Goal: Task Accomplishment & Management: Use online tool/utility

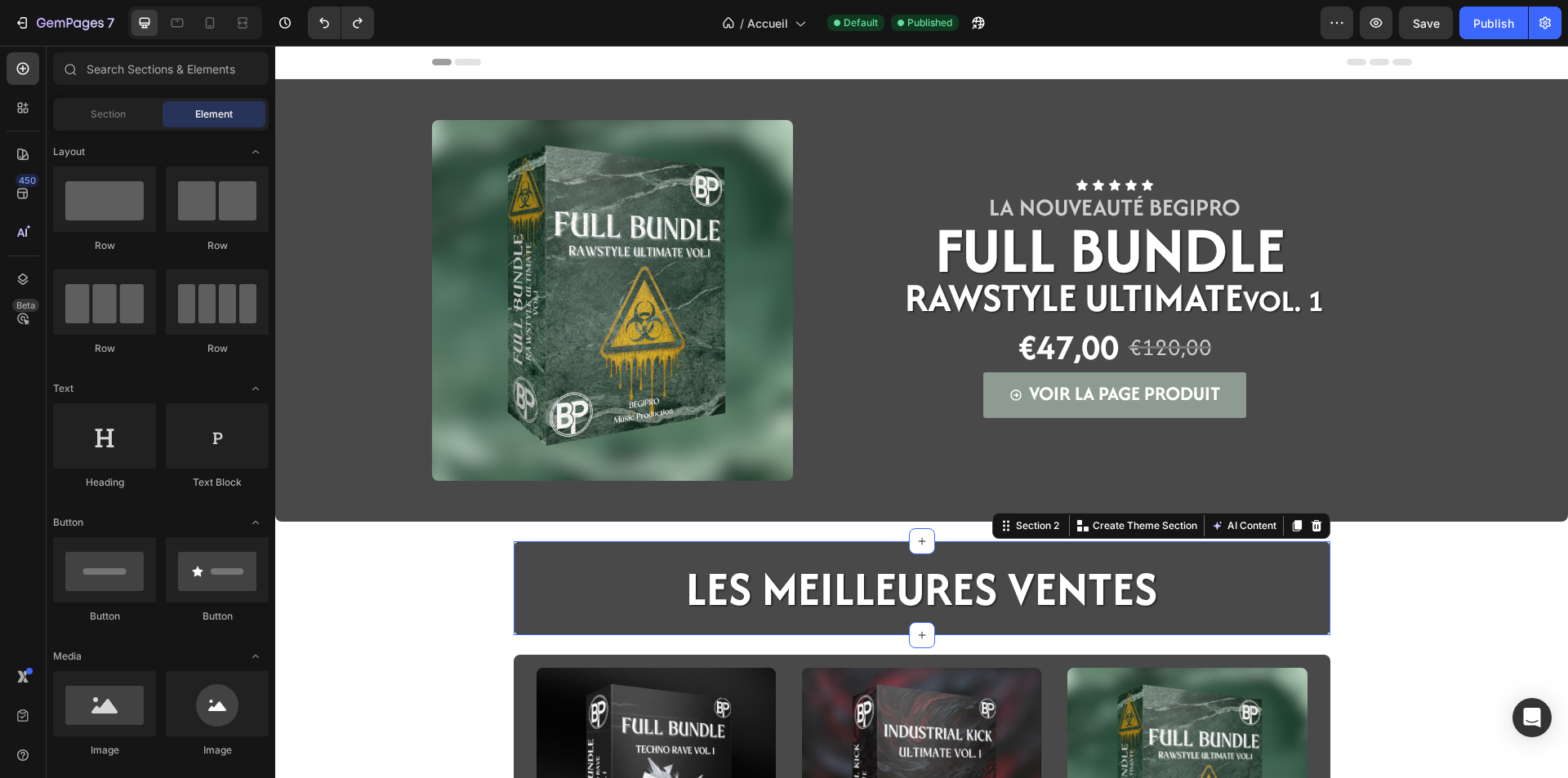
click at [518, 629] on div "LES MEILLEURES VENTES Heading Row" at bounding box center [922, 594] width 817 height 81
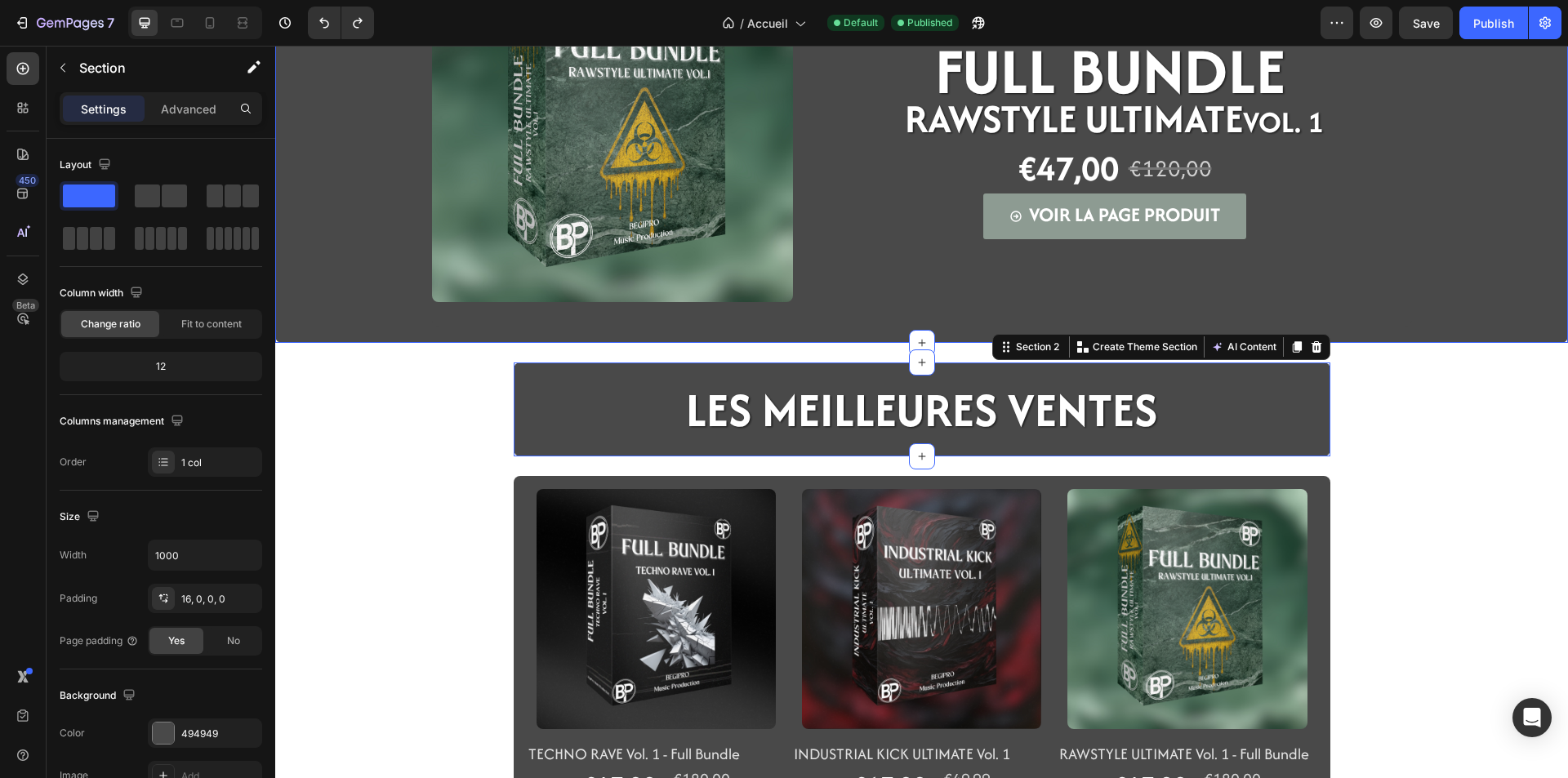
scroll to position [408, 0]
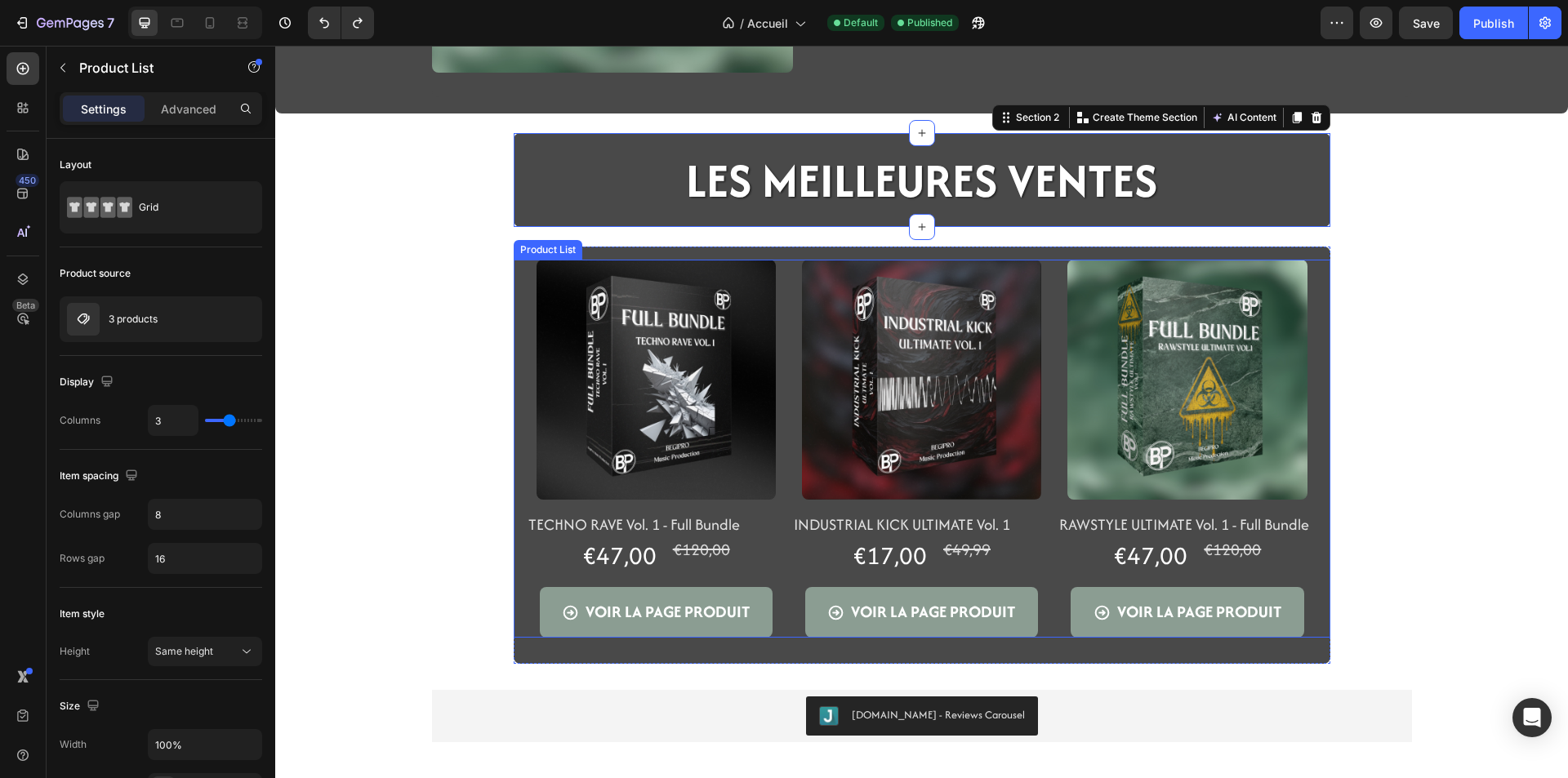
click at [515, 629] on div "Product Images TECHNO RAVE Vol. 1 - Full Bundle Product Title €47,00 Product Pr…" at bounding box center [922, 449] width 817 height 379
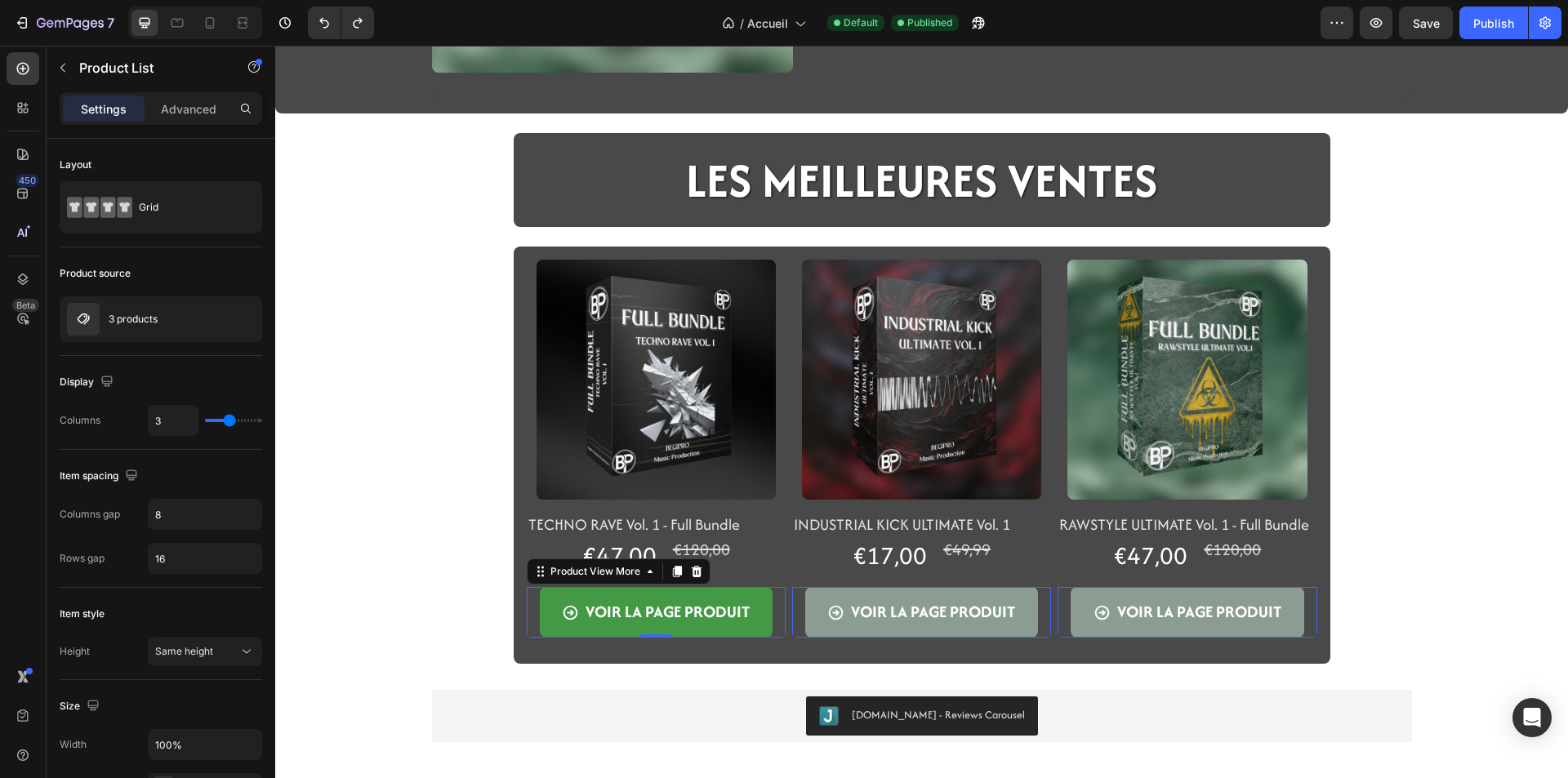
click at [540, 622] on button "VOIR LA PAGE PRODUIT" at bounding box center [655, 612] width 233 height 51
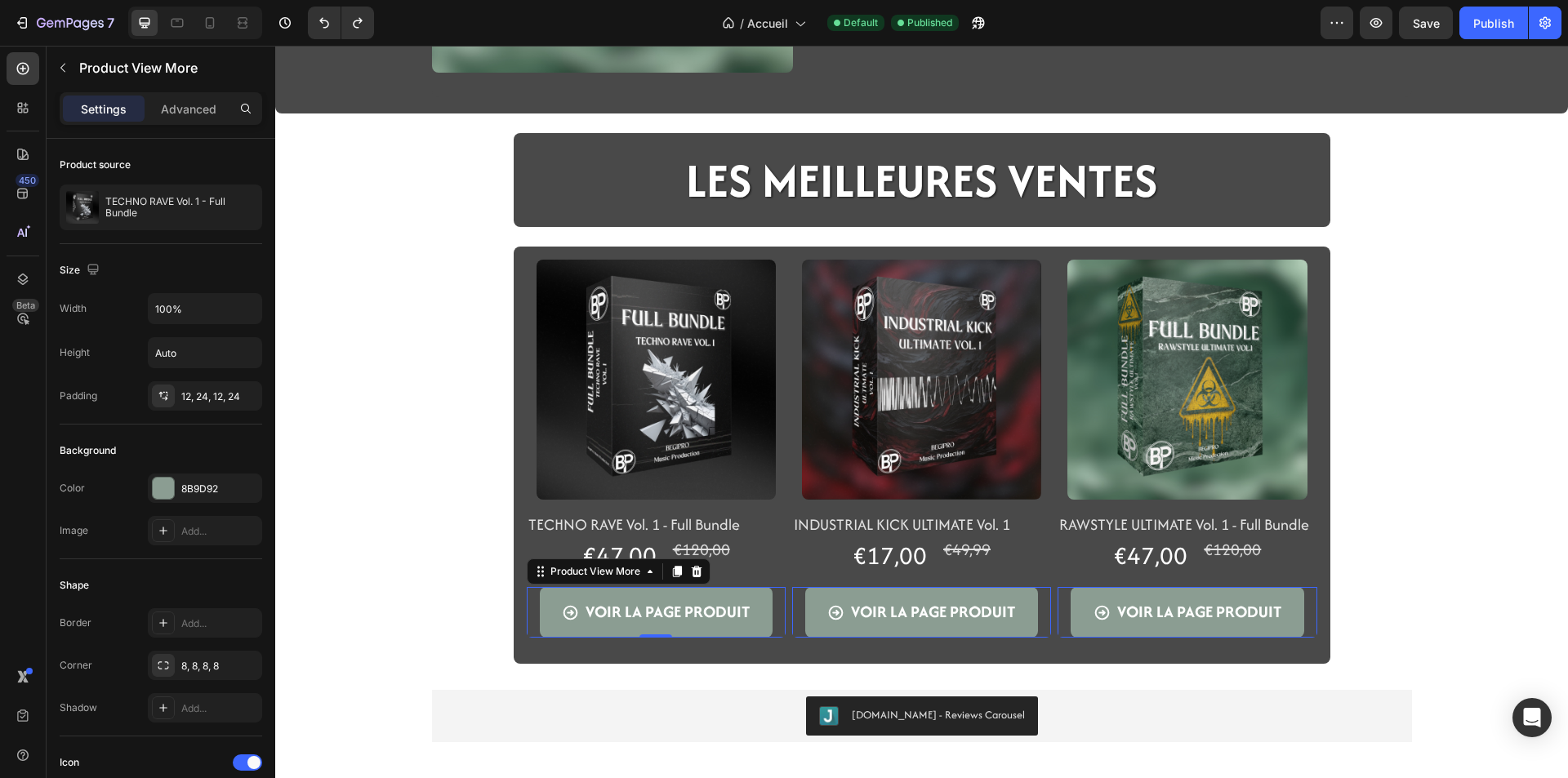
click at [527, 630] on div "VOIR LA PAGE PRODUIT Product View More 0" at bounding box center [656, 612] width 259 height 51
click at [580, 550] on div "€47,00" at bounding box center [619, 555] width 78 height 37
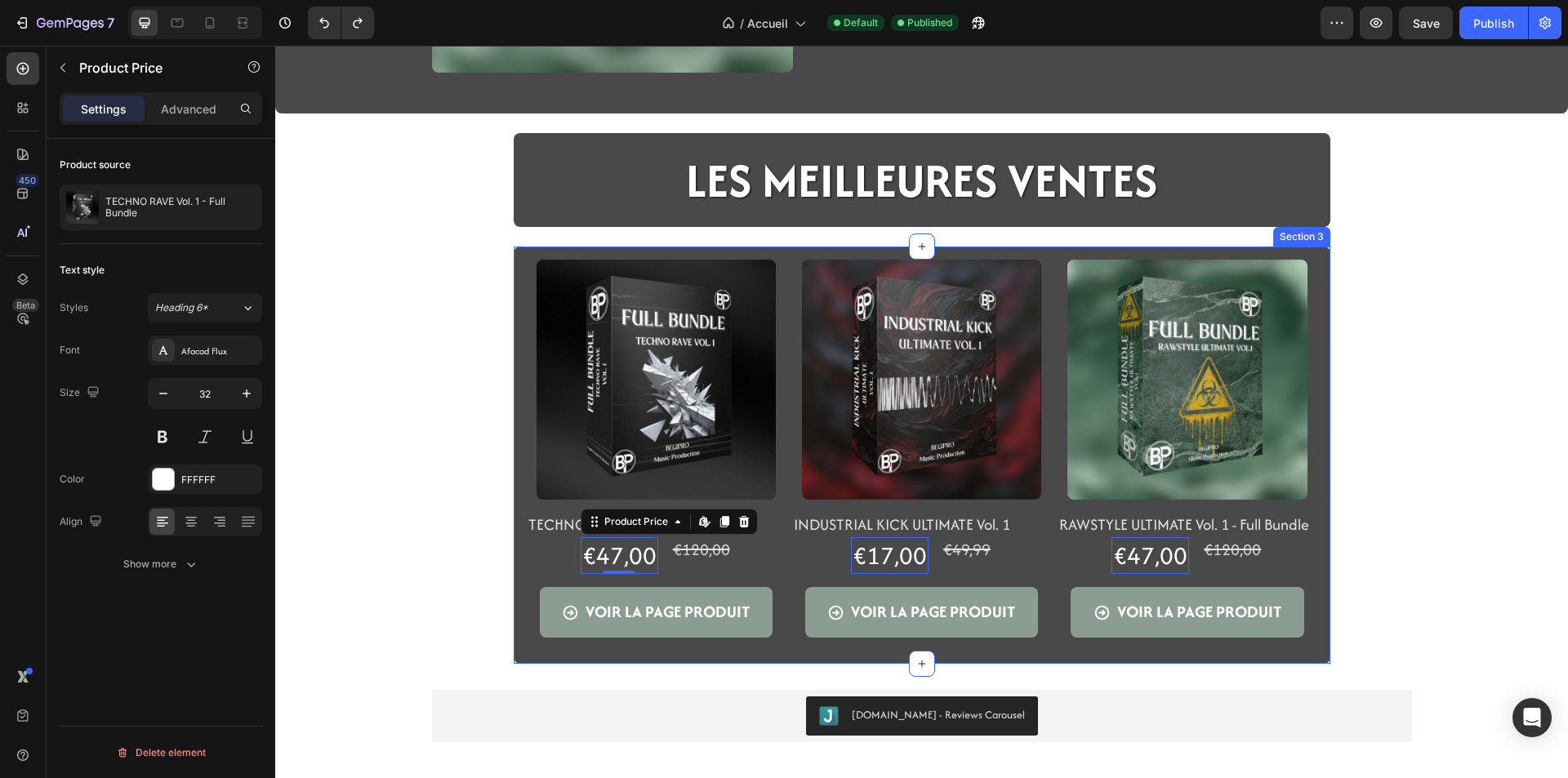
click at [555, 255] on div "Product Images TECHNO RAVE Vol. 1 - Full Bundle Product Title €47,00 Product Pr…" at bounding box center [922, 455] width 817 height 418
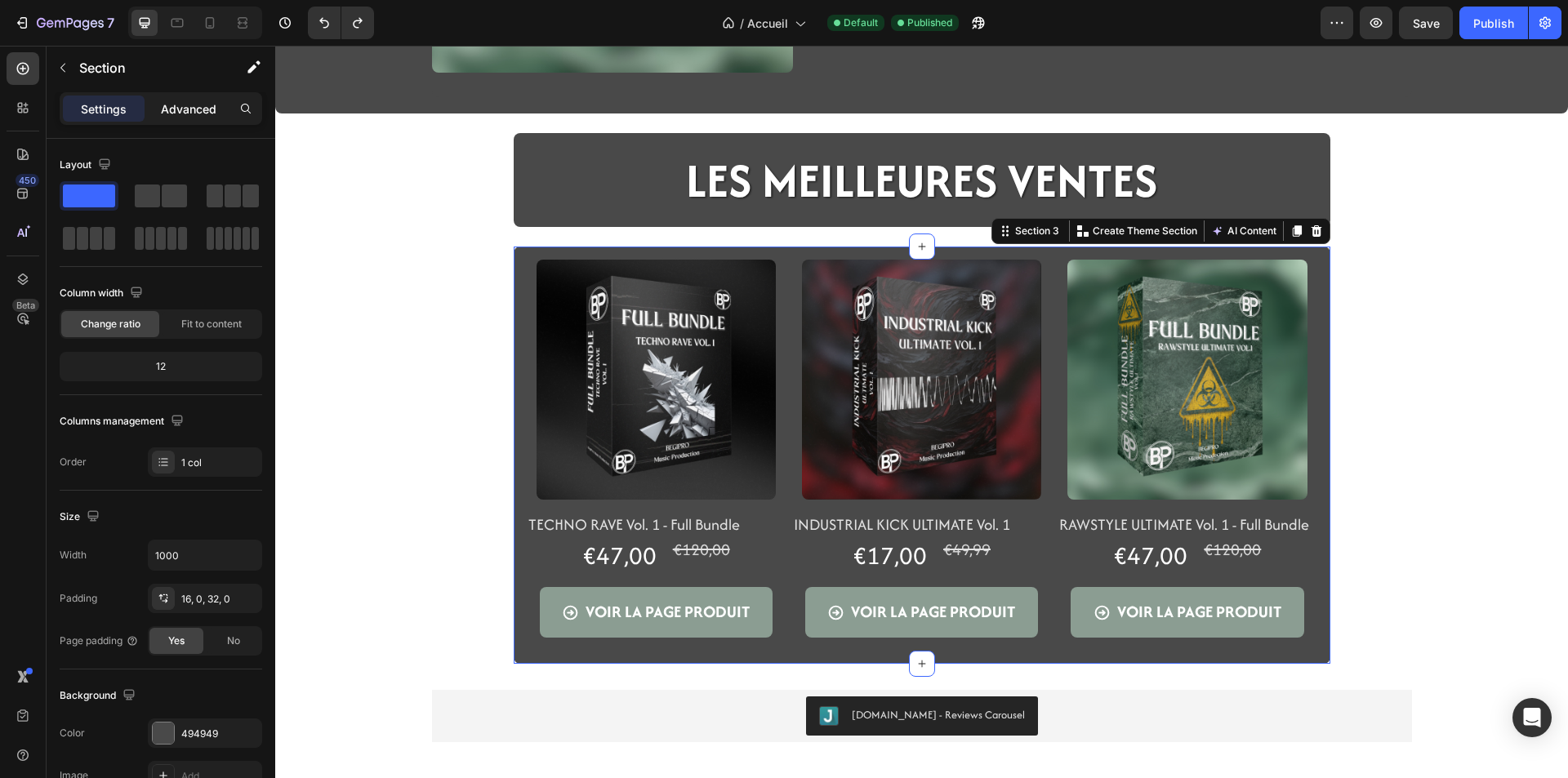
click at [178, 99] on div "Advanced" at bounding box center [188, 109] width 81 height 26
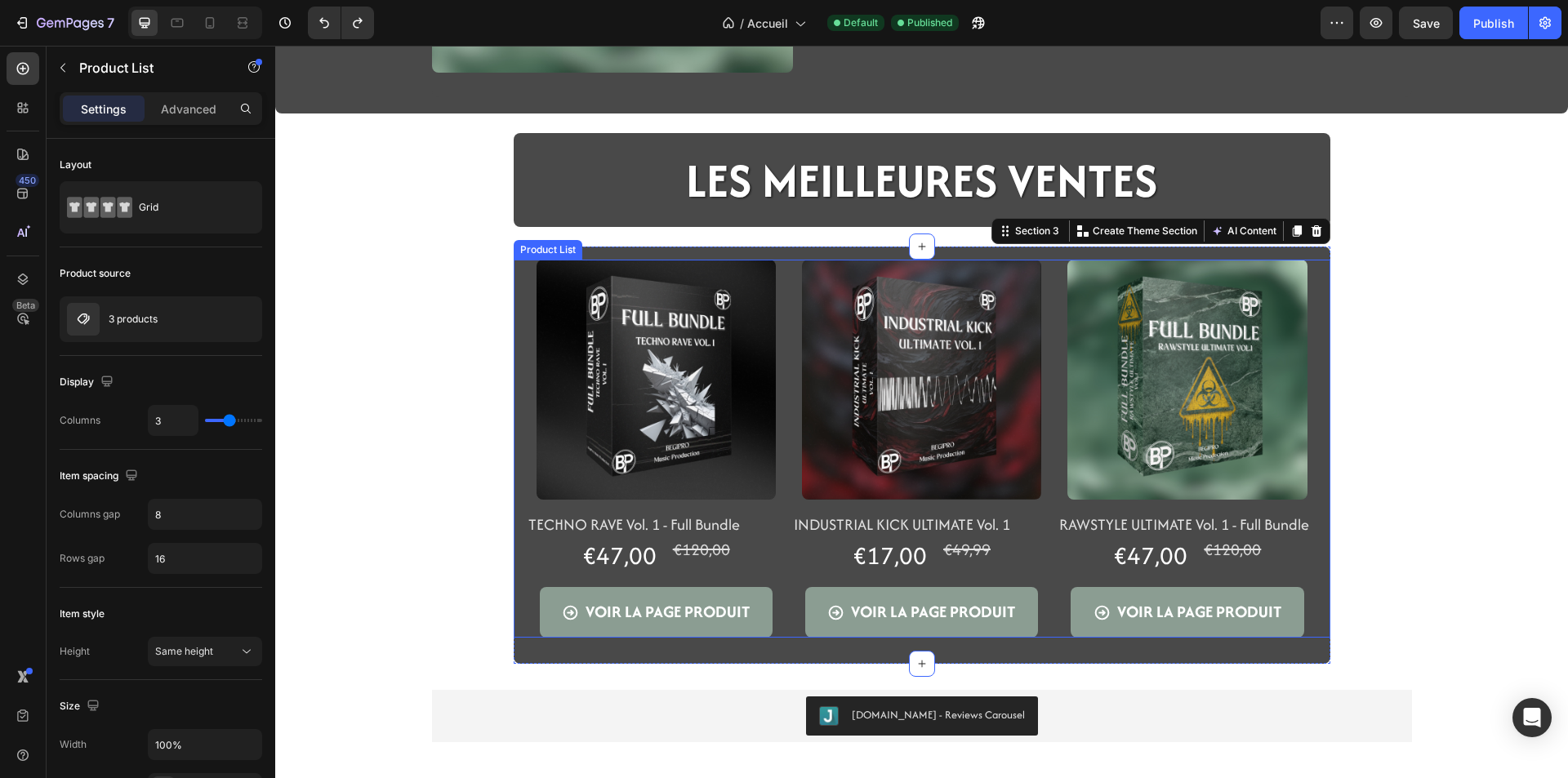
click at [519, 399] on div "Product Images TECHNO RAVE Vol. 1 - Full Bundle Product Title €47,00 Product Pr…" at bounding box center [922, 449] width 817 height 379
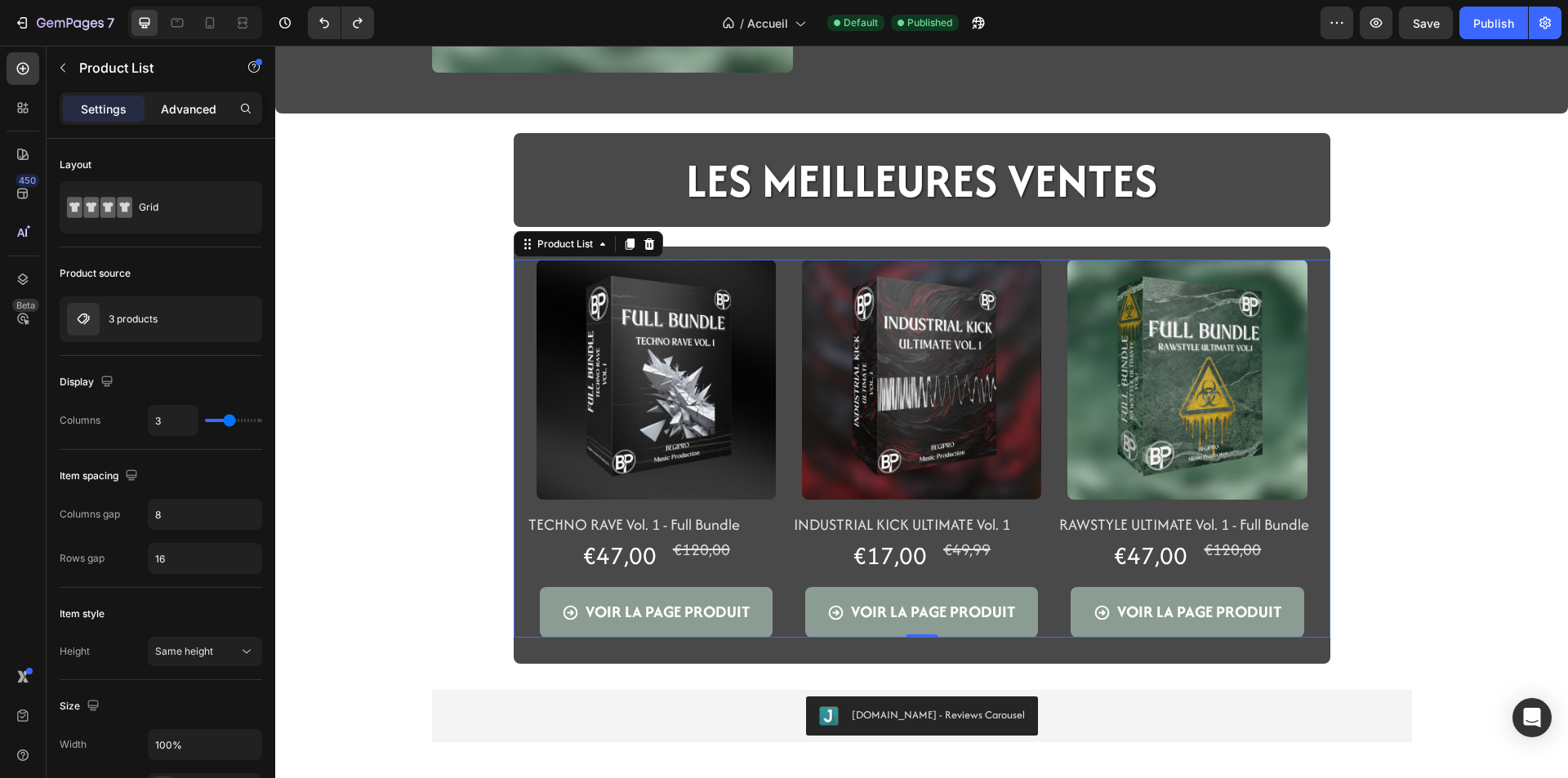
click at [185, 108] on p "Advanced" at bounding box center [188, 109] width 55 height 17
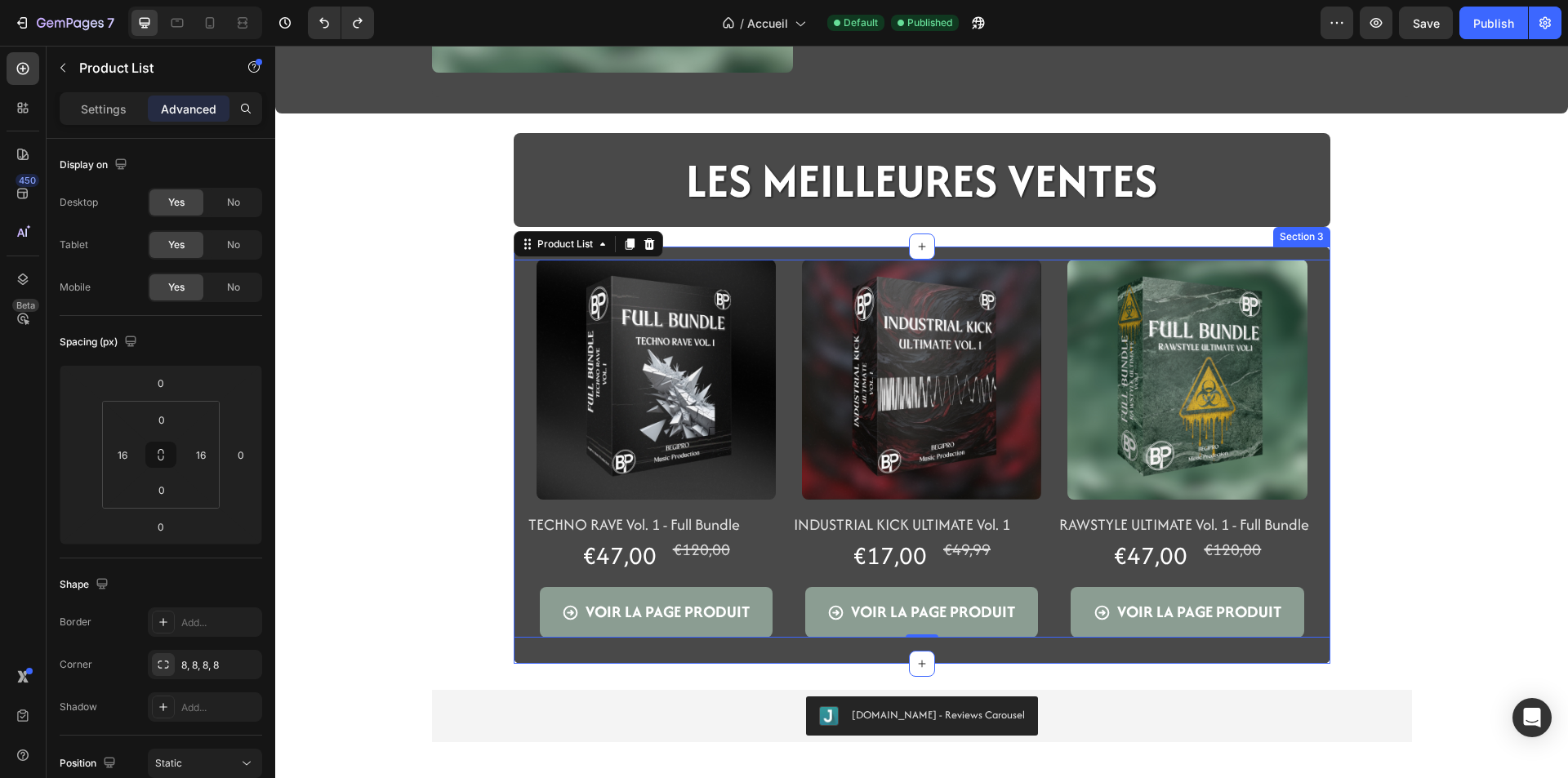
click at [1187, 661] on div "Product Images TECHNO RAVE Vol. 1 - Full Bundle Product Title €47,00 Product Pr…" at bounding box center [922, 455] width 817 height 418
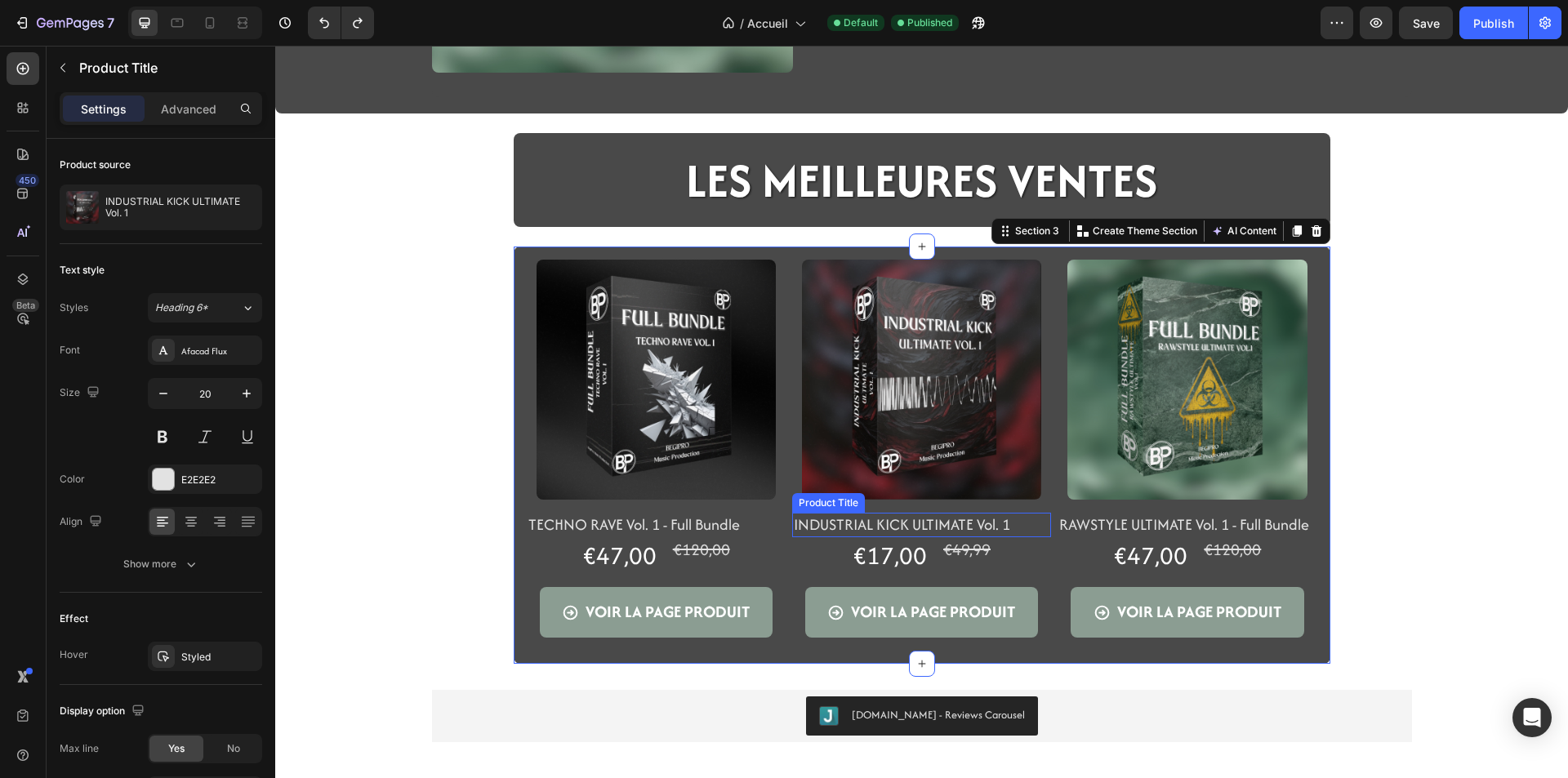
click at [938, 530] on h2 "INDUSTRIAL KICK ULTIMATE Vol. 1" at bounding box center [922, 524] width 259 height 24
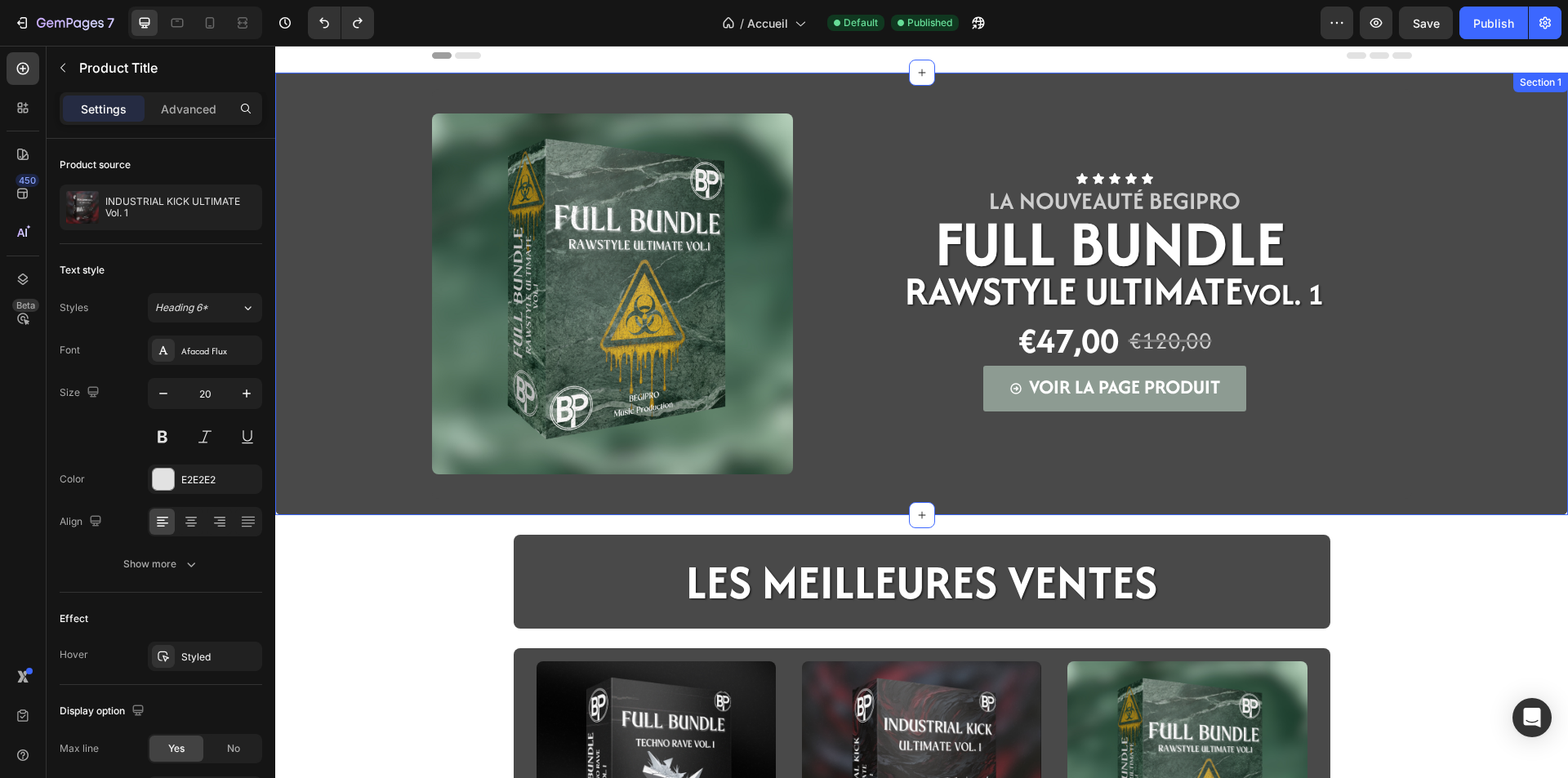
scroll to position [0, 0]
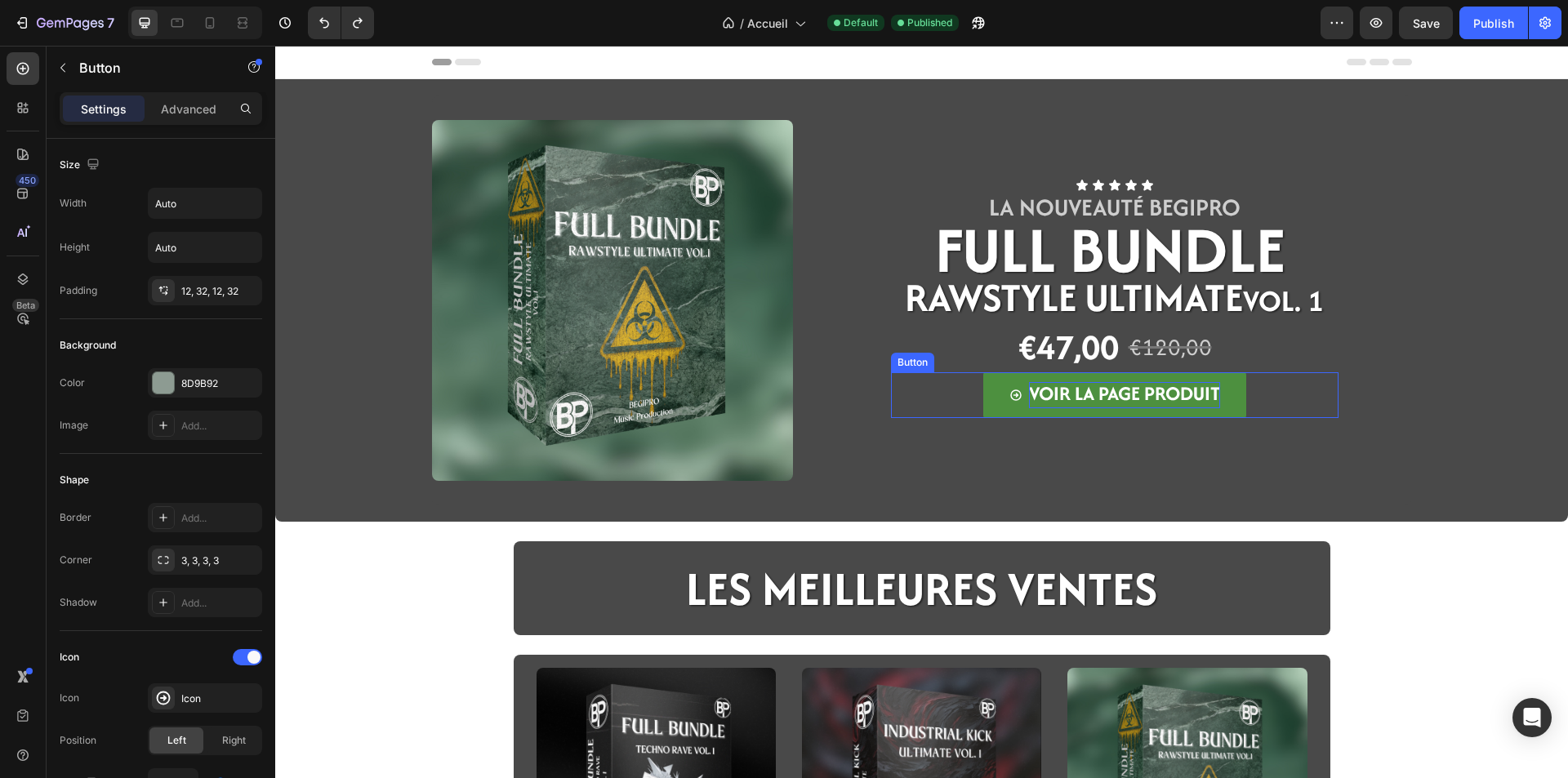
click at [1035, 408] on p "VOIR LA PAGE PRODUIT" at bounding box center [1123, 395] width 191 height 26
click at [1033, 415] on link "VOIR LA PAGE PRODUIT" at bounding box center [1114, 395] width 263 height 46
click at [1031, 403] on span "VOIR LA PAGE PRODUIT" at bounding box center [1123, 393] width 191 height 27
click at [992, 408] on link "VOIR LA PAGE PRODUIT" at bounding box center [1114, 395] width 263 height 46
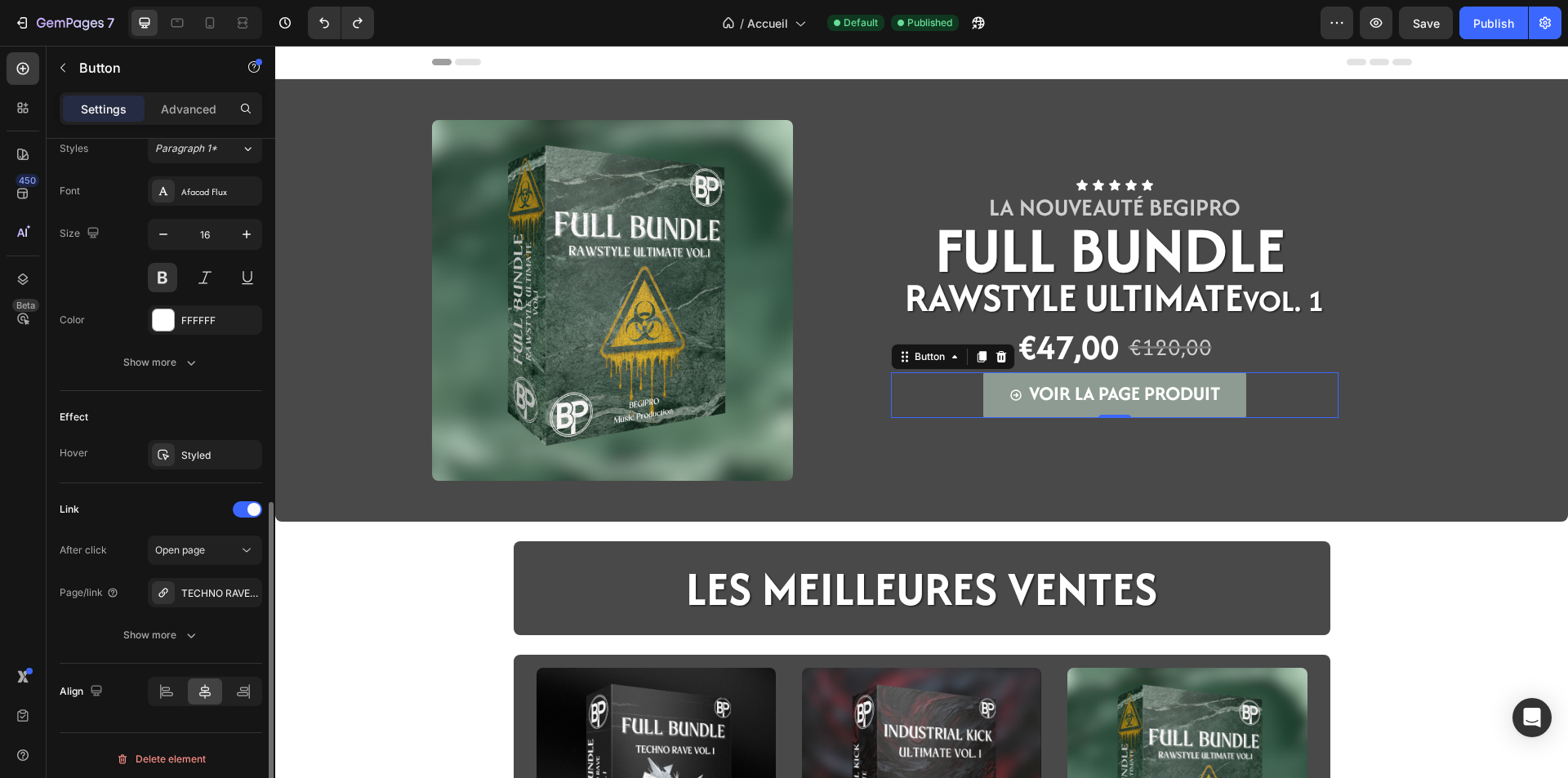
scroll to position [742, 0]
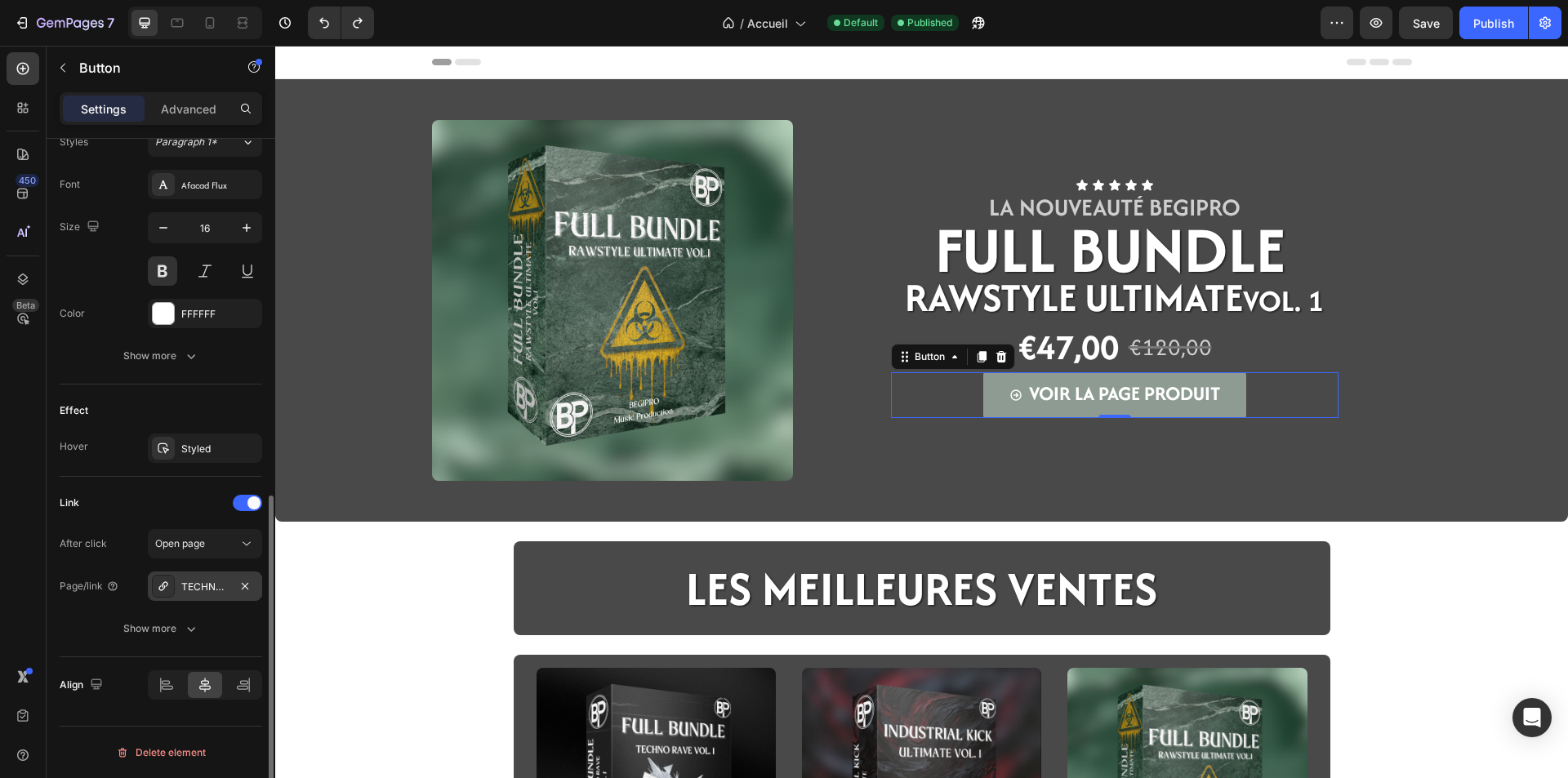
click at [182, 587] on div "TECHNO RAVE Vol. 1 - Full Bundle" at bounding box center [205, 587] width 47 height 14
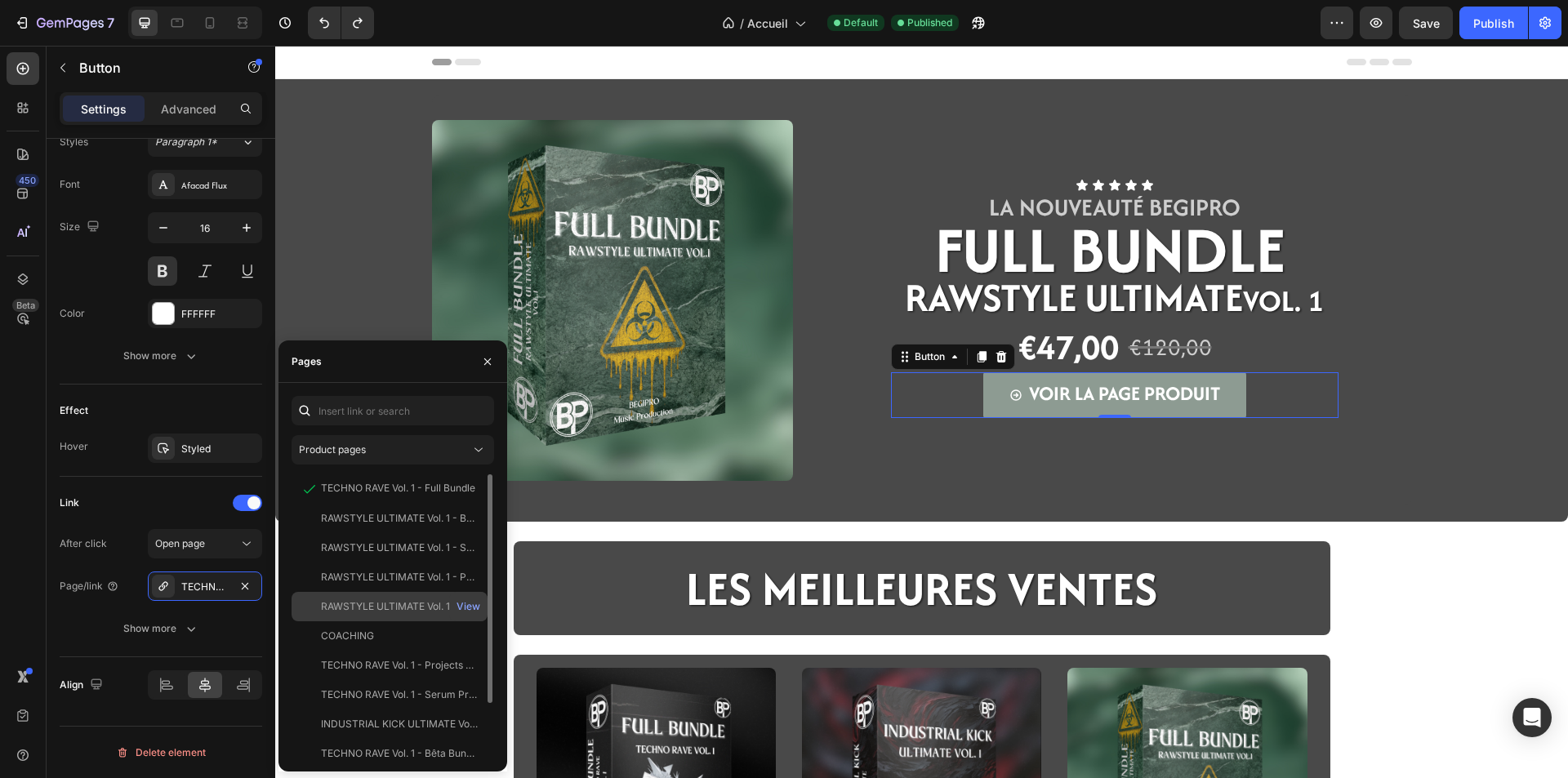
click at [368, 606] on div "RAWSTYLE ULTIMATE Vol. 1 - Full Bundle" at bounding box center [398, 607] width 157 height 14
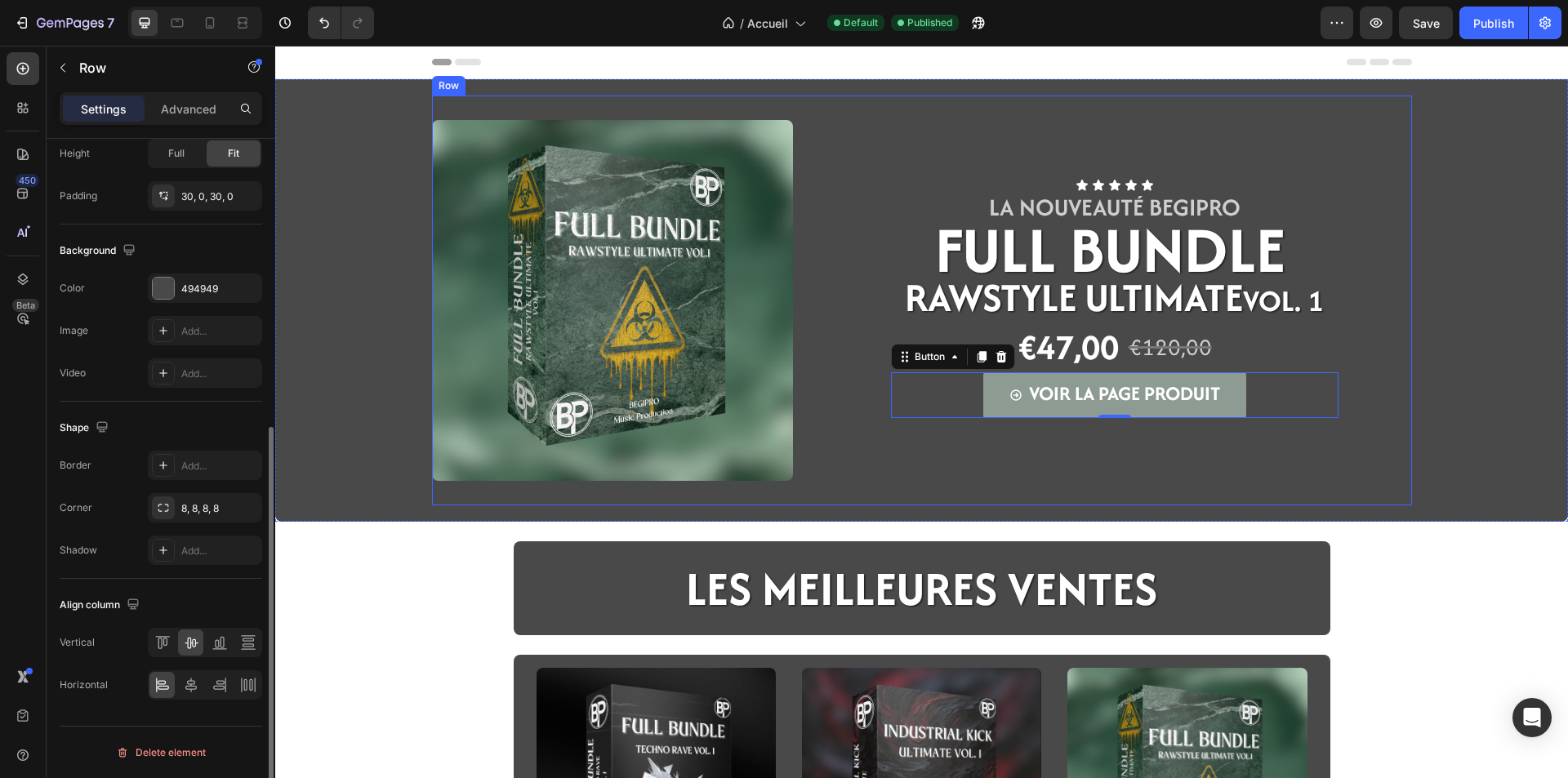
click at [1043, 475] on div "Icon Icon Icon Icon Icon Icon List LA NOUVEAUTé BEGIPRO Text Block FULL BUNDLE …" at bounding box center [1114, 301] width 595 height 361
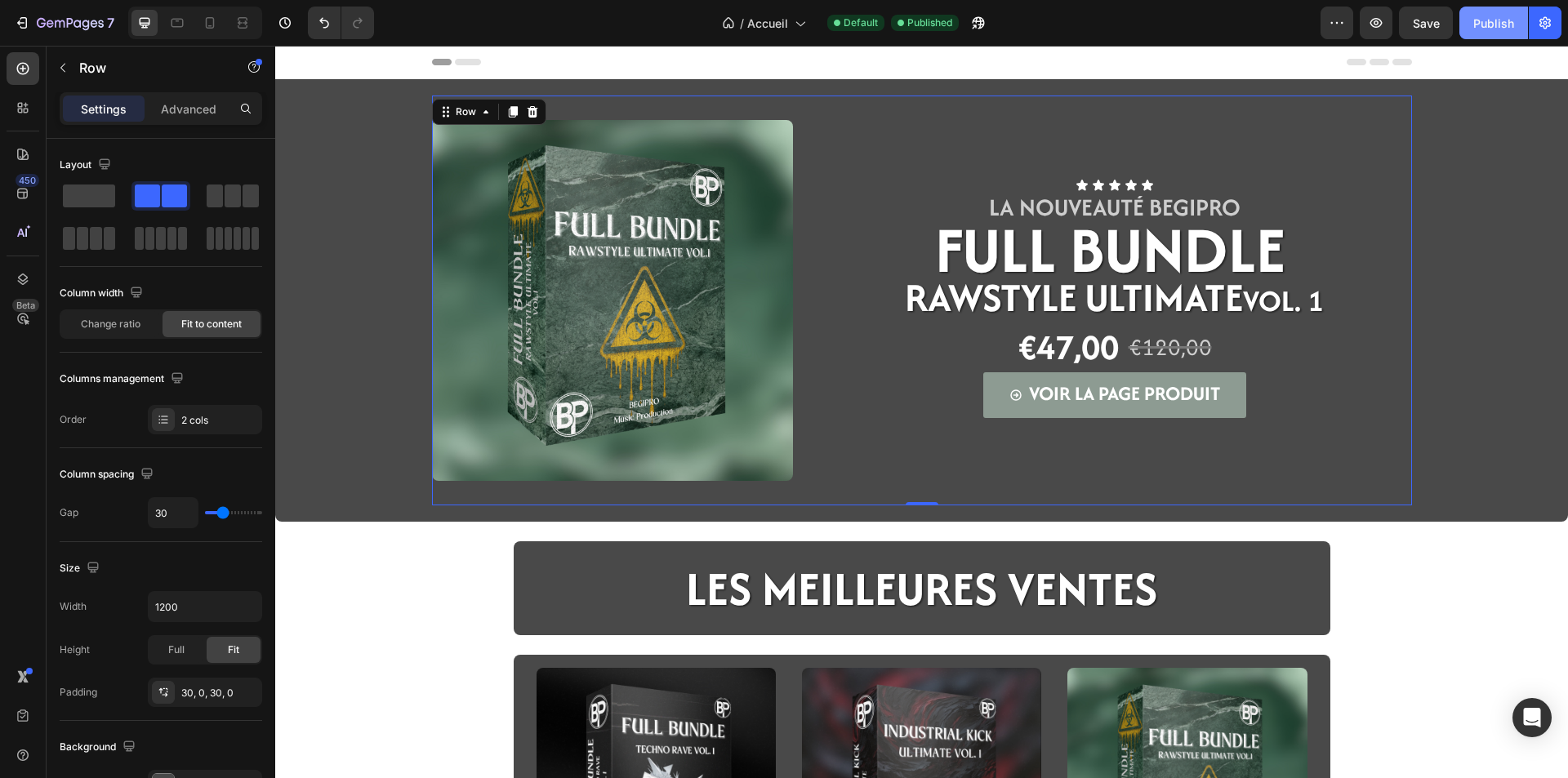
click at [1489, 21] on div "Publish" at bounding box center [1493, 23] width 41 height 17
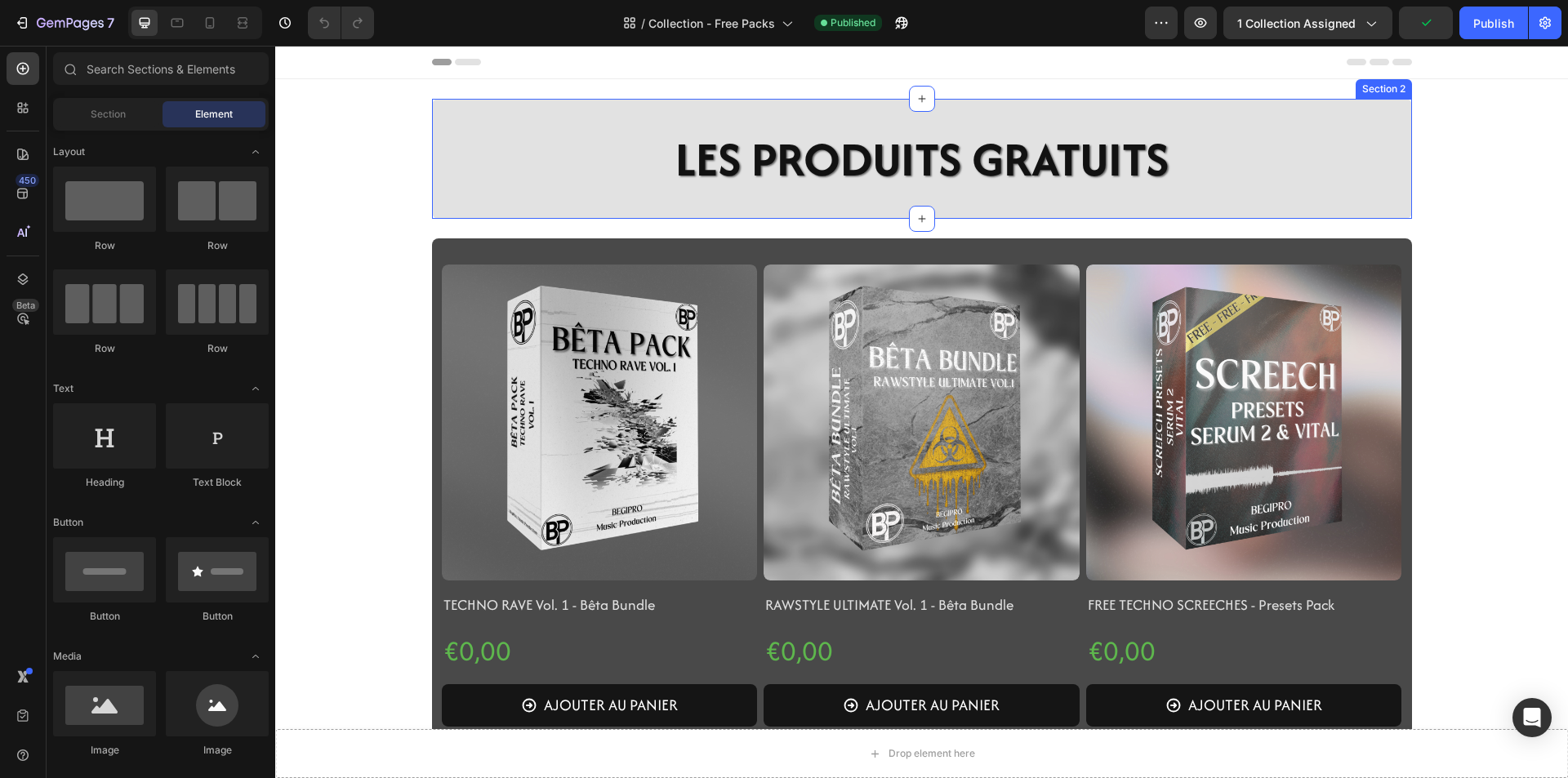
click at [456, 205] on div "LES PRODUITS GRATUITS Heading Section 2" at bounding box center [922, 158] width 980 height 120
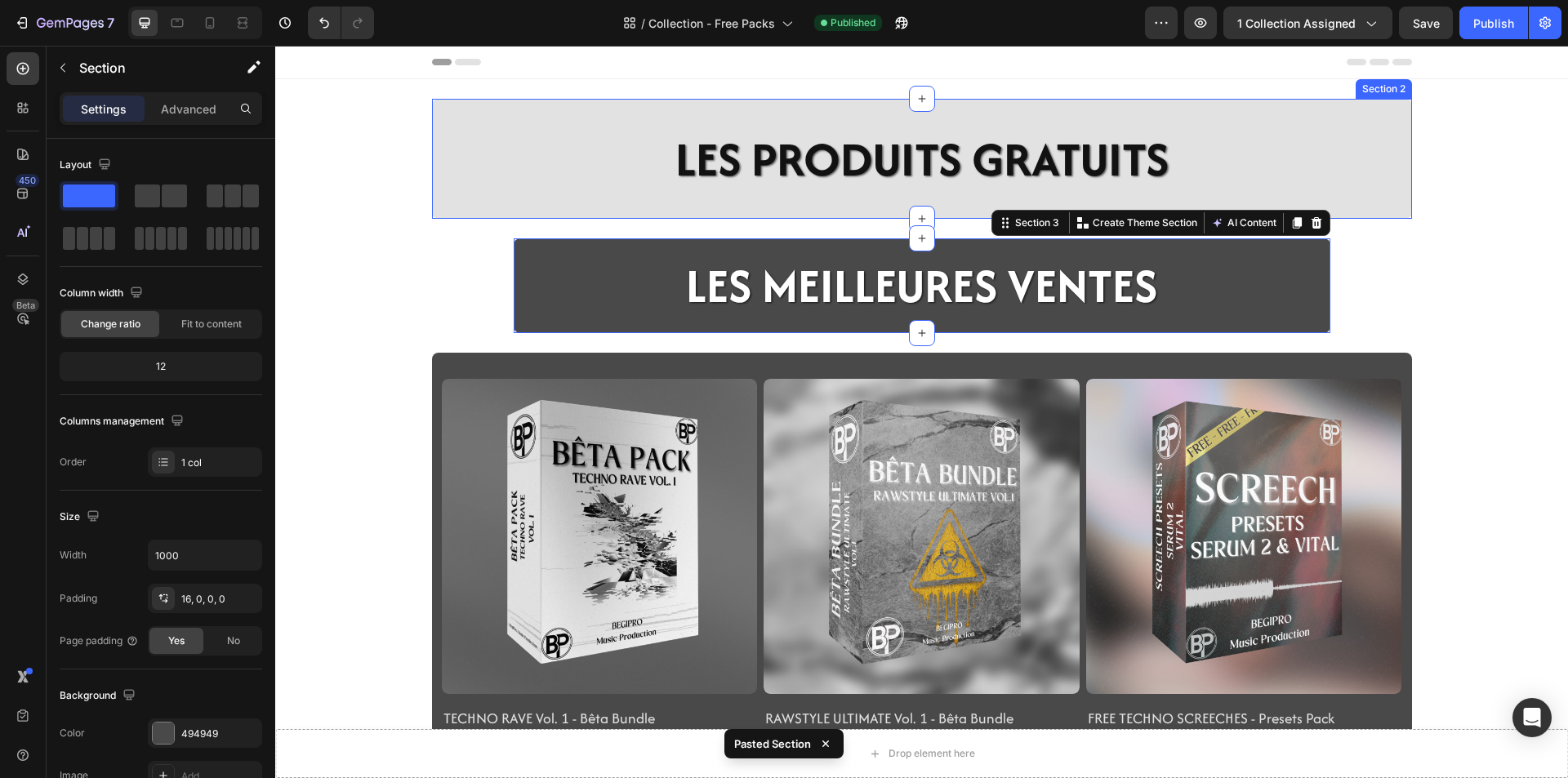
click at [454, 211] on div "LES PRODUITS GRATUITS Heading Section 2" at bounding box center [922, 158] width 980 height 120
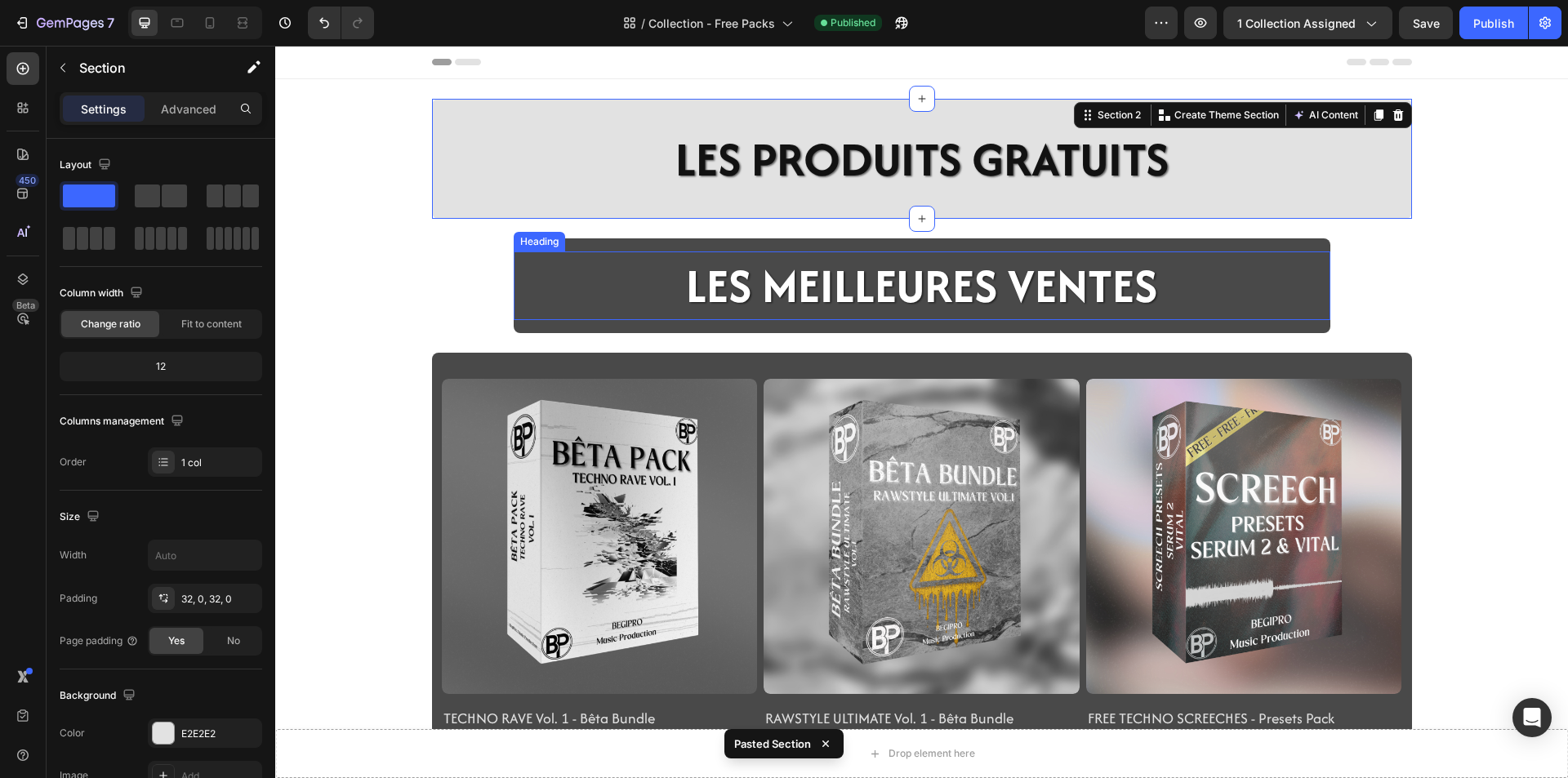
click at [948, 297] on h2 "LES MEILLEURES VENTES" at bounding box center [922, 285] width 474 height 68
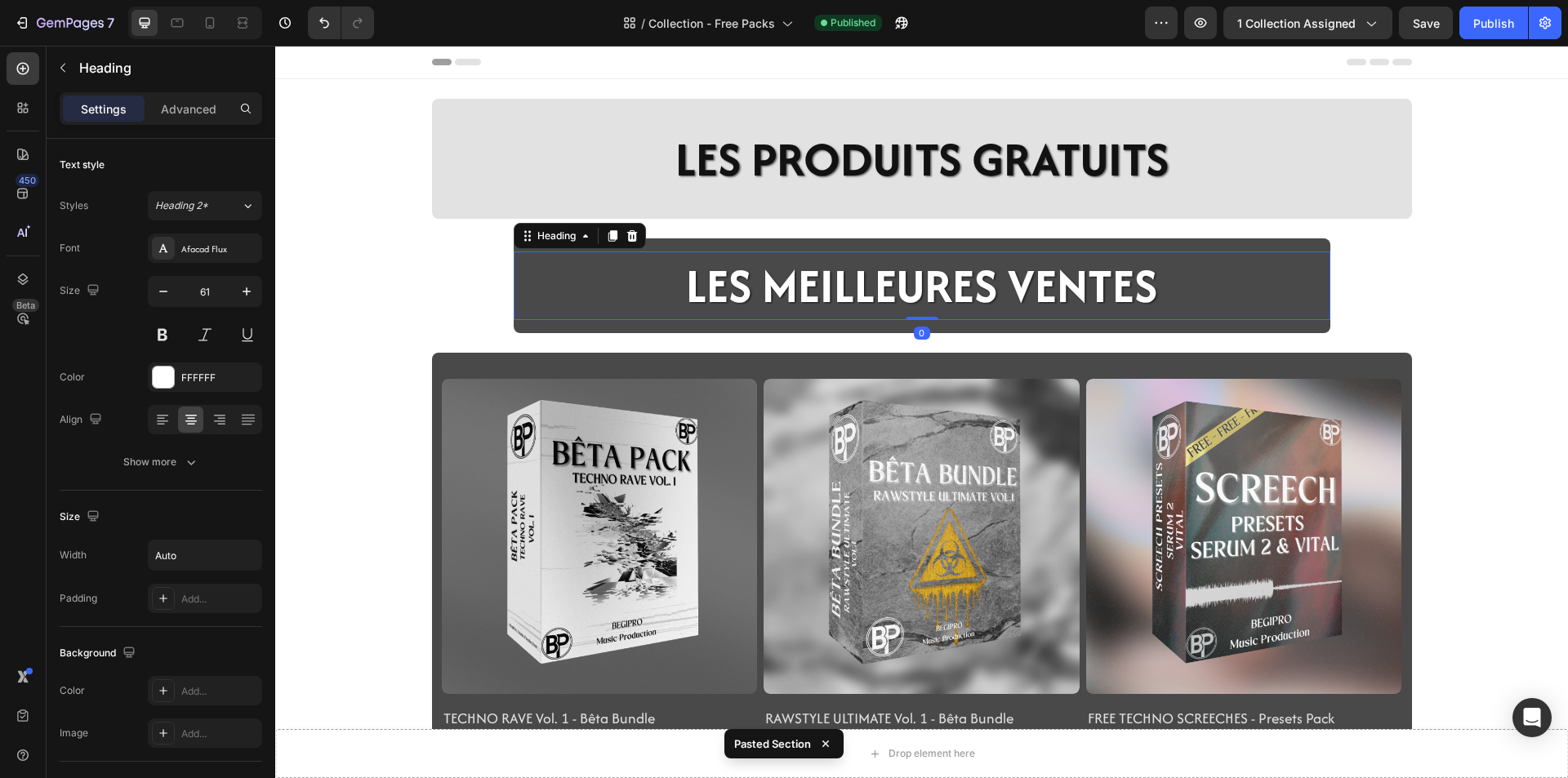
click at [1082, 296] on h2 "LES MEILLEURES VENTES" at bounding box center [922, 285] width 474 height 68
drag, startPoint x: 1152, startPoint y: 295, endPoint x: 808, endPoint y: 292, distance: 344.0
click at [808, 292] on div "LES MEILLEURES VENTES" at bounding box center [922, 285] width 817 height 68
drag, startPoint x: 1070, startPoint y: 292, endPoint x: 990, endPoint y: 289, distance: 80.1
click at [1069, 292] on p "LES MEILLEURES VENTES" at bounding box center [922, 285] width 471 height 64
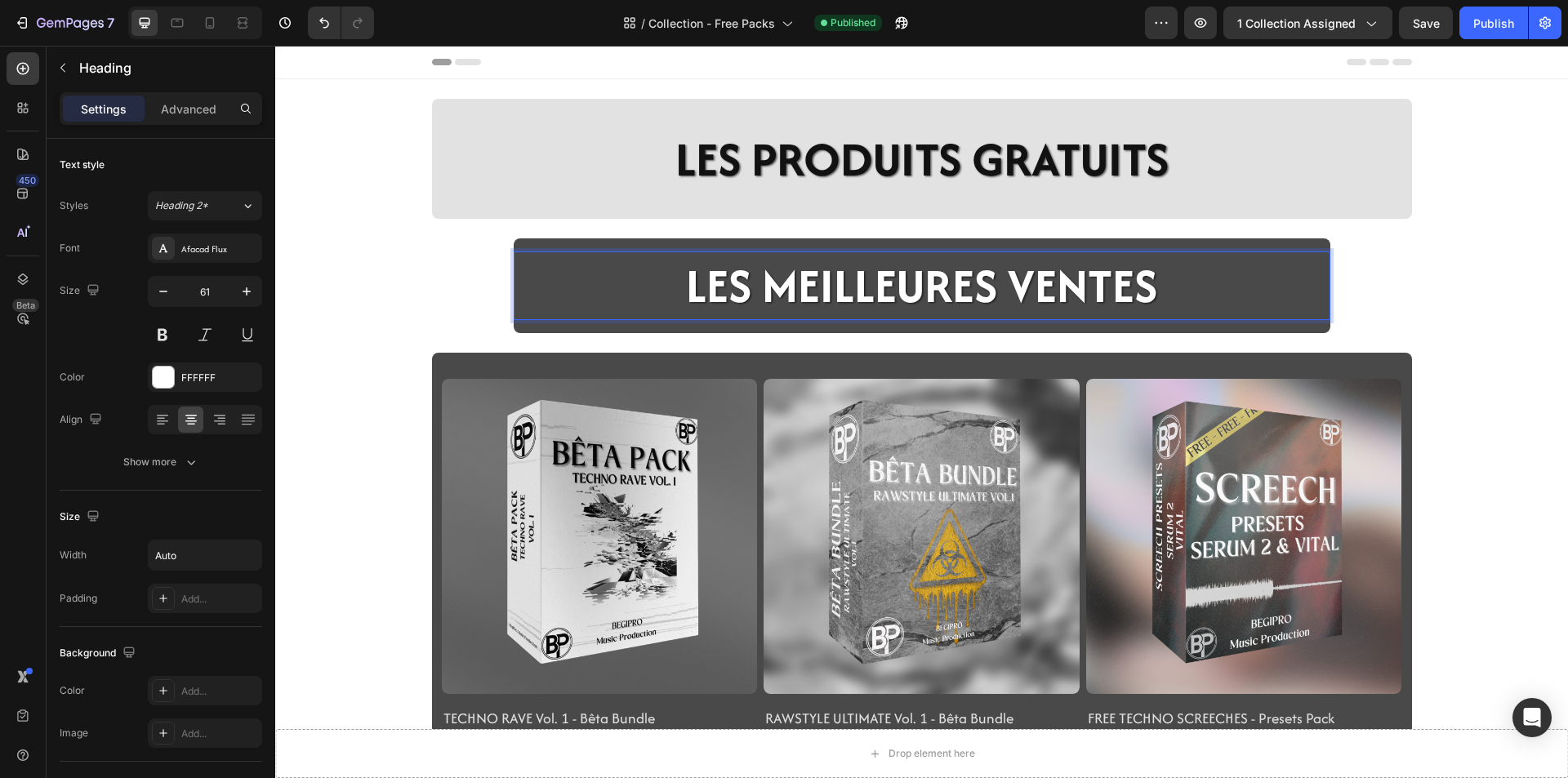
click at [990, 289] on p "LES MEILLEURES VENTES" at bounding box center [922, 285] width 471 height 64
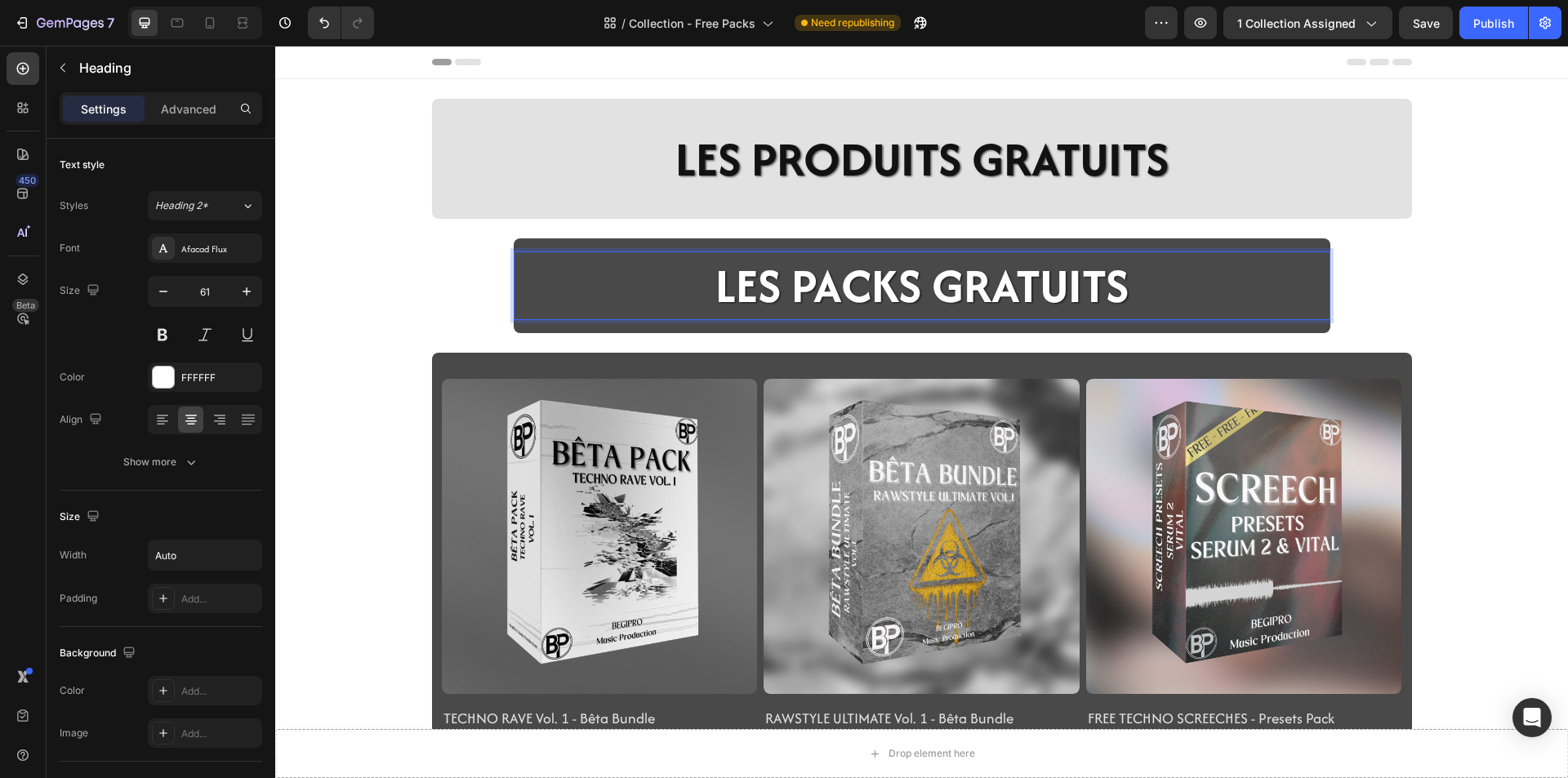
click at [341, 327] on div "Drop element here Sticky LES PRODUITS GRATUITS Heading Section 2 LES PACKS GRAT…" at bounding box center [922, 483] width 1293 height 769
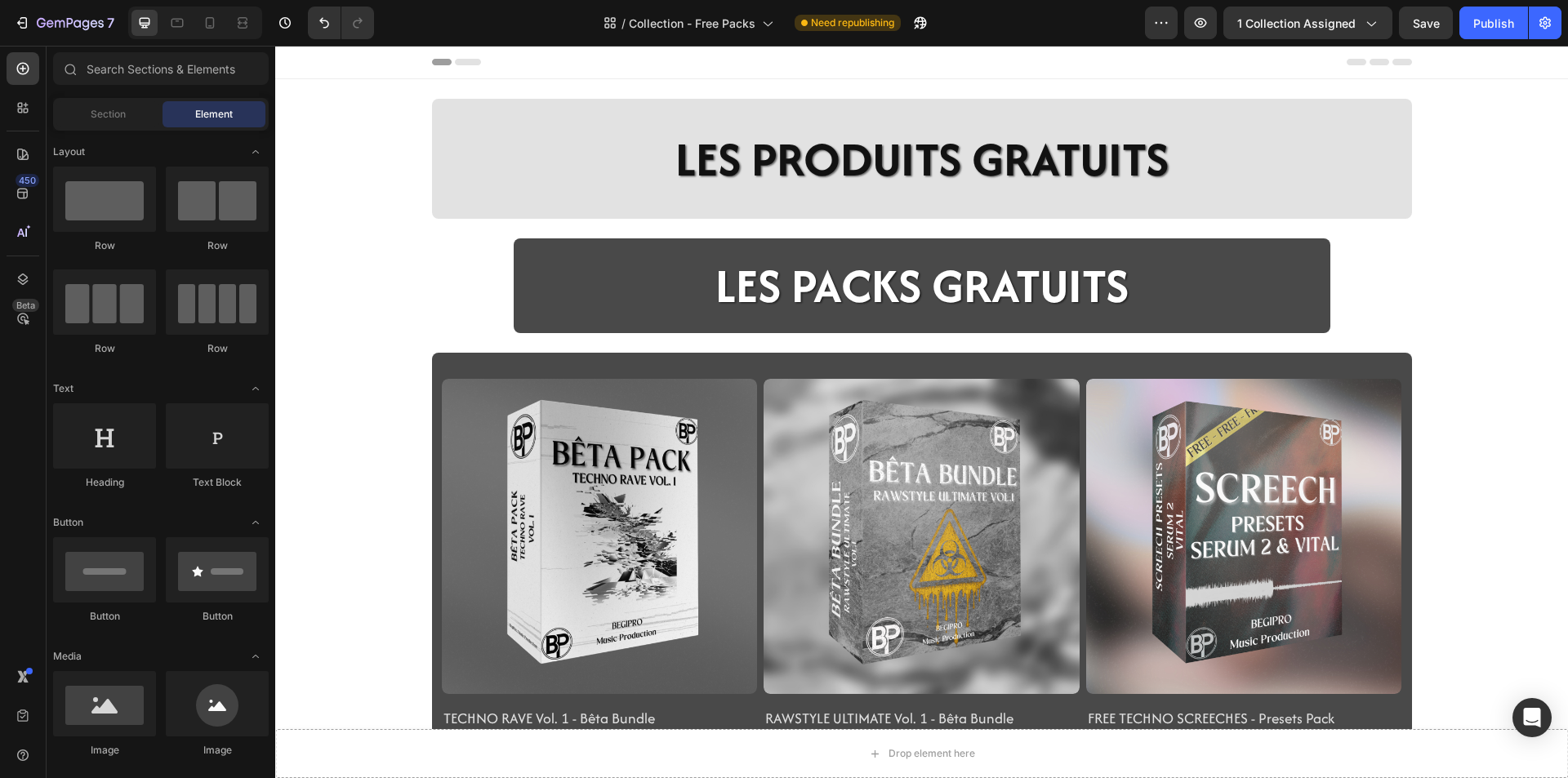
click at [439, 212] on div "LES PRODUITS GRATUITS Heading Section 2" at bounding box center [922, 158] width 980 height 120
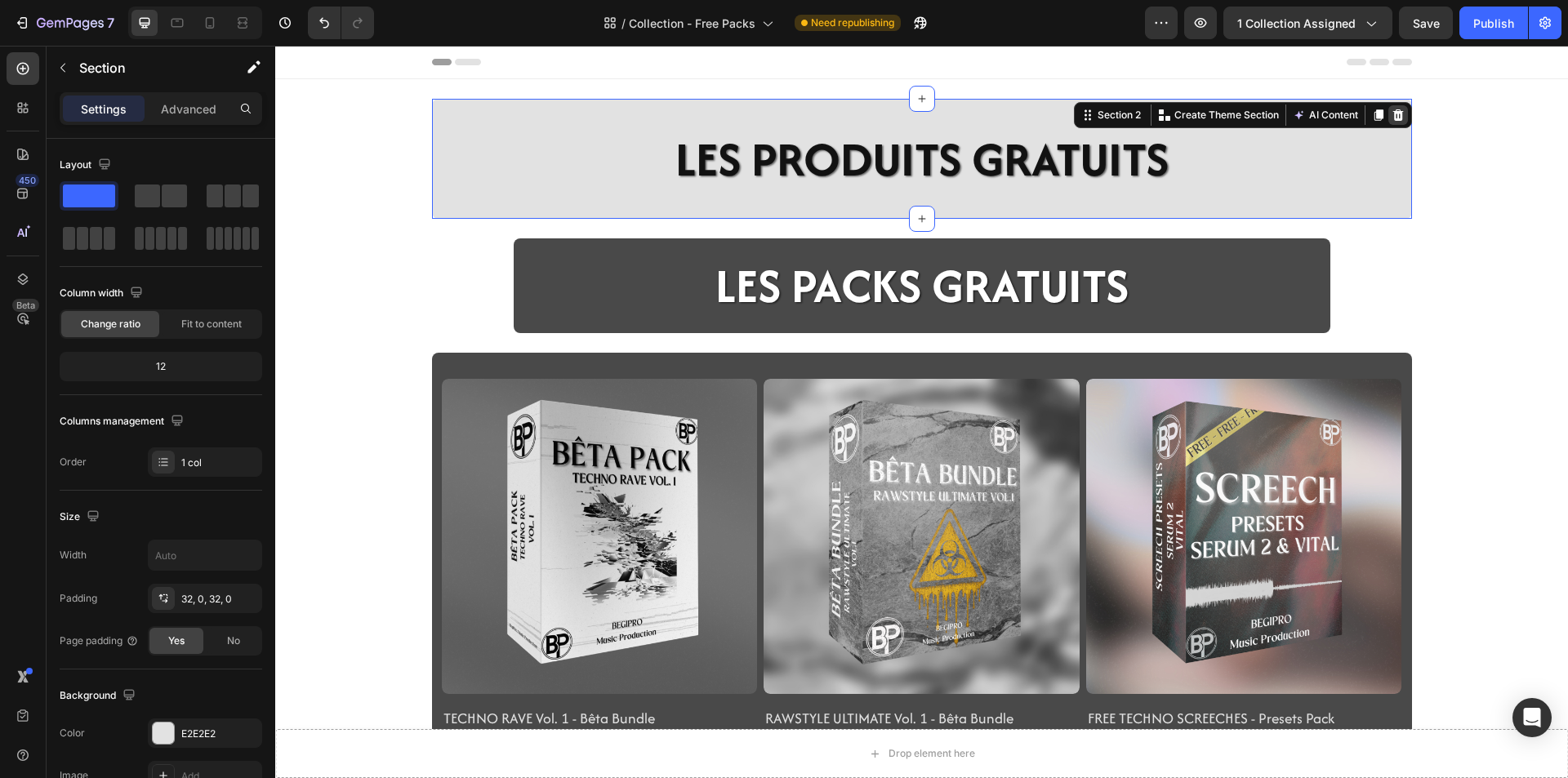
click at [1399, 120] on div at bounding box center [1398, 115] width 20 height 20
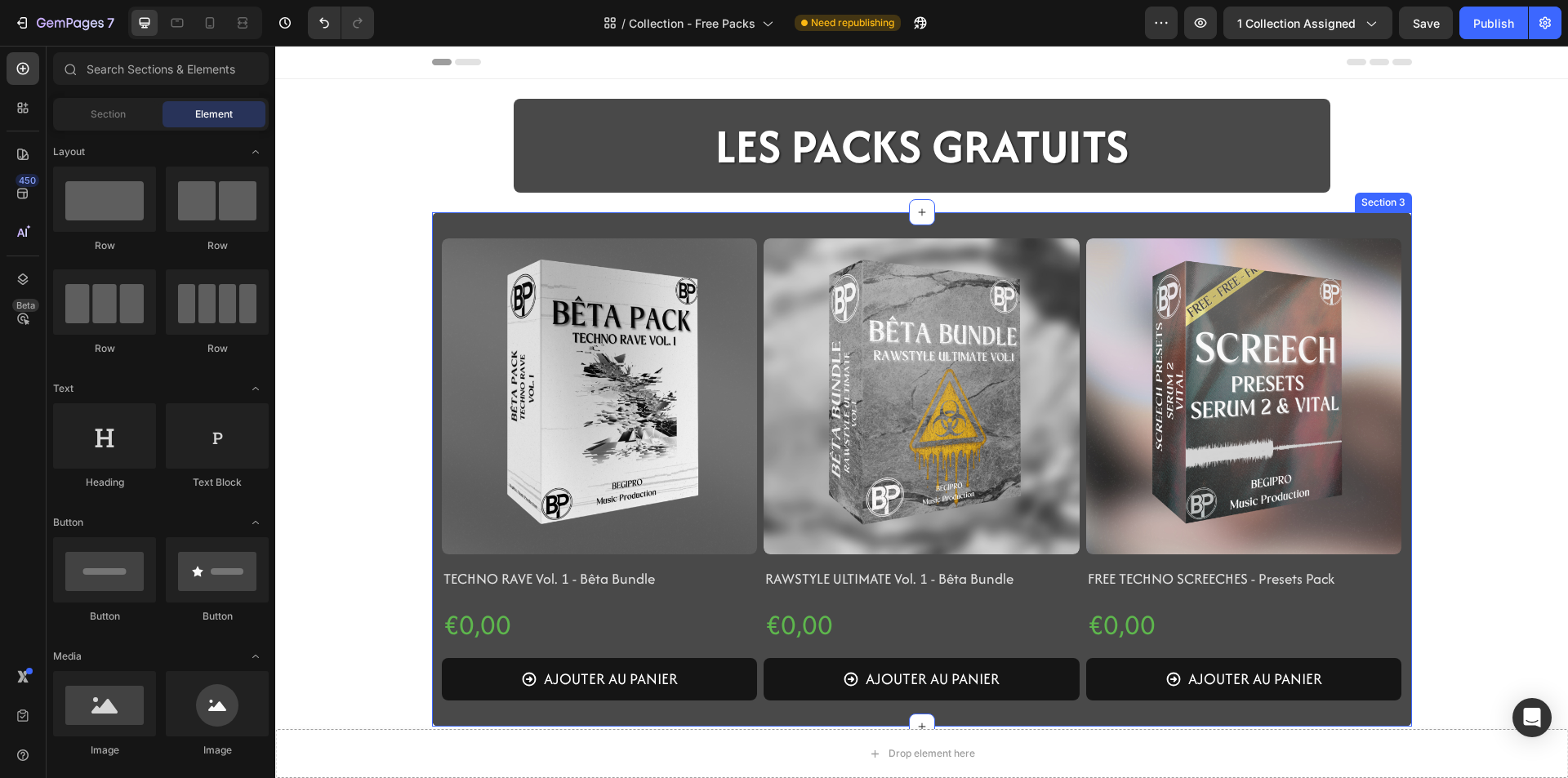
click at [468, 229] on div "Product Images TECHNO RAVE Vol. 1 - Bêta Bundle Product Title €0,00 Product Pri…" at bounding box center [922, 469] width 980 height 514
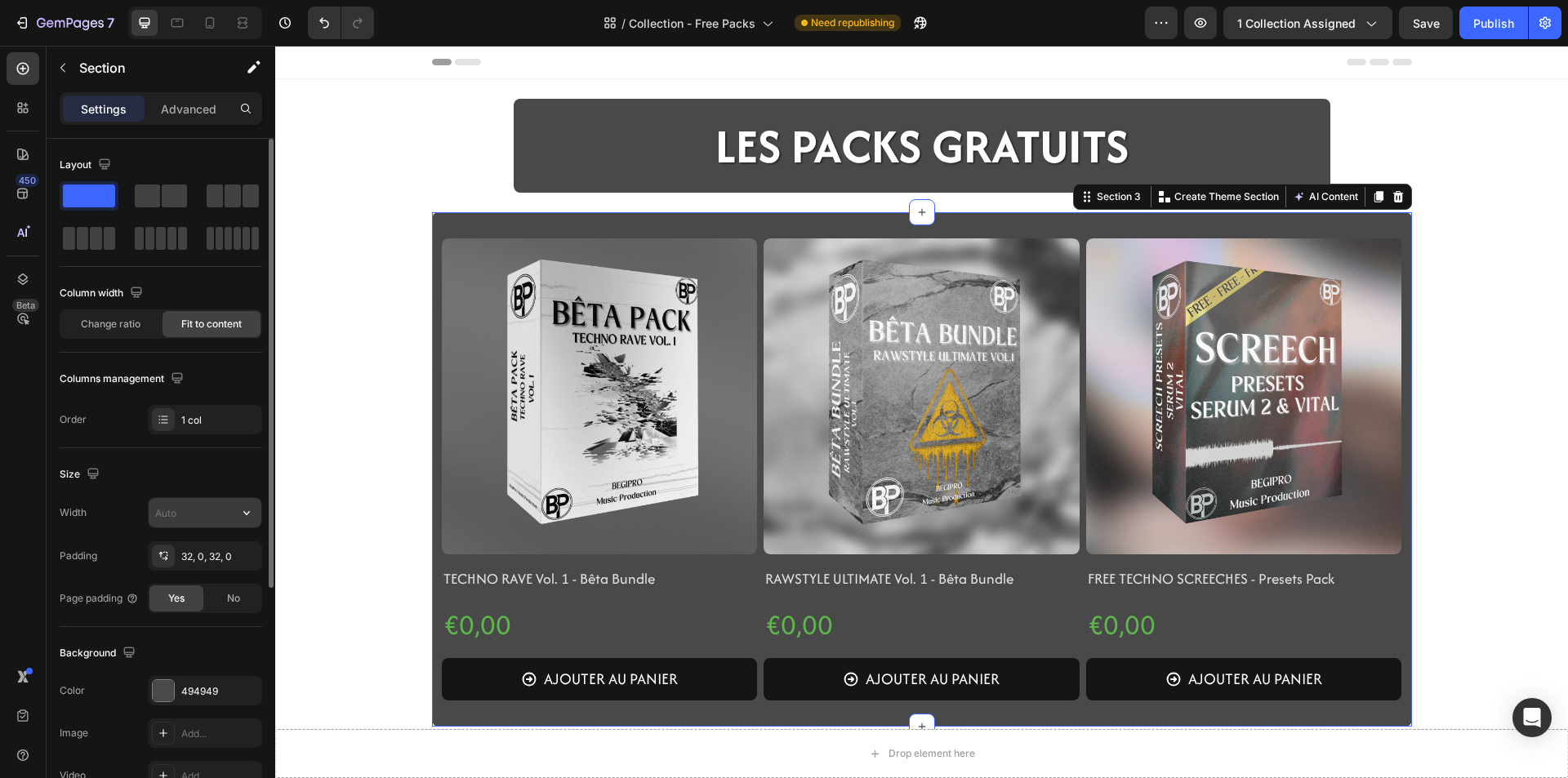
click at [181, 511] on input "text" at bounding box center [205, 513] width 112 height 29
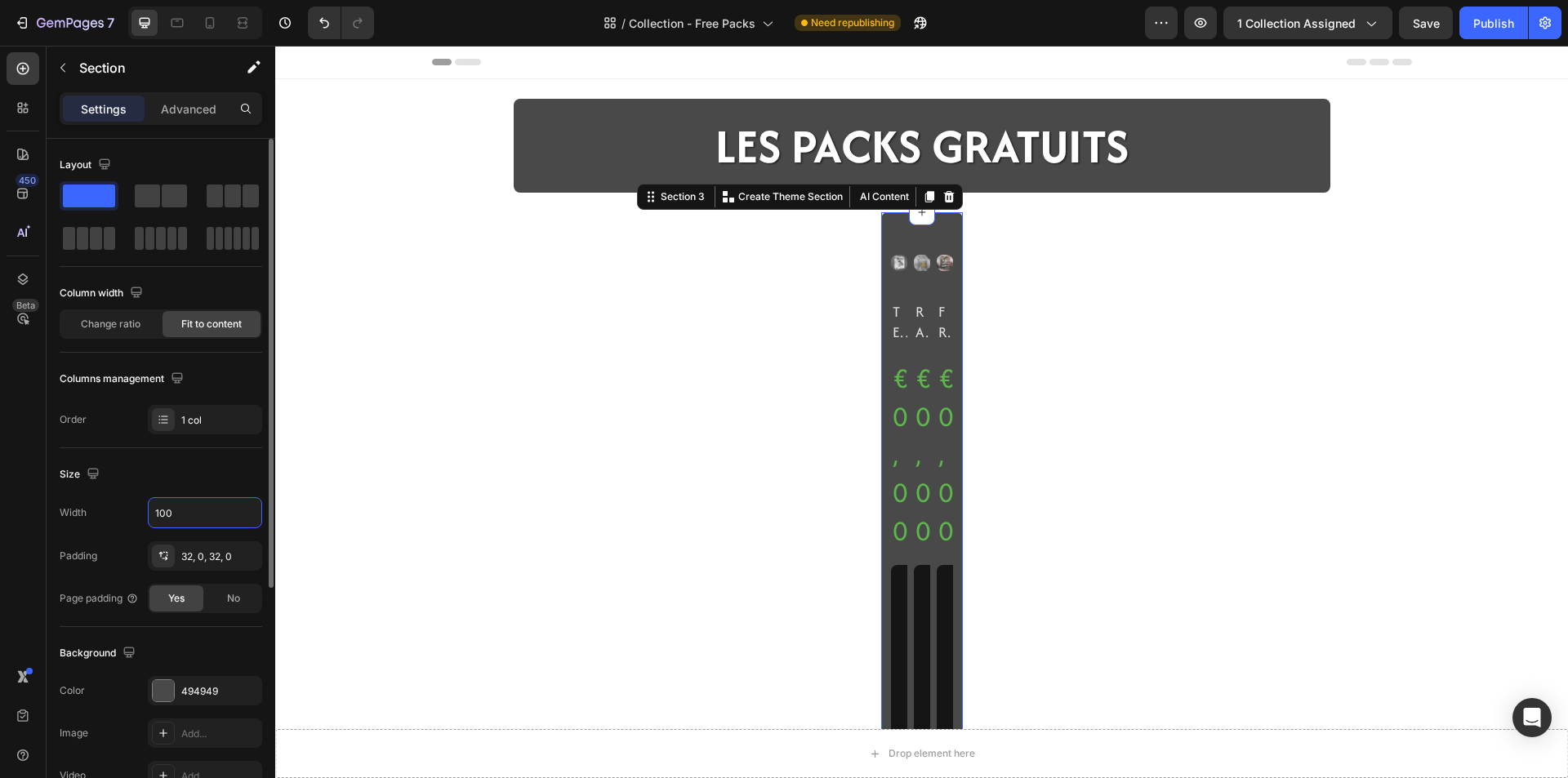
type input "1000"
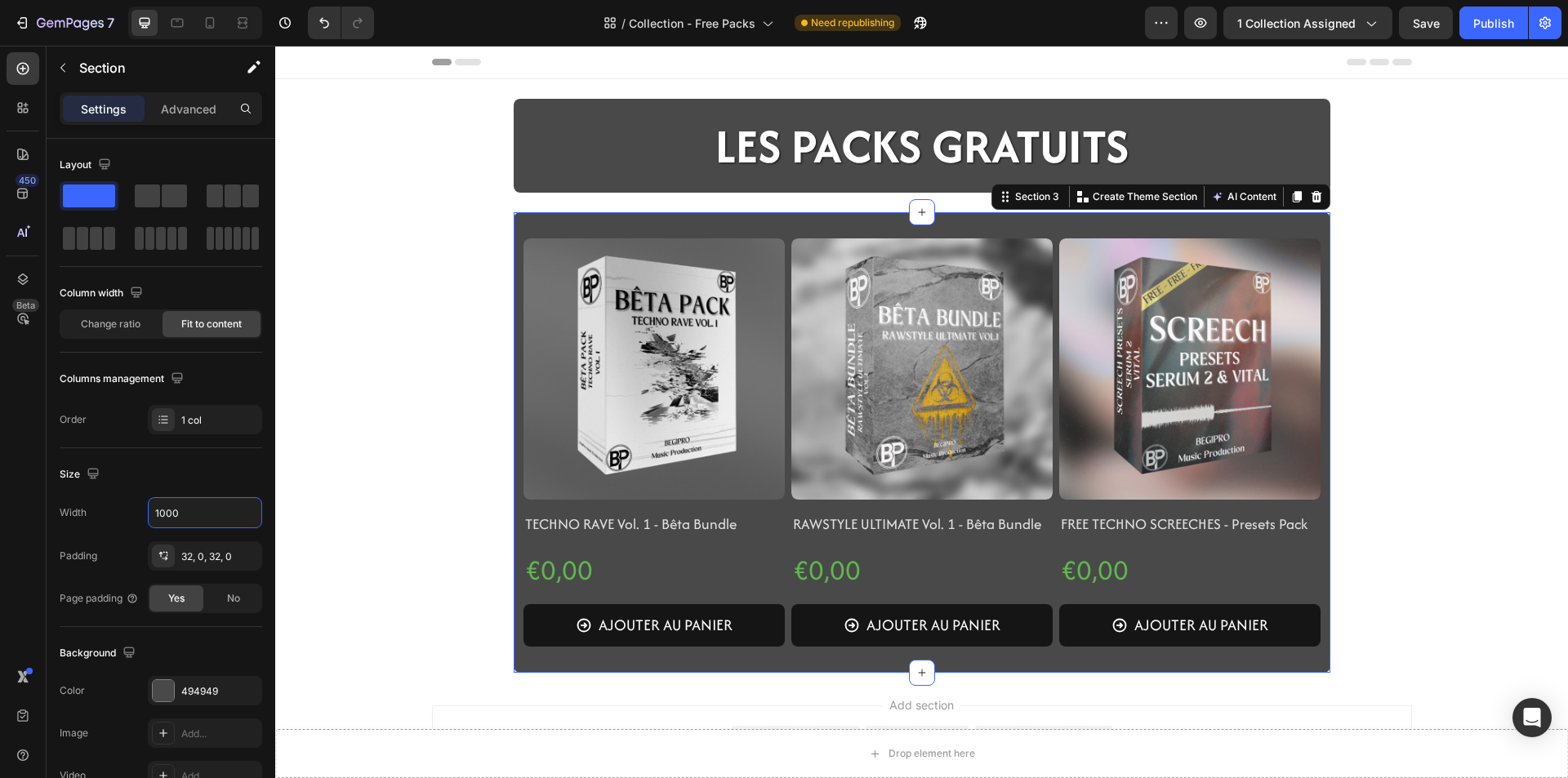
click at [392, 491] on div "Drop element here Sticky LES PACKS GRATUITS Heading Row Section 2 Product Image…" at bounding box center [922, 386] width 1293 height 574
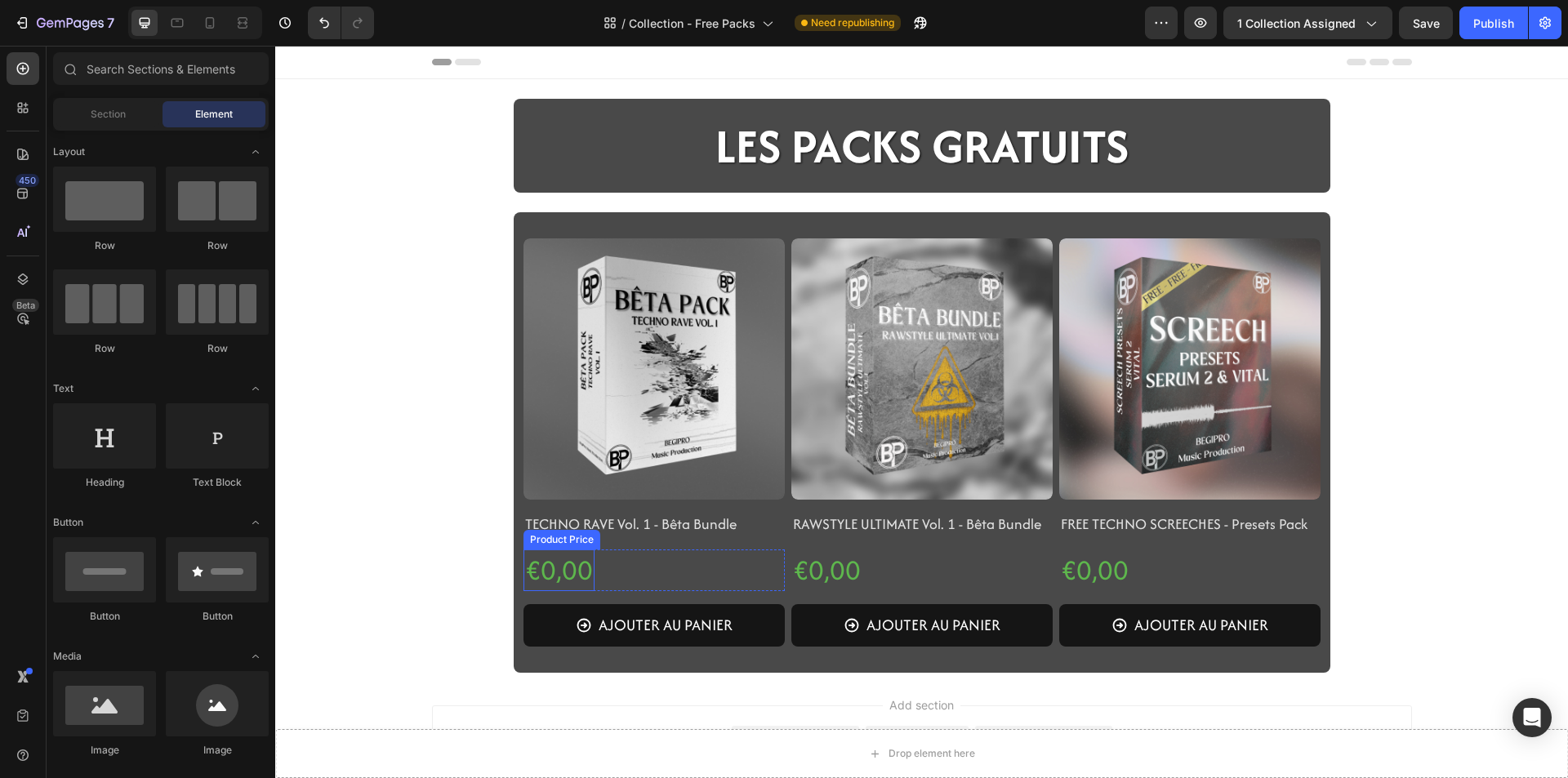
click at [561, 571] on div "€0,00" at bounding box center [559, 571] width 71 height 42
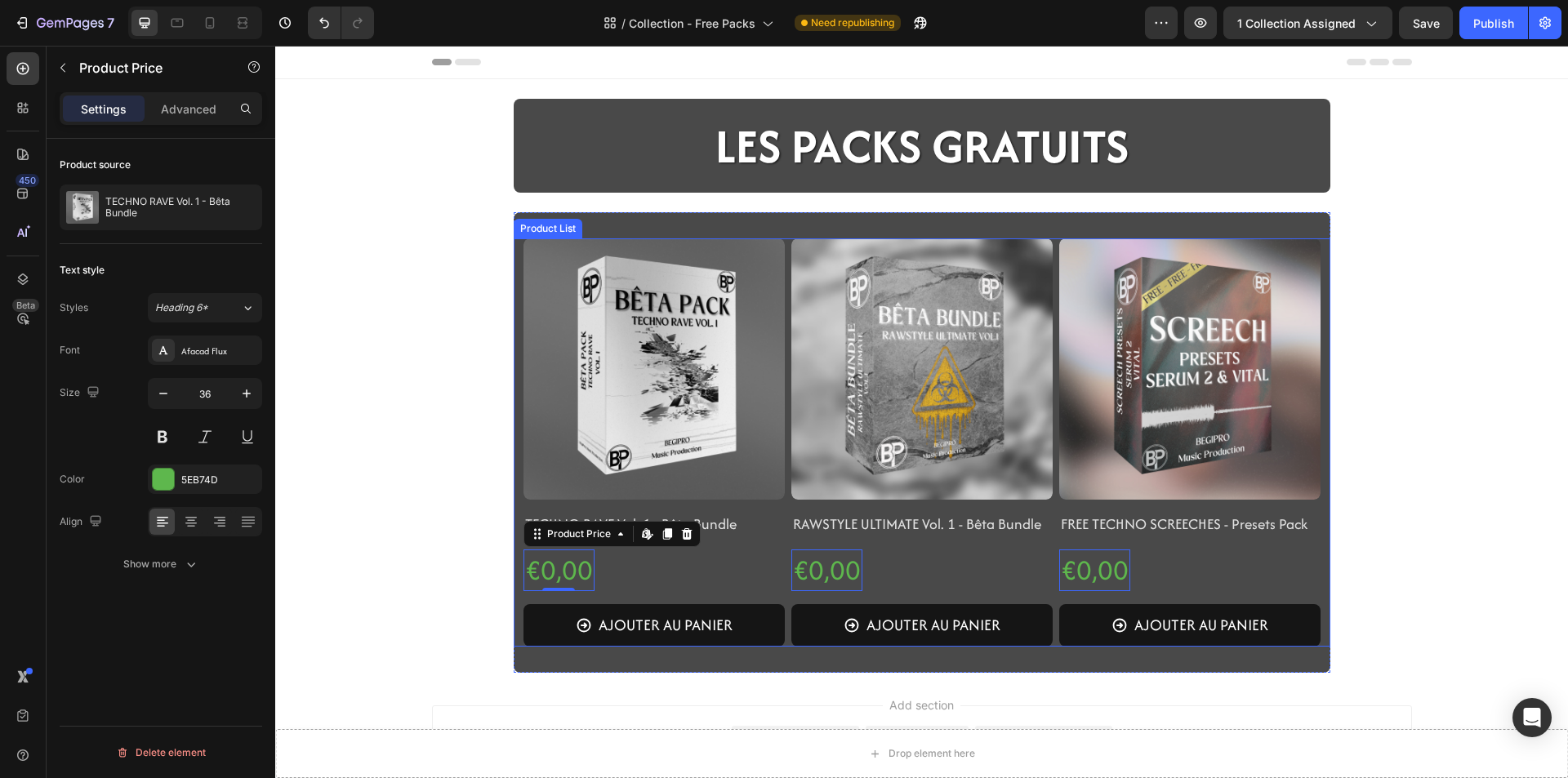
click at [516, 645] on div "Product Images TECHNO RAVE Vol. 1 - Bêta Bundle Product Title €0,00 Product Pri…" at bounding box center [922, 442] width 817 height 408
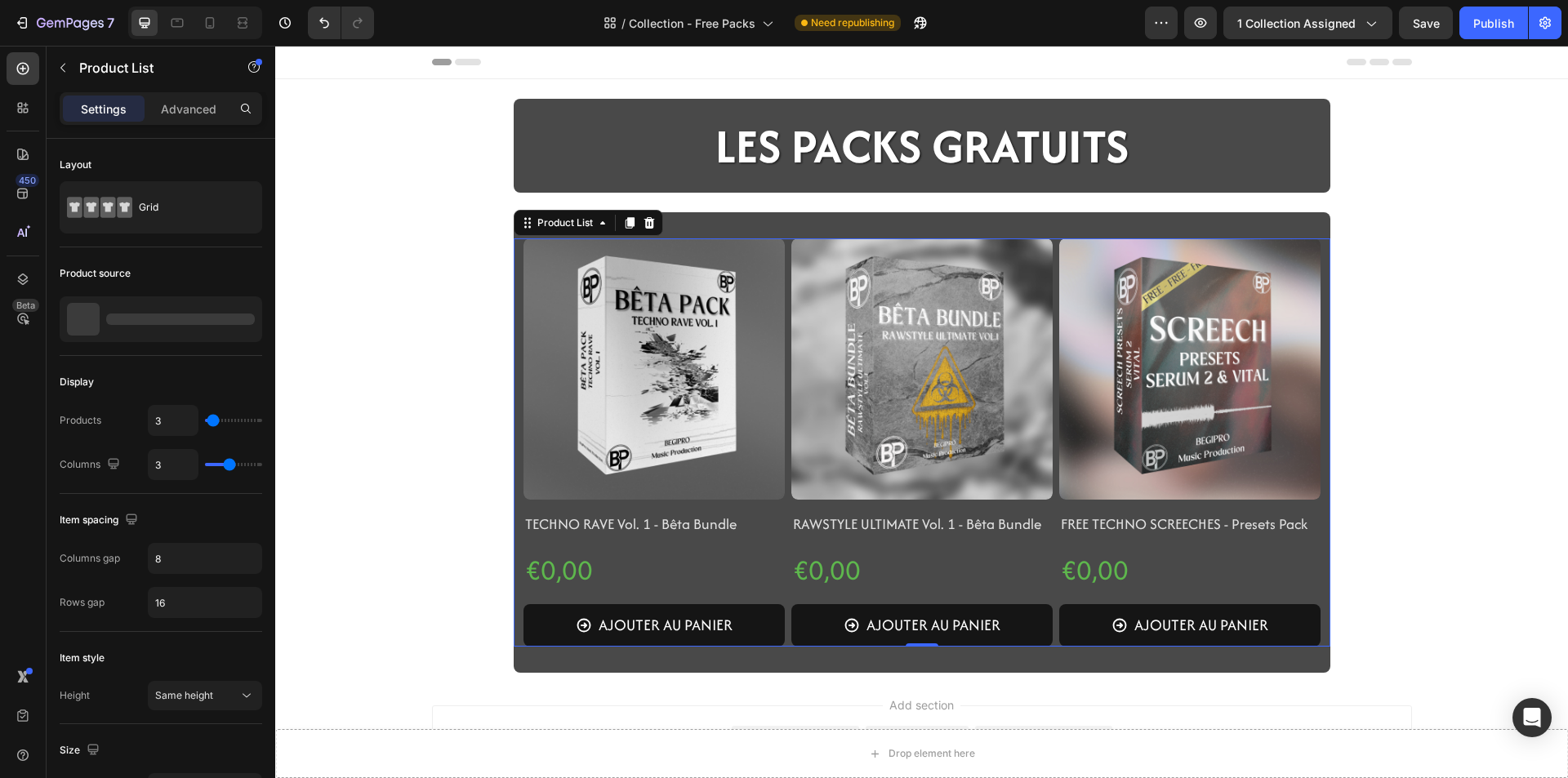
click at [516, 640] on div "Product Images TECHNO RAVE Vol. 1 - Bêta Bundle Product Title €0,00 Product Pri…" at bounding box center [922, 442] width 817 height 408
click at [514, 638] on div "Product Images TECHNO RAVE Vol. 1 - Bêta Bundle Product Title €0,00 Product Pri…" at bounding box center [922, 442] width 817 height 408
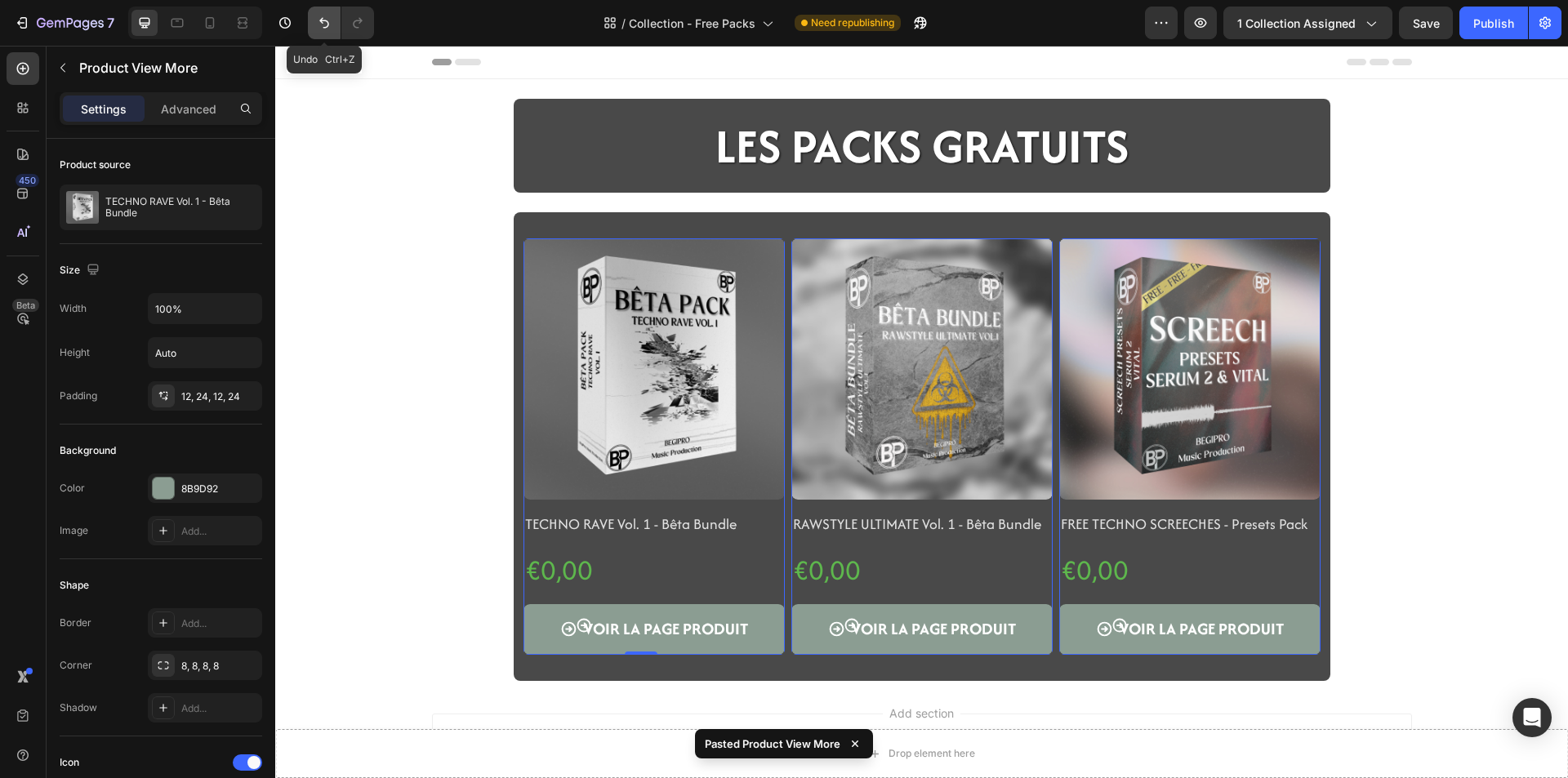
click at [325, 30] on icon "Undo/Redo" at bounding box center [324, 23] width 16 height 16
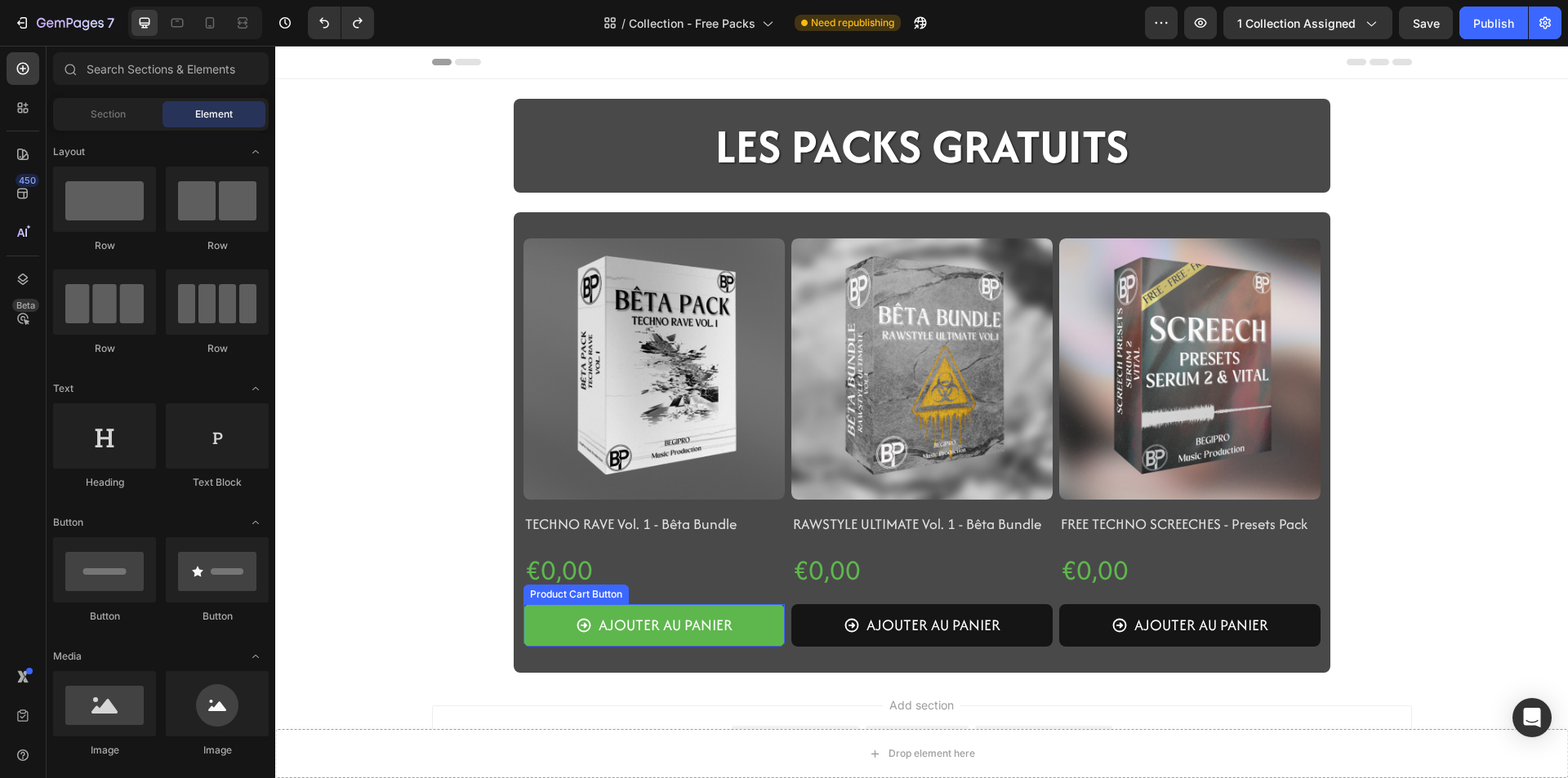
click at [523, 629] on button "AJOUTER AU PANIER" at bounding box center [654, 625] width 262 height 43
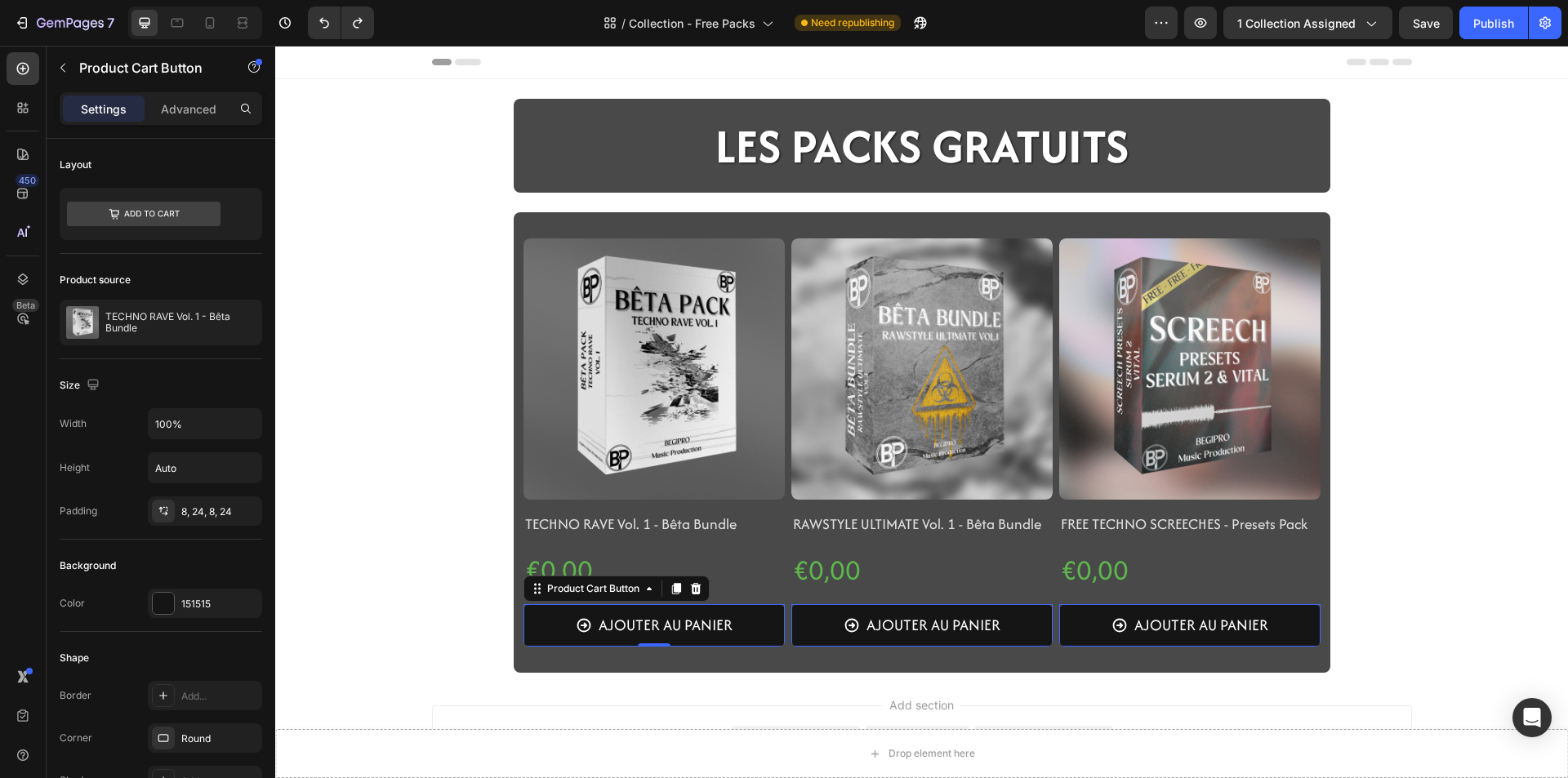
click at [689, 591] on icon at bounding box center [695, 589] width 13 height 13
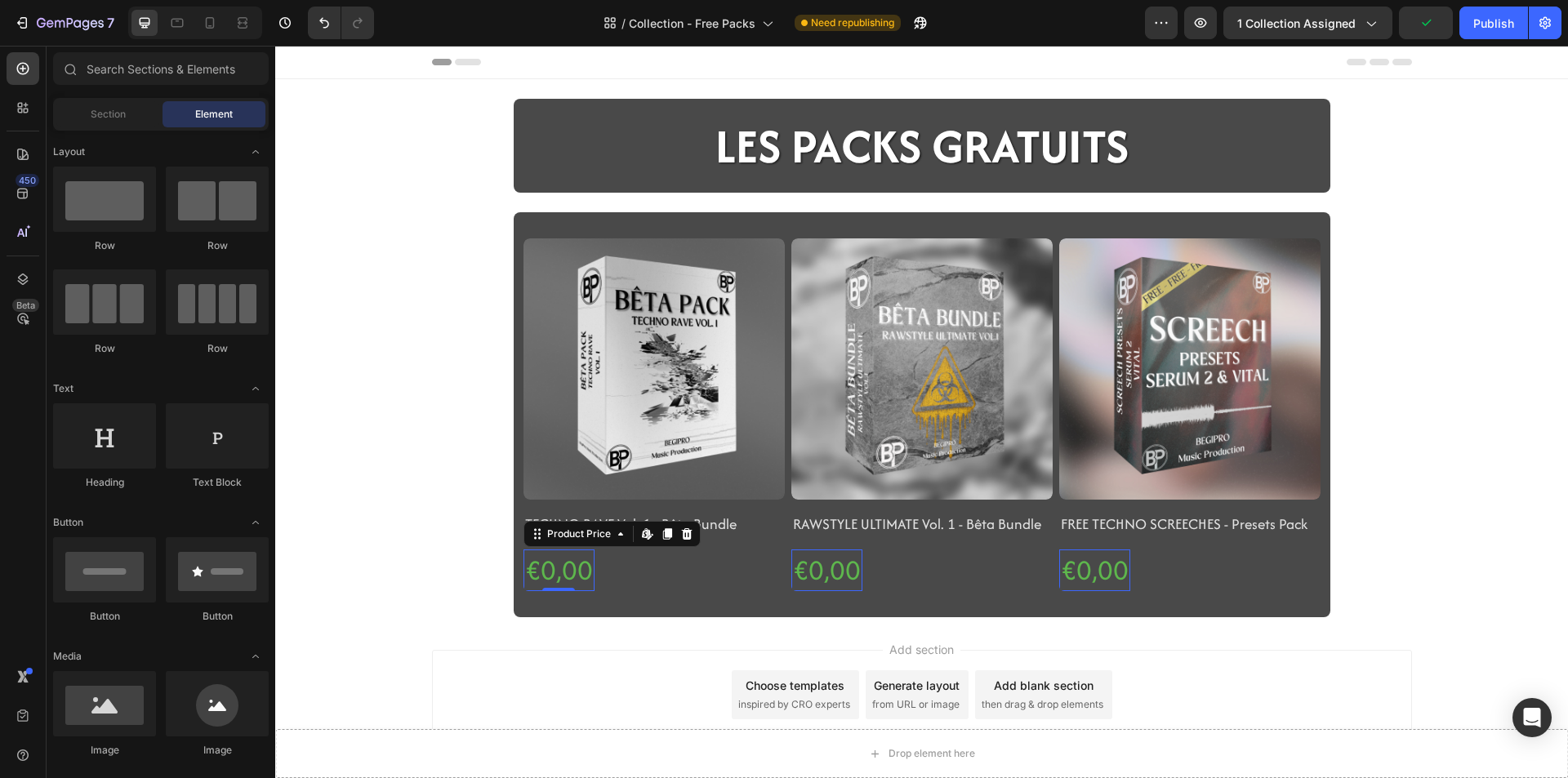
click at [584, 587] on div "€0,00" at bounding box center [559, 571] width 71 height 42
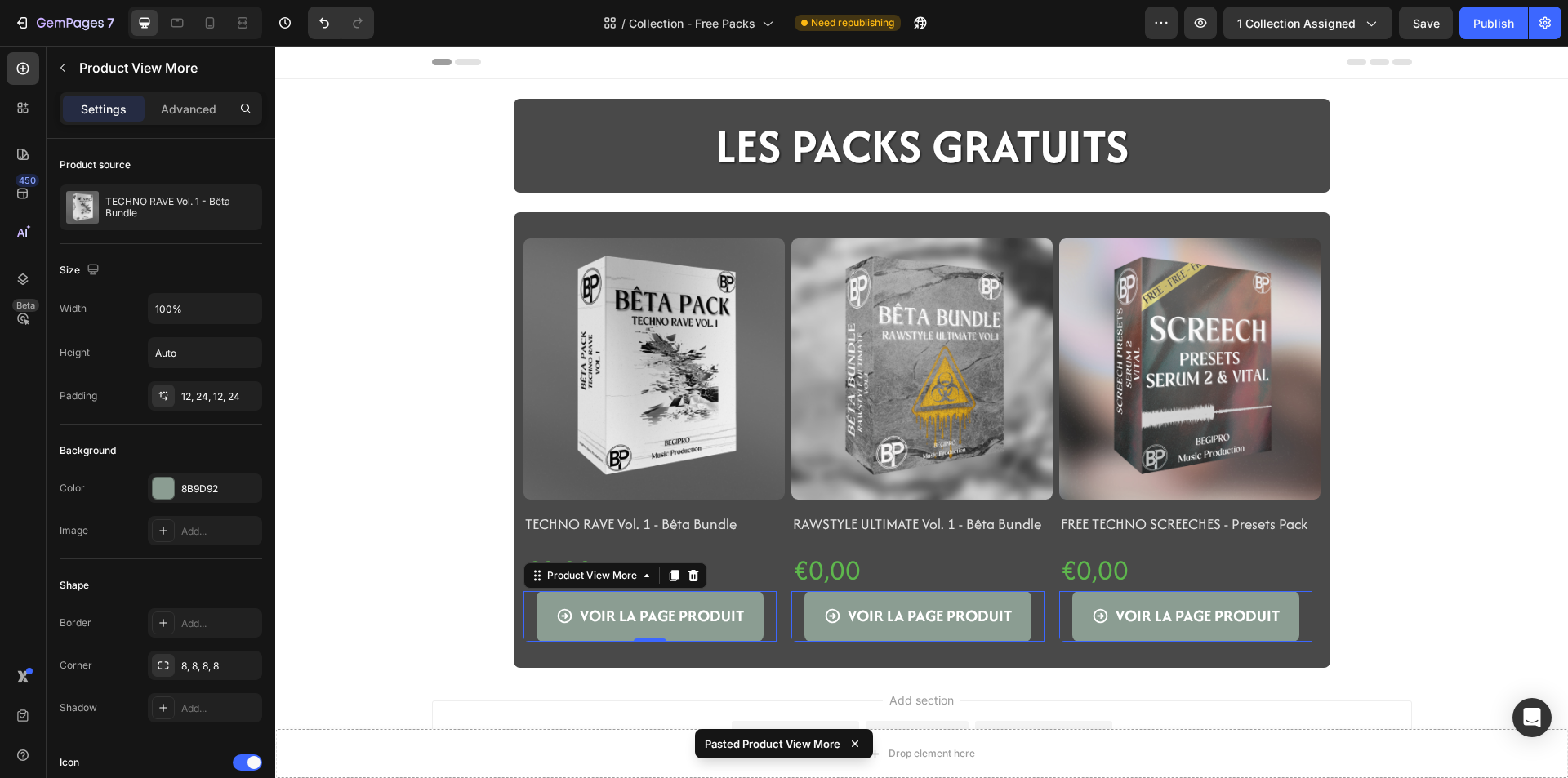
click at [428, 665] on div "Drop element here Sticky LES PACKS GRATUITS Heading Row Section 2 Product Image…" at bounding box center [922, 383] width 1293 height 570
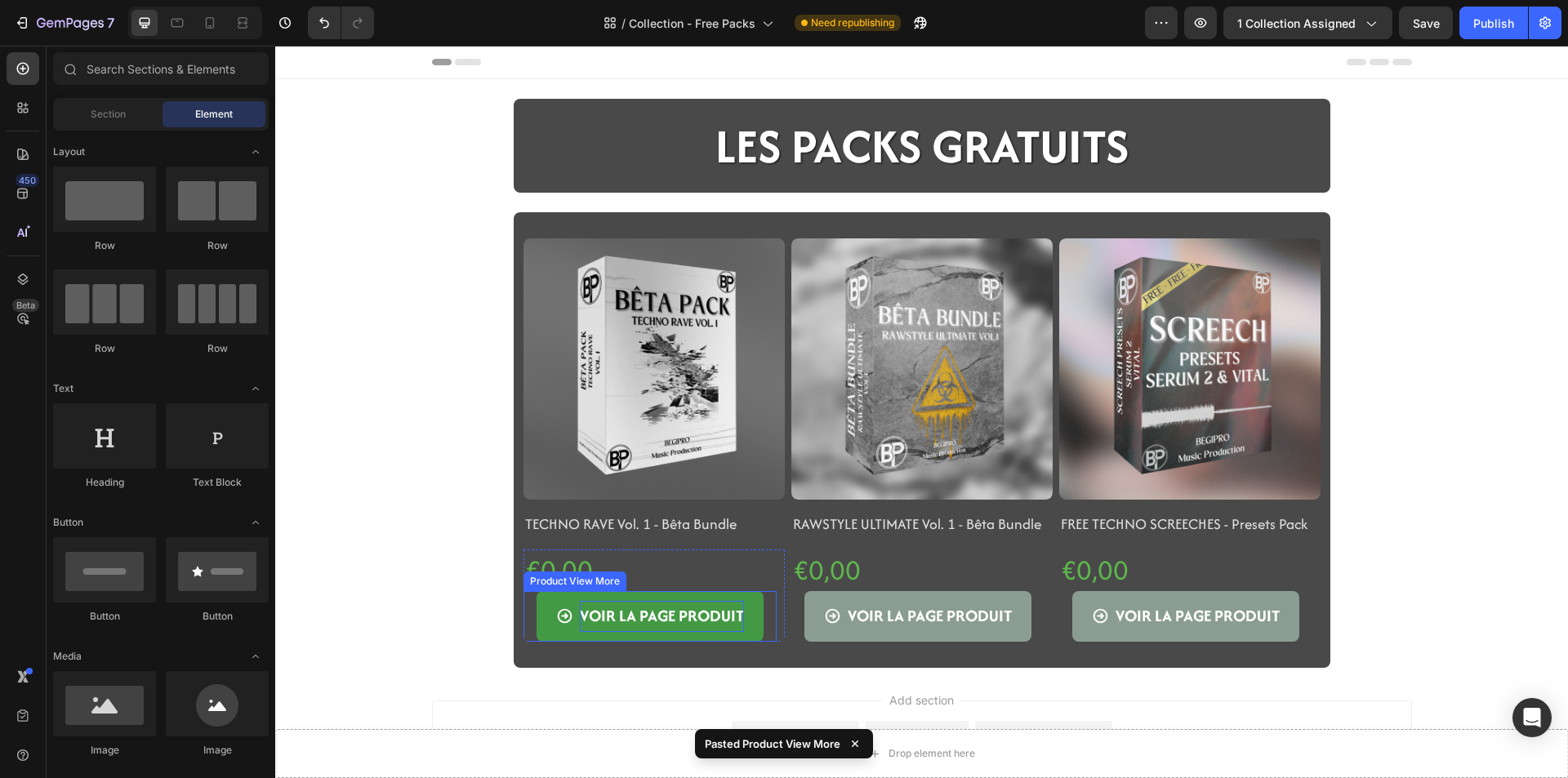
click at [628, 606] on div "VOIR LA PAGE PRODUIT" at bounding box center [661, 617] width 164 height 31
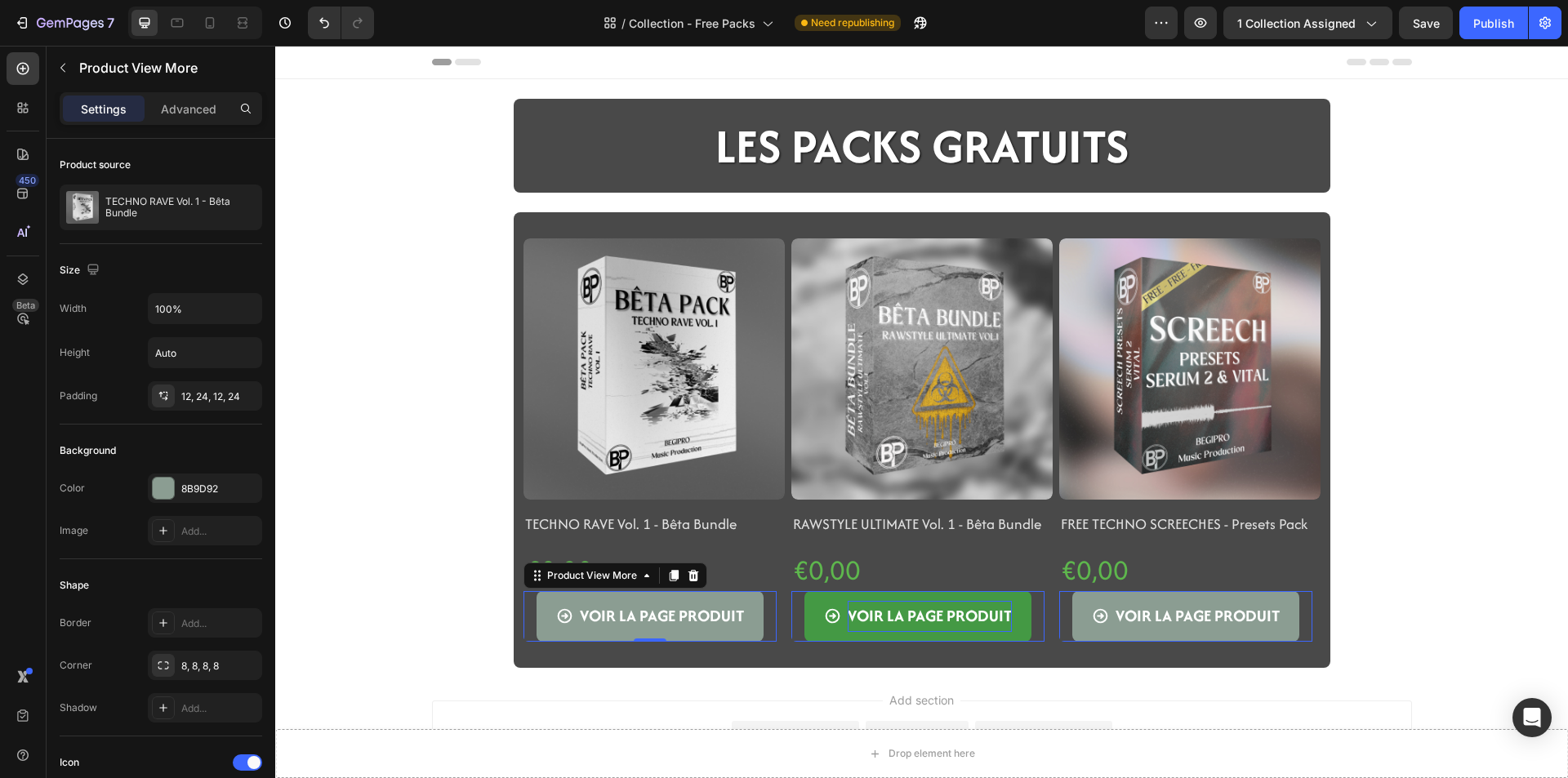
click at [744, 628] on div "VOIR LA PAGE PRODUIT" at bounding box center [661, 617] width 164 height 31
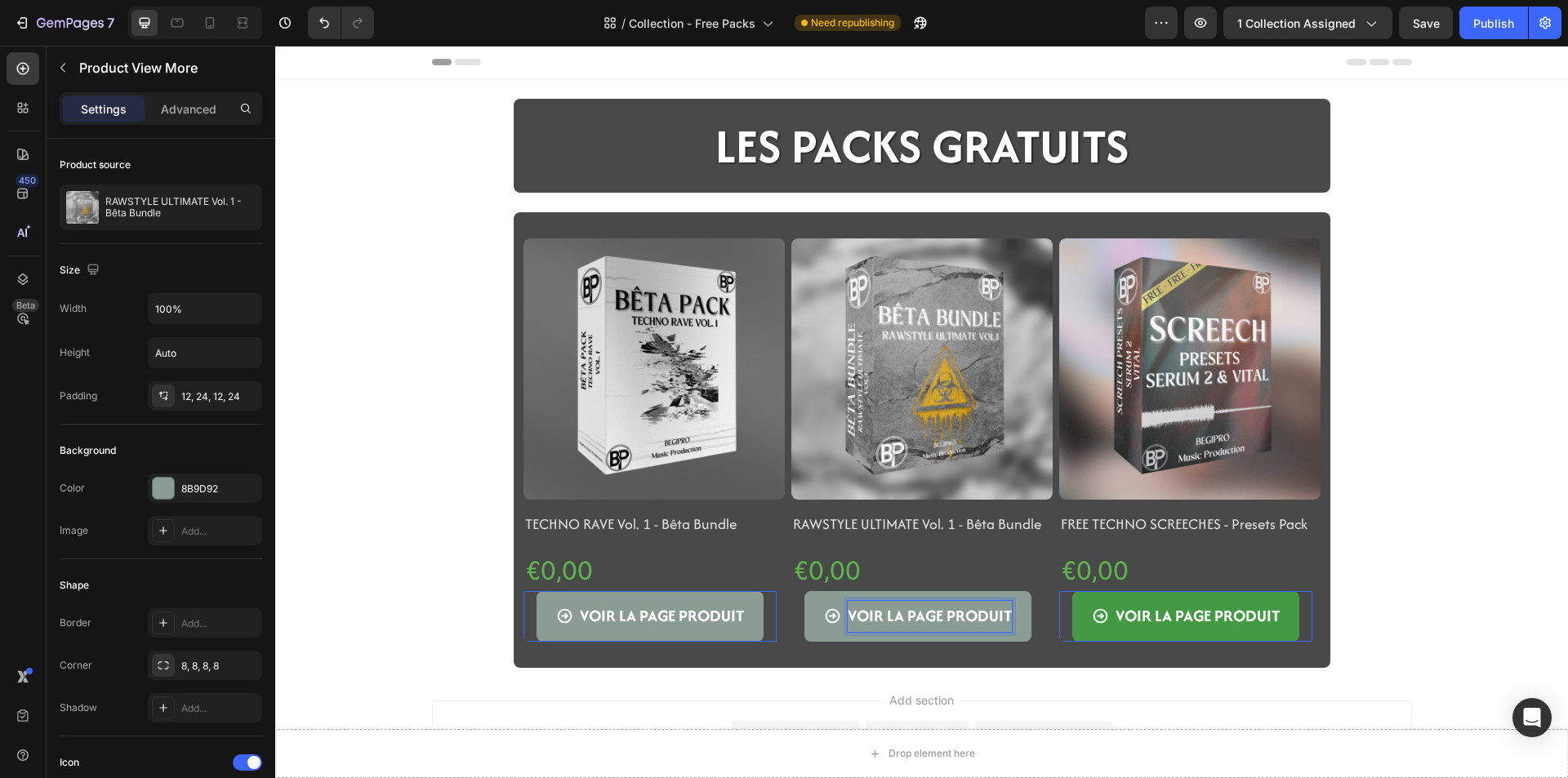
click at [763, 632] on button "VOIR LA PAGE PRODUIT" at bounding box center [650, 617] width 227 height 51
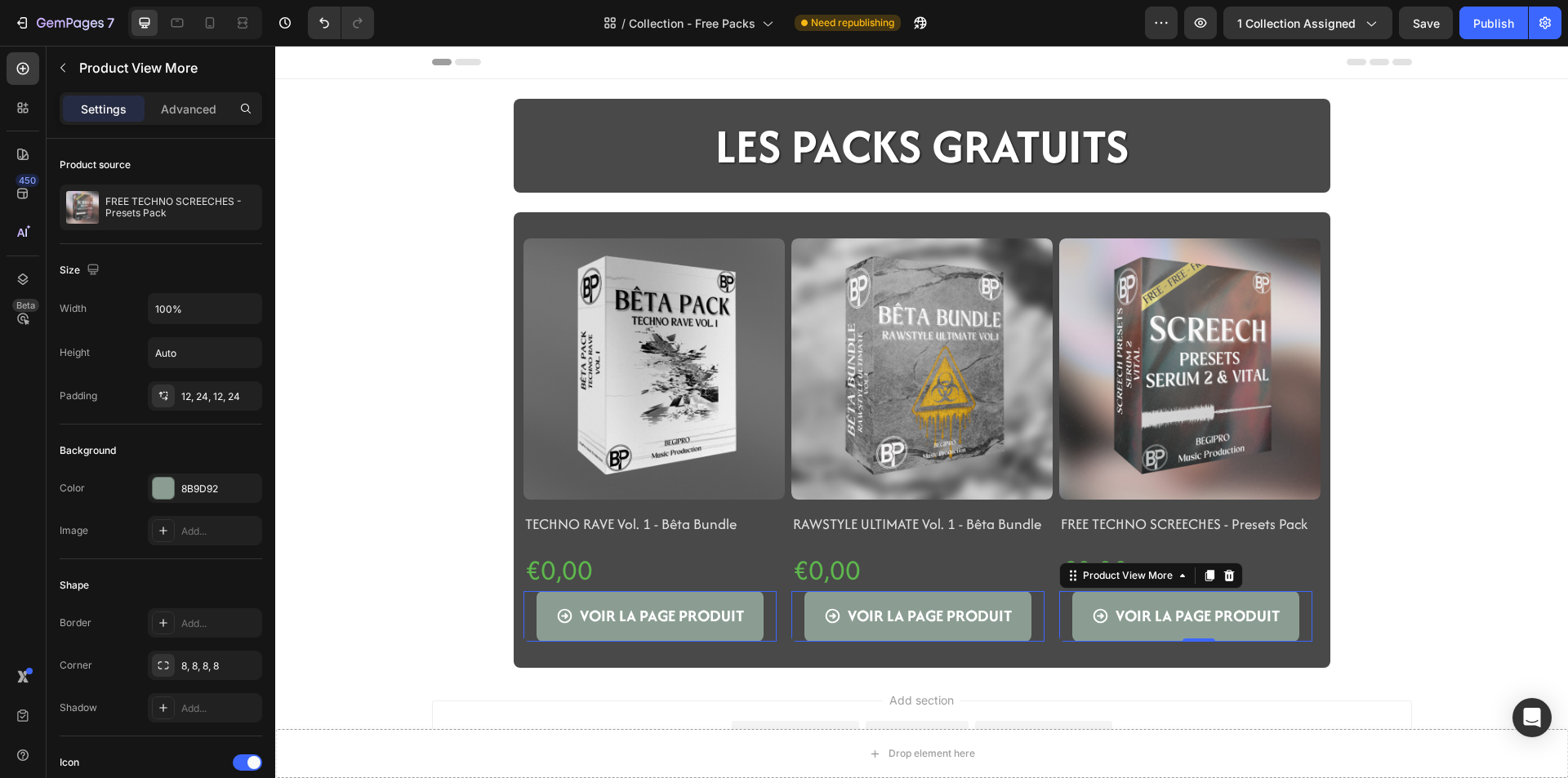
click at [441, 705] on div "Add section Choose templates inspired by CRO experts Generate layout from URL o…" at bounding box center [922, 745] width 980 height 90
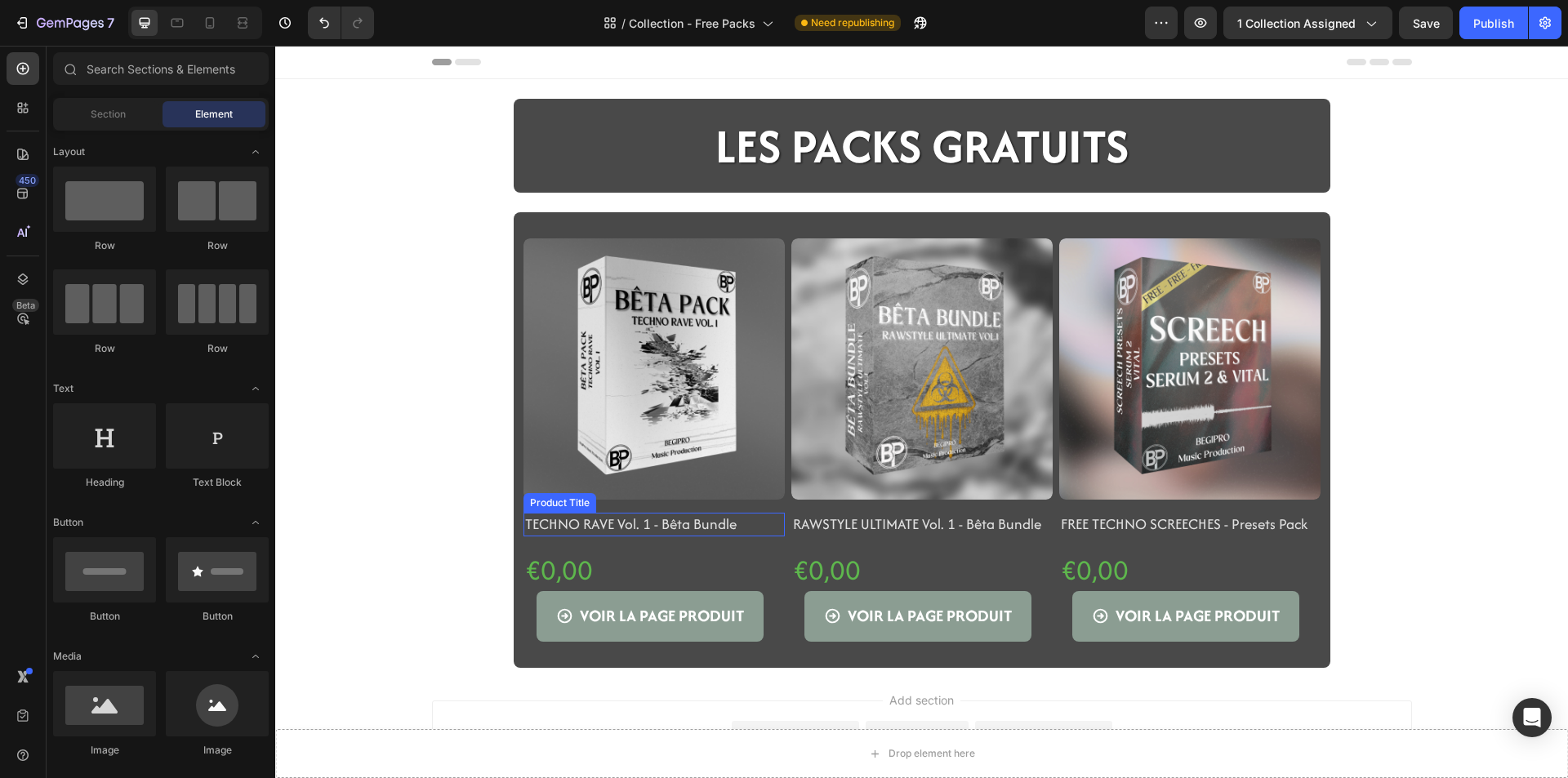
click at [545, 524] on h2 "TECHNO RAVE Vol. 1 - Bêta Bundle" at bounding box center [654, 524] width 262 height 24
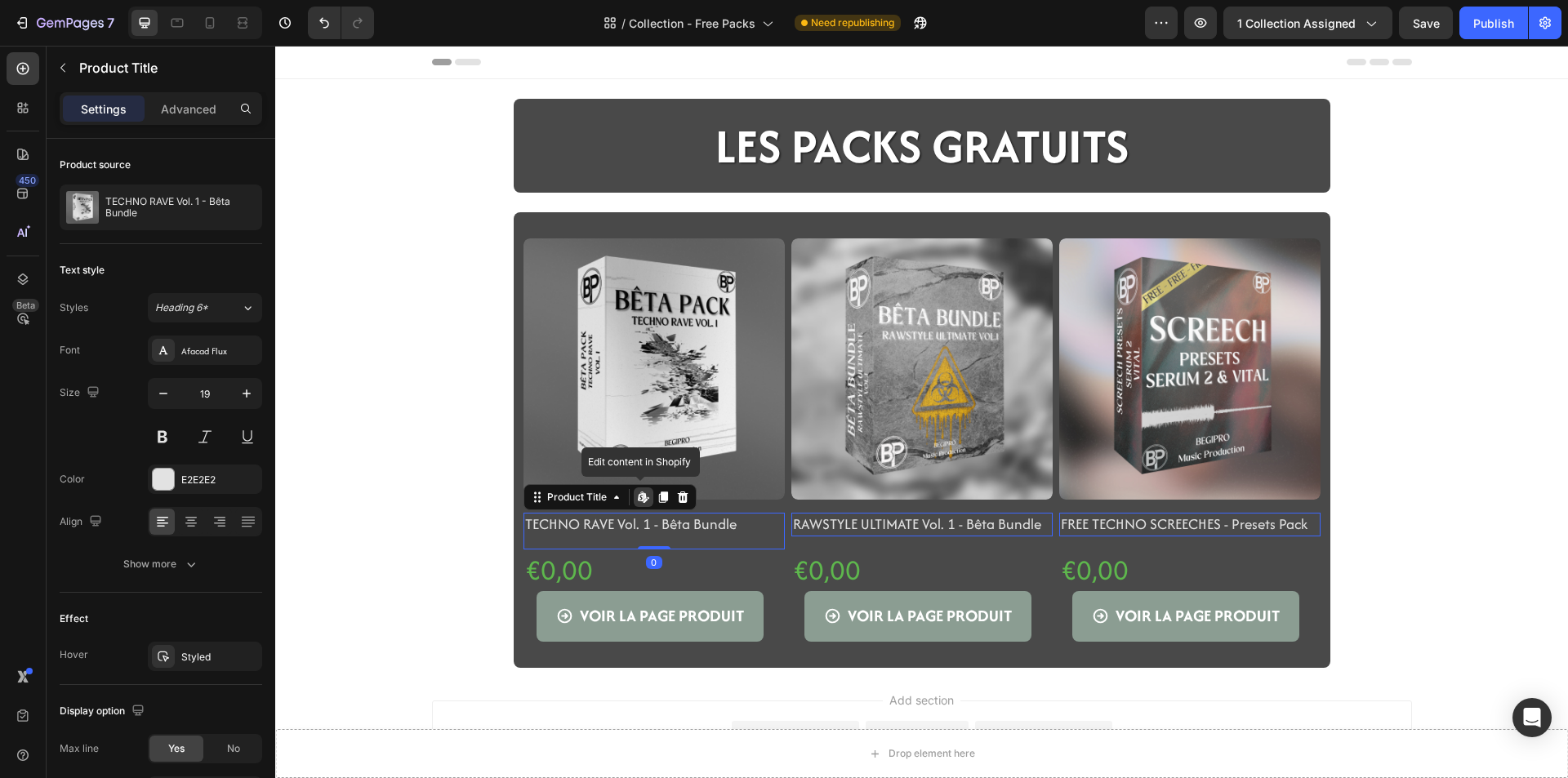
drag, startPoint x: 640, startPoint y: 548, endPoint x: 643, endPoint y: 504, distance: 44.1
click at [643, 513] on div "TECHNO RAVE Vol. 1 - Bêta Bundle Product Title Edit content in Shopify 0" at bounding box center [654, 531] width 262 height 37
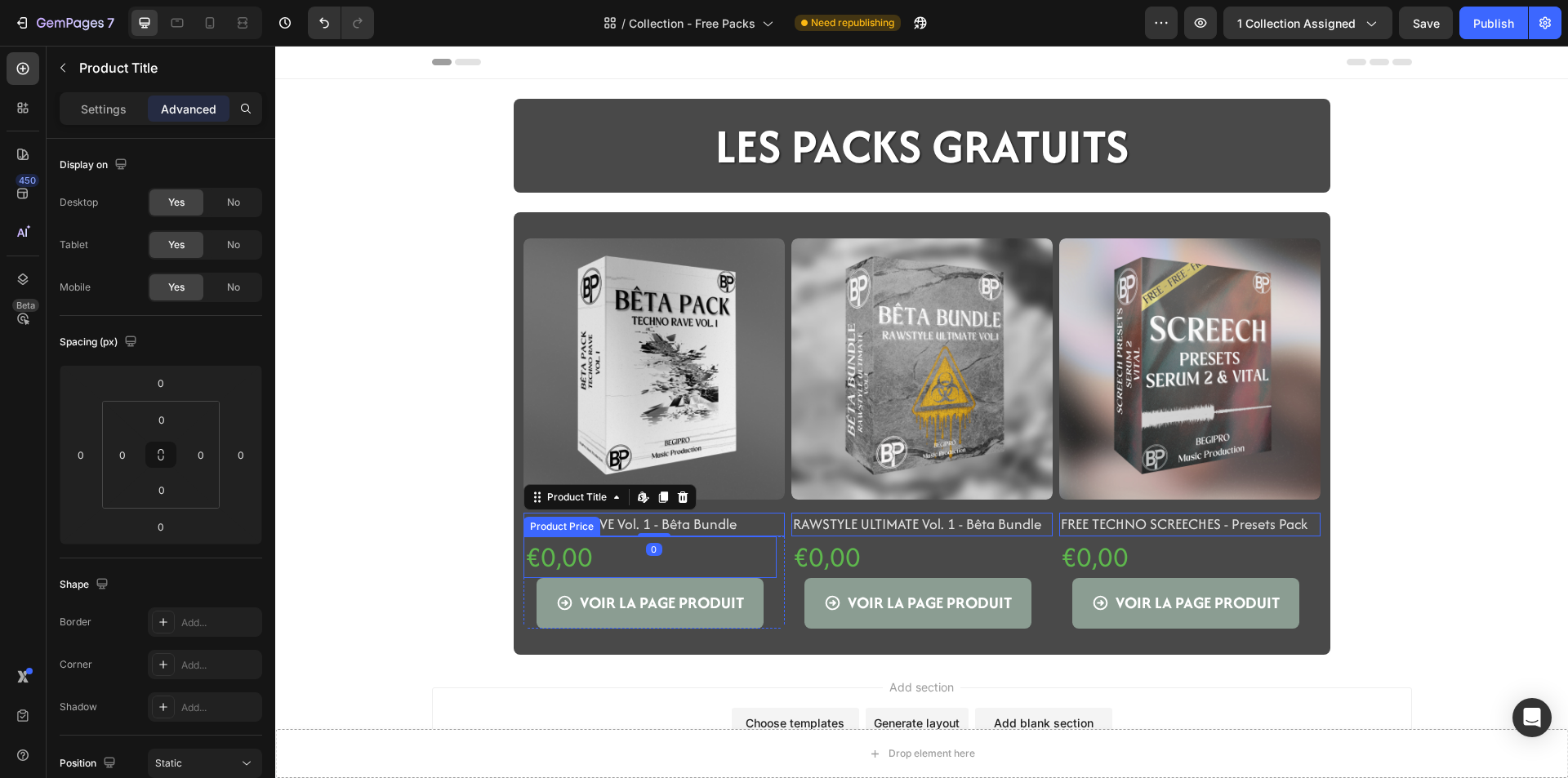
click at [552, 552] on div "€0,00" at bounding box center [650, 558] width 253 height 42
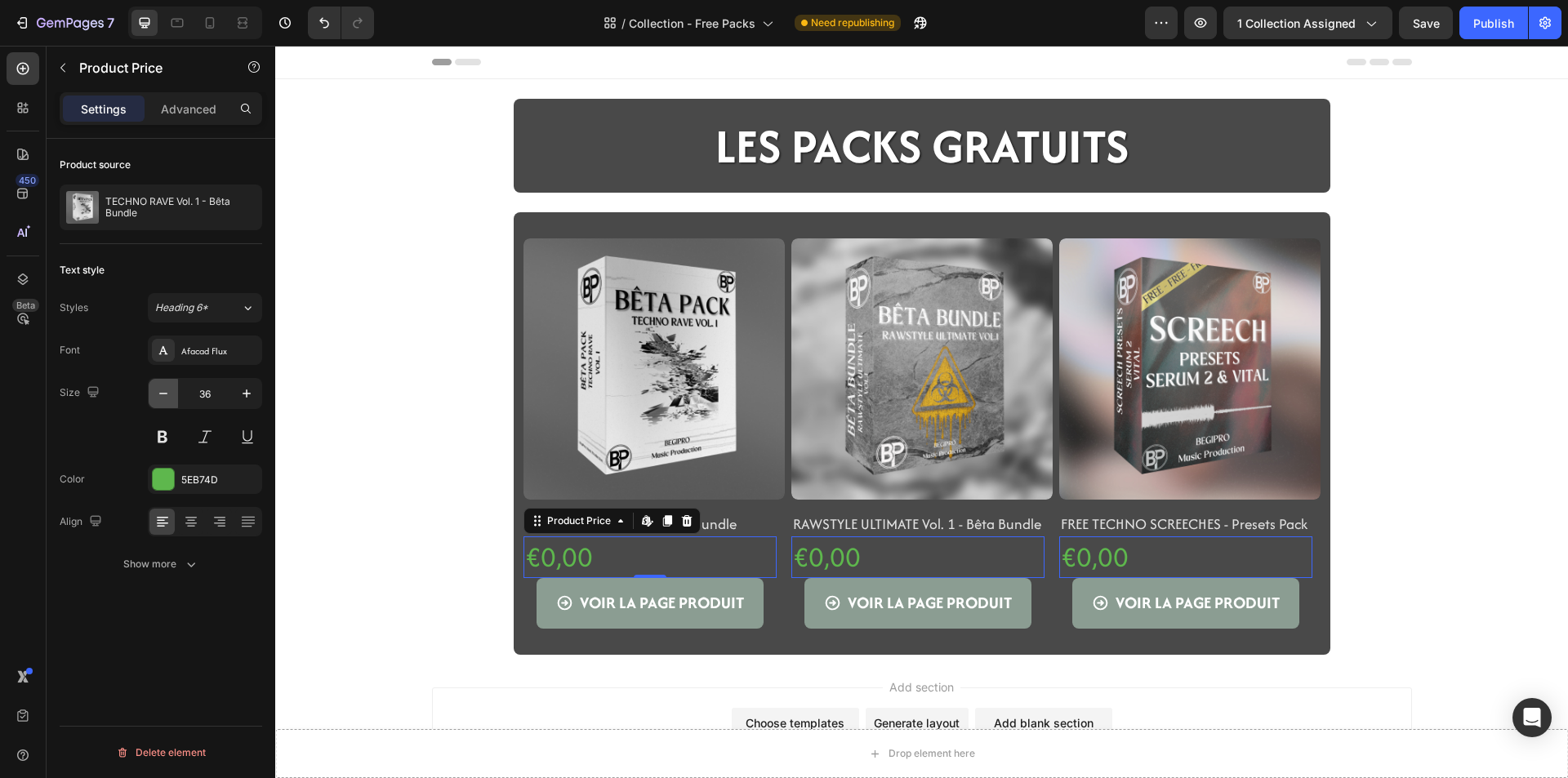
click at [176, 397] on button "button" at bounding box center [163, 393] width 29 height 29
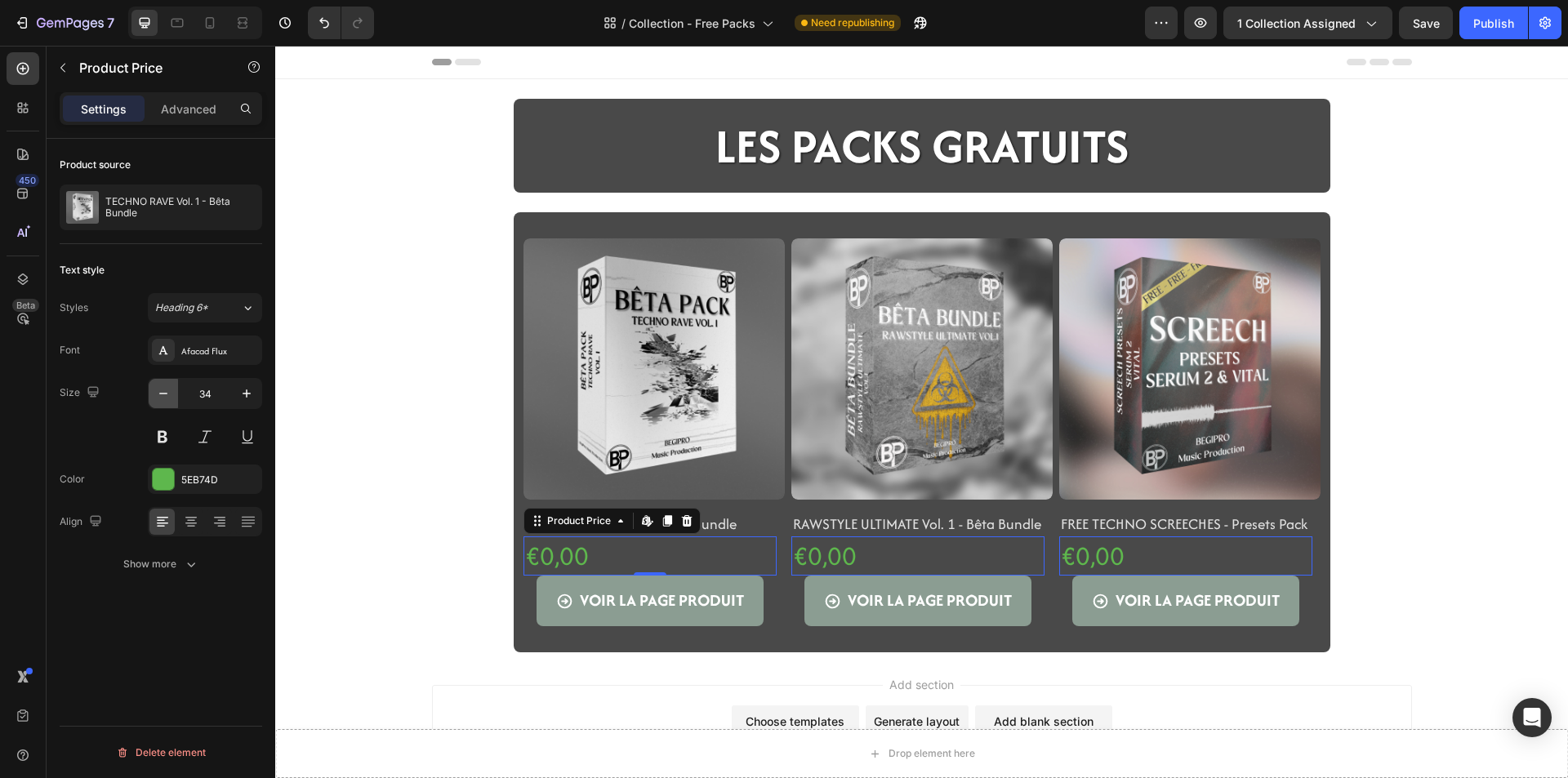
click at [176, 397] on button "button" at bounding box center [163, 393] width 29 height 29
type input "32"
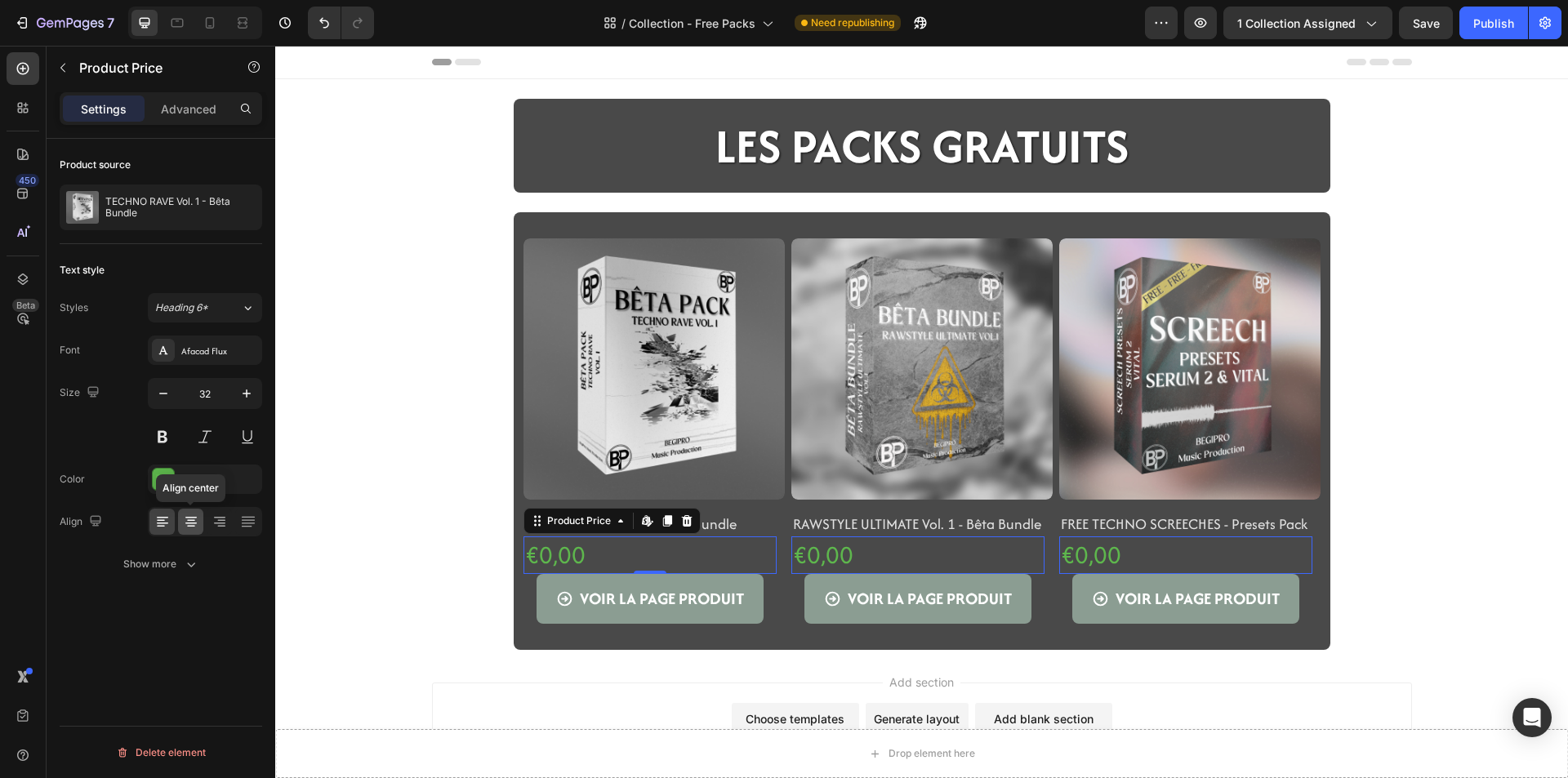
click at [180, 525] on div at bounding box center [191, 522] width 25 height 26
click at [369, 601] on div "Drop element here Sticky LES PACKS GRATUITS Heading Row Section 2 Product Image…" at bounding box center [922, 374] width 1293 height 552
click at [645, 564] on div "€0,00" at bounding box center [650, 555] width 253 height 37
click at [643, 557] on div "€0,00" at bounding box center [650, 555] width 253 height 37
click at [524, 595] on div "VOIR LA PAGE PRODUIT Product View More" at bounding box center [650, 600] width 253 height 51
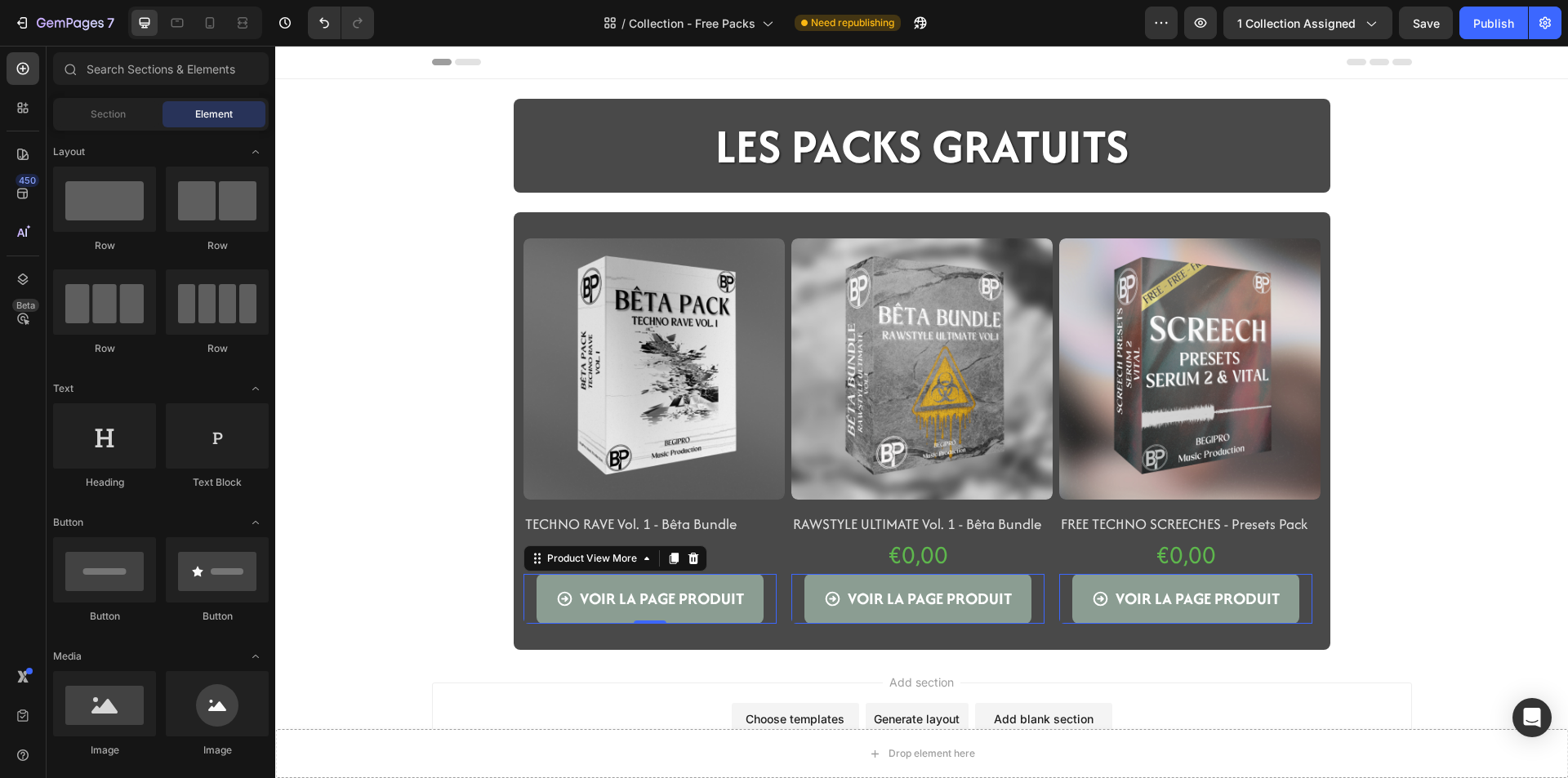
click at [464, 301] on div "Drop element here Sticky LES PACKS GRATUITS Heading Row Section 2 Product Image…" at bounding box center [922, 374] width 1293 height 552
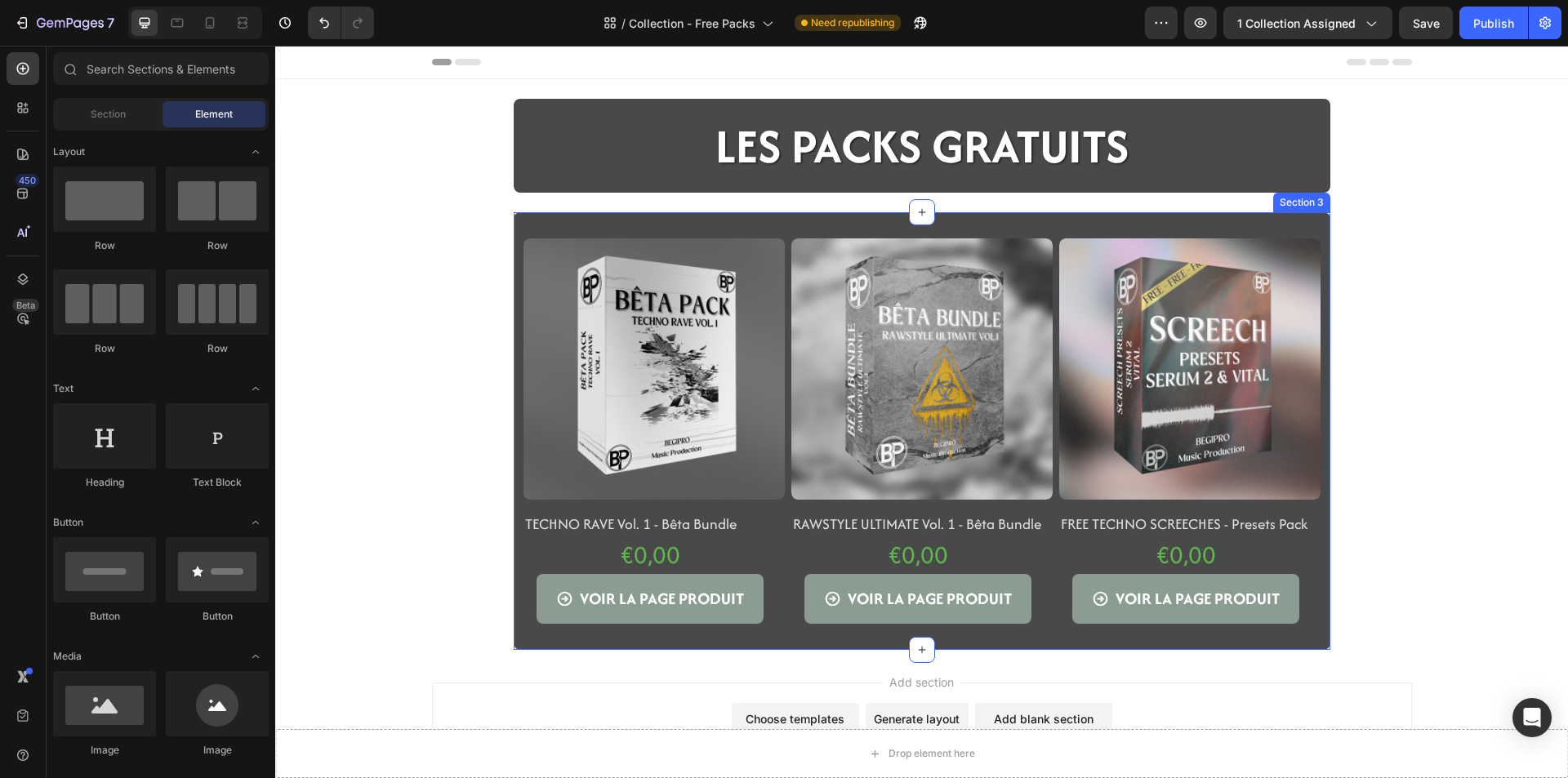
click at [530, 221] on div "Product Images TECHNO RAVE Vol. 1 - Bêta Bundle Product Title €0,00 Product Pri…" at bounding box center [922, 430] width 817 height 437
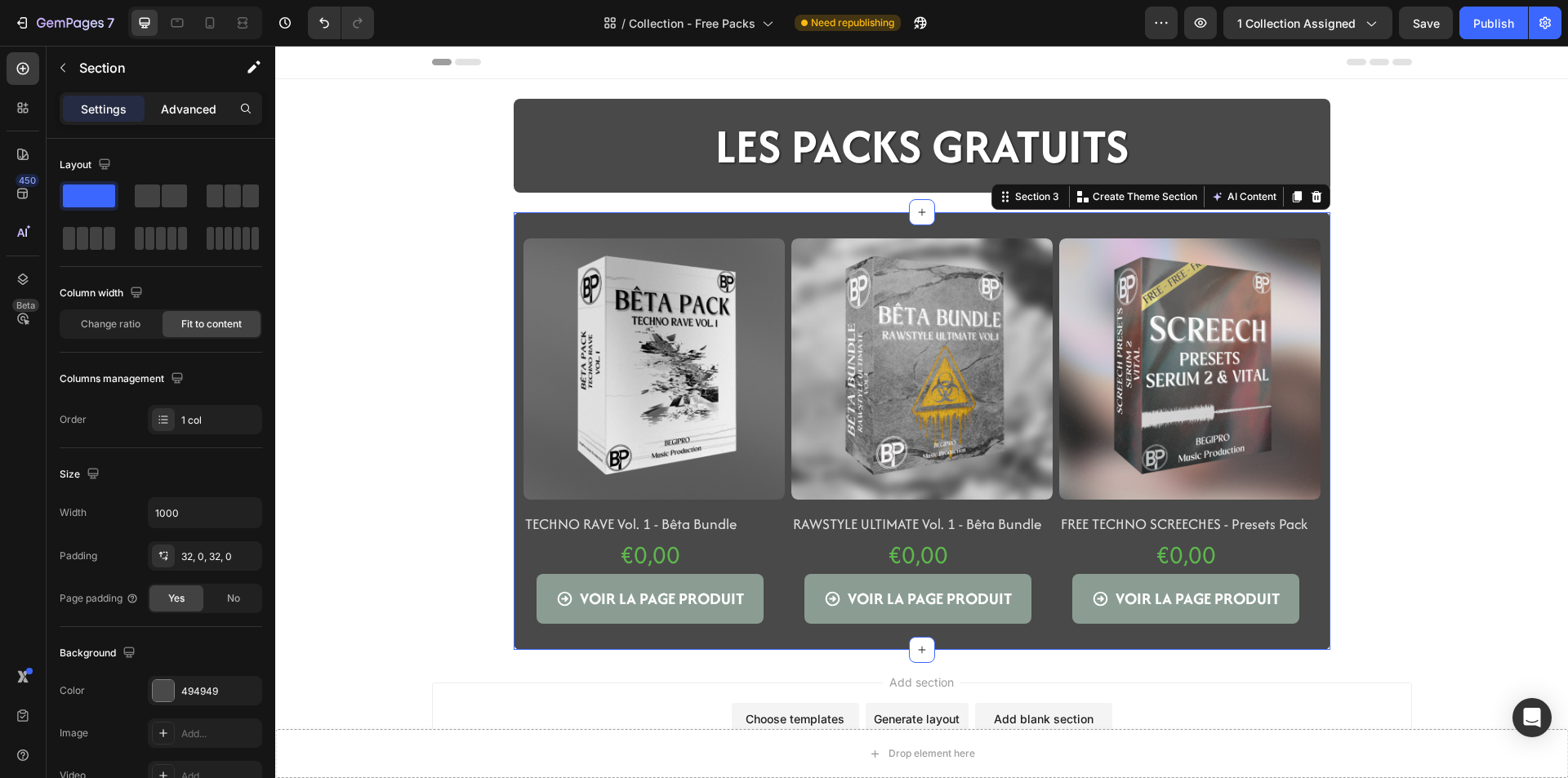
click at [187, 120] on div "Advanced" at bounding box center [188, 109] width 81 height 26
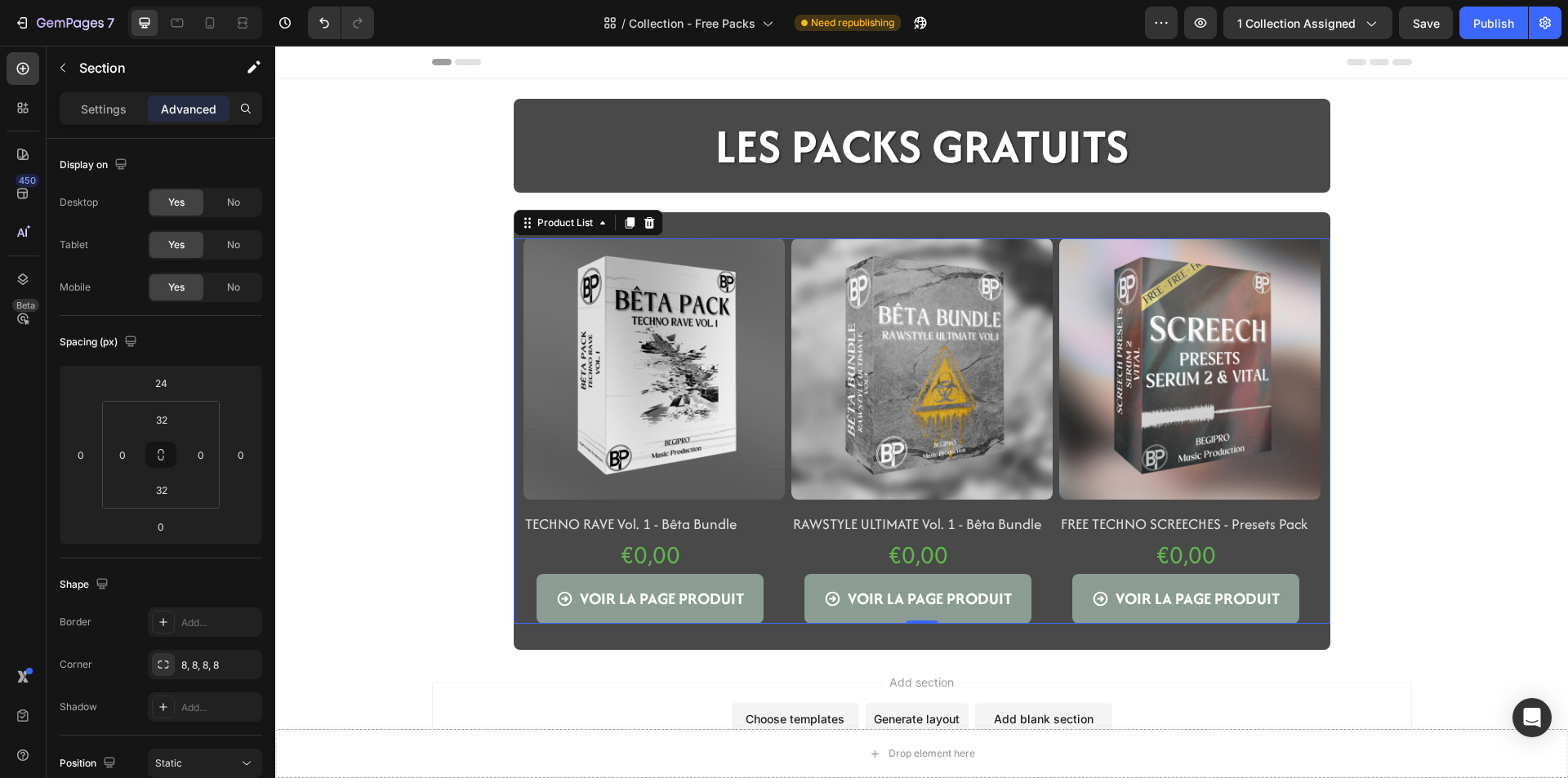
click at [514, 375] on div "Product Images TECHNO RAVE Vol. 1 - Bêta Bundle Product Title €0,00 Product Pri…" at bounding box center [922, 431] width 817 height 386
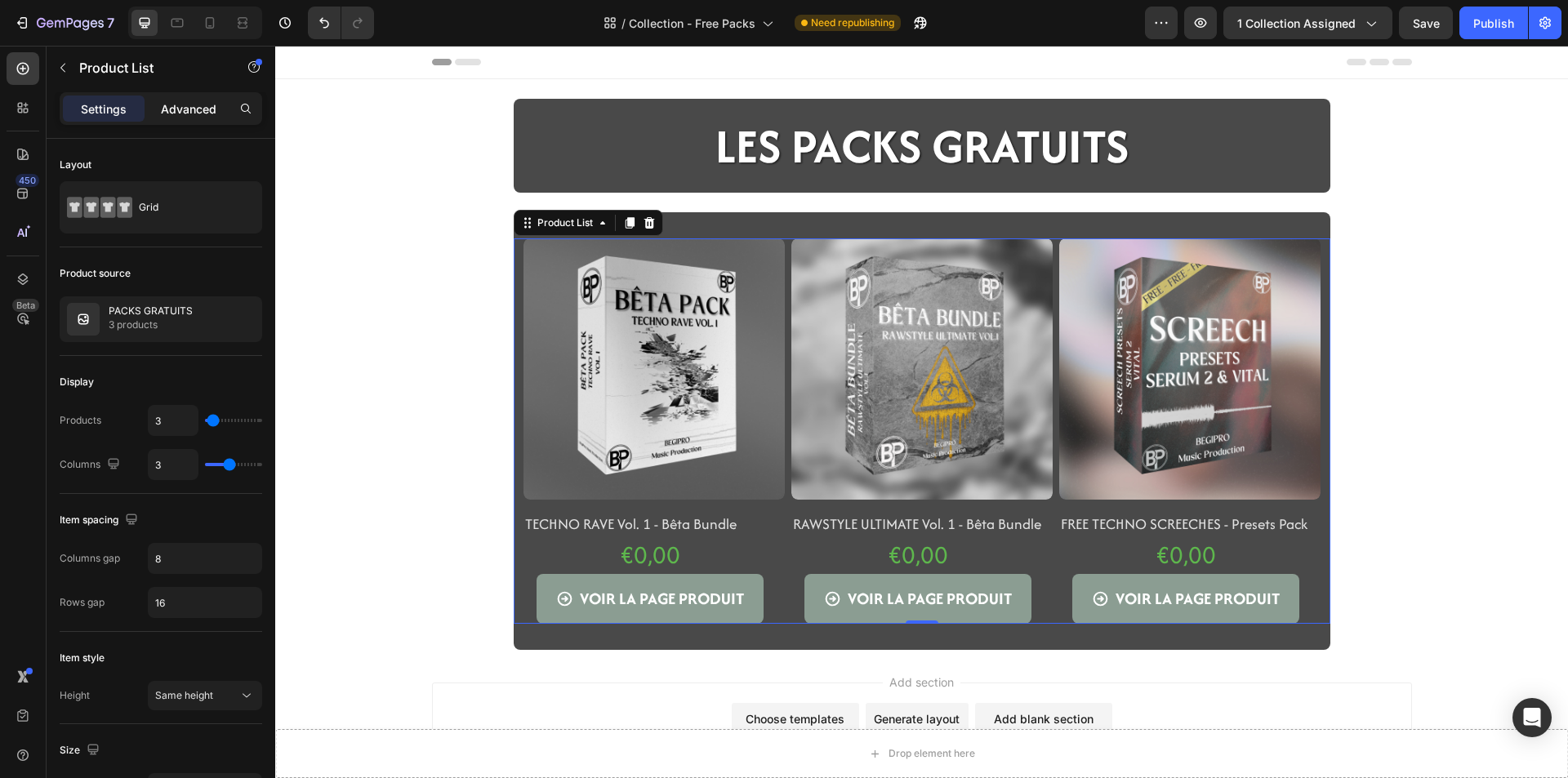
click at [162, 112] on p "Advanced" at bounding box center [188, 109] width 55 height 17
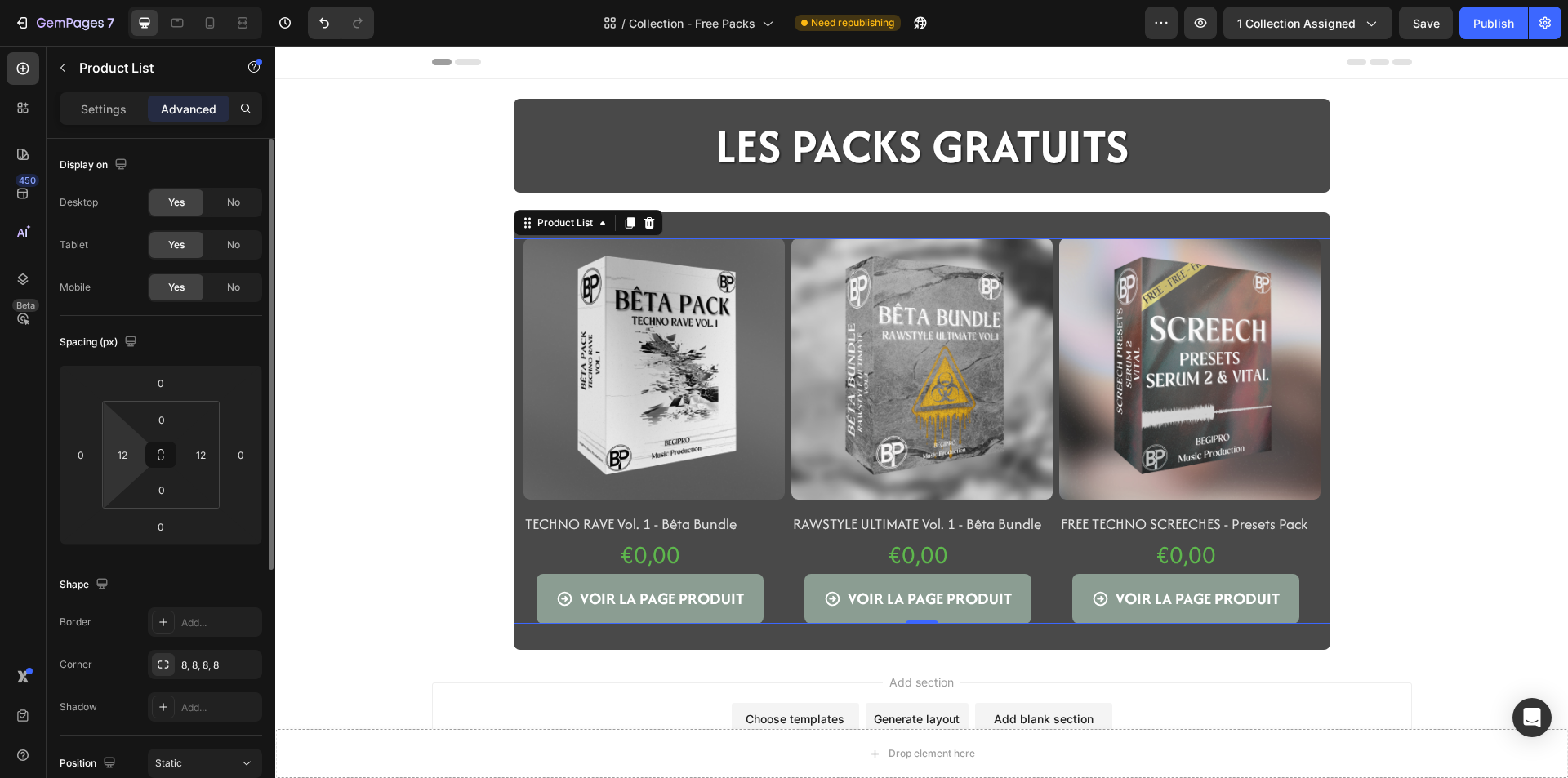
click at [129, 0] on html "7 Version history / Collection - Free Packs Need republishing Preview 1 collect…" at bounding box center [784, 0] width 1568 height 0
type input "16"
click at [197, 454] on input "12" at bounding box center [200, 455] width 24 height 24
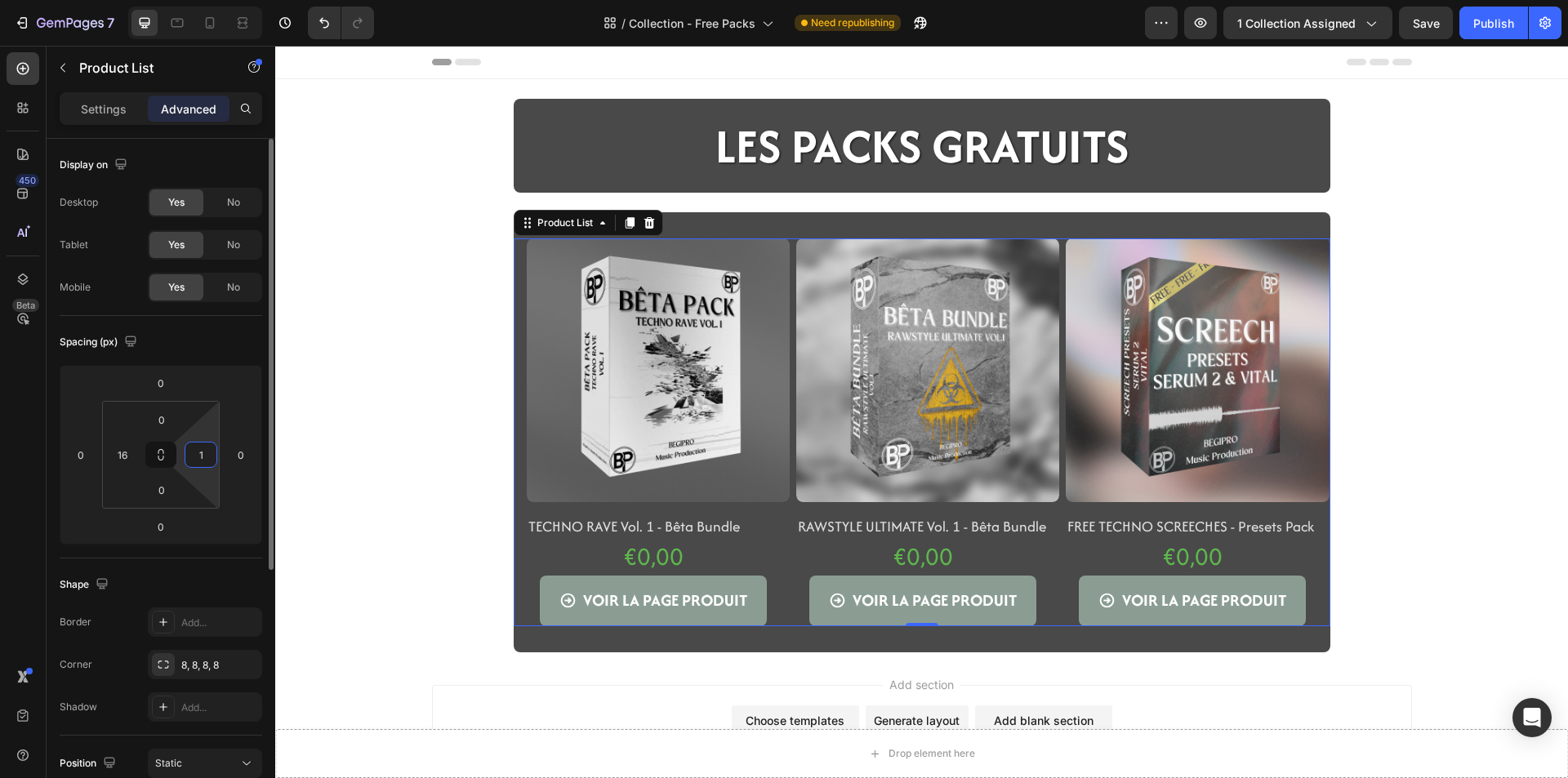
type input "16"
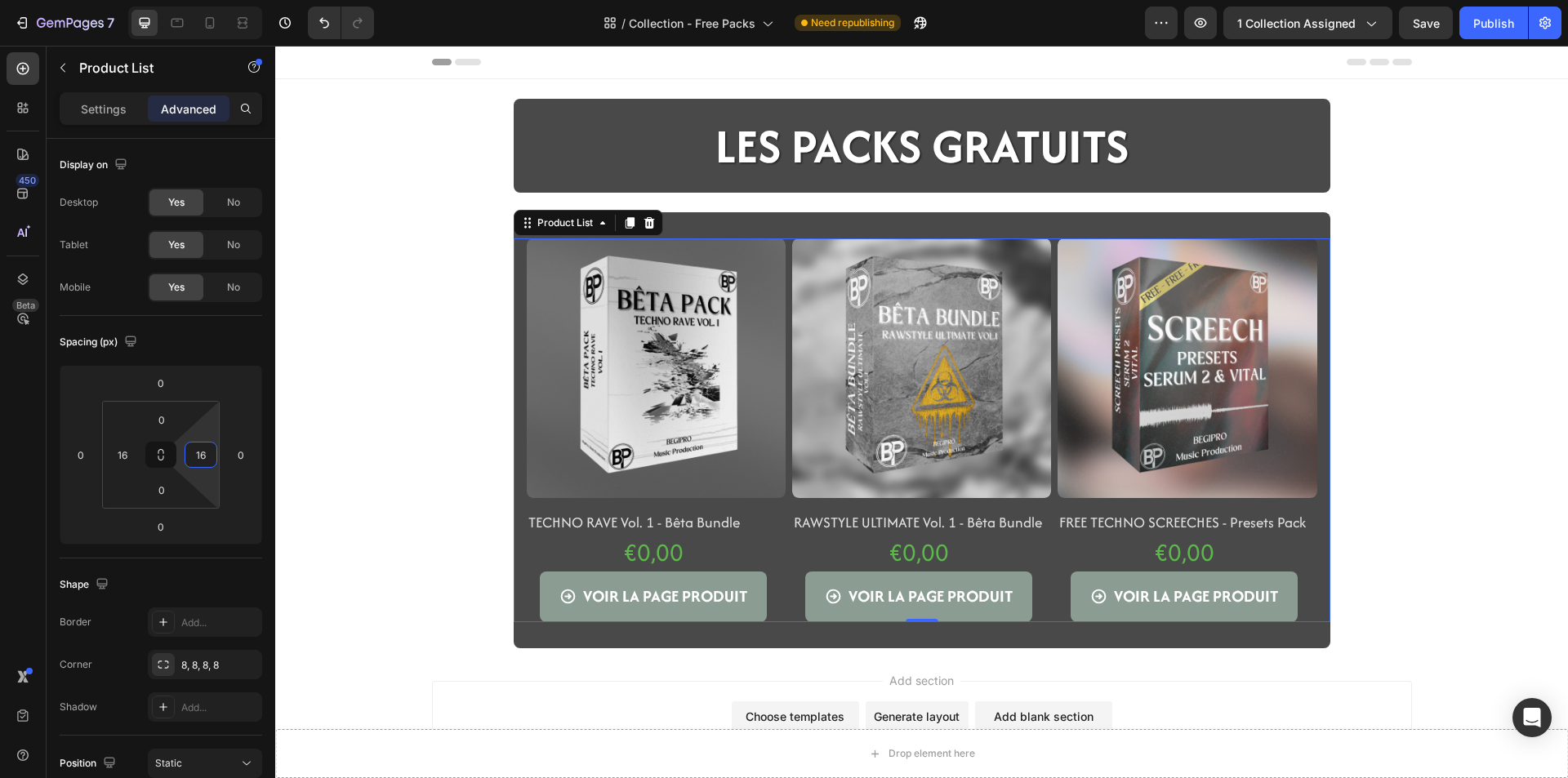
click at [412, 460] on div "Drop element here Sticky LES PACKS GRATUITS Heading Row Section 2 Product Image…" at bounding box center [922, 373] width 1293 height 550
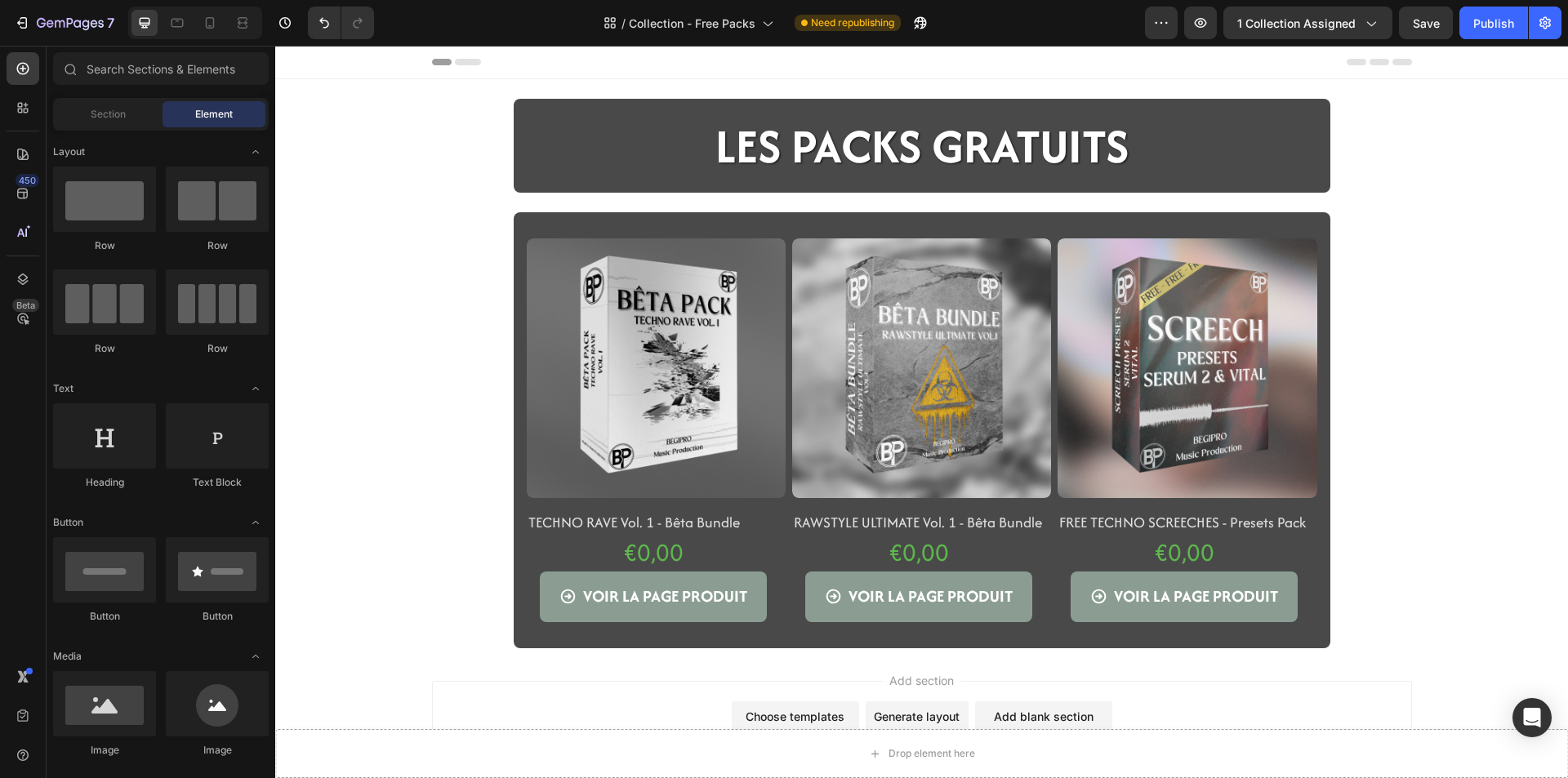
click at [574, 401] on img at bounding box center [656, 368] width 259 height 259
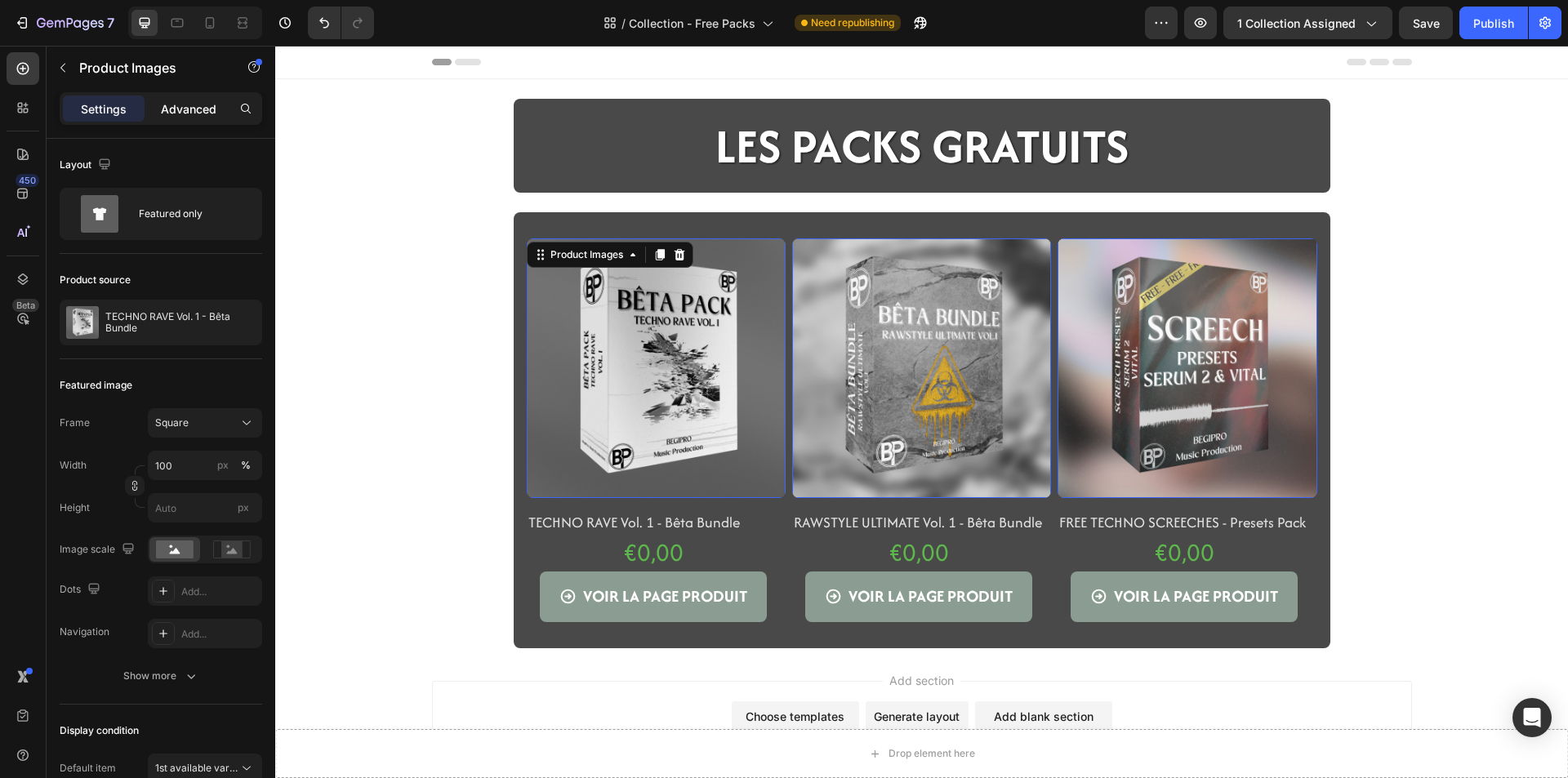
click at [199, 105] on p "Advanced" at bounding box center [188, 109] width 55 height 17
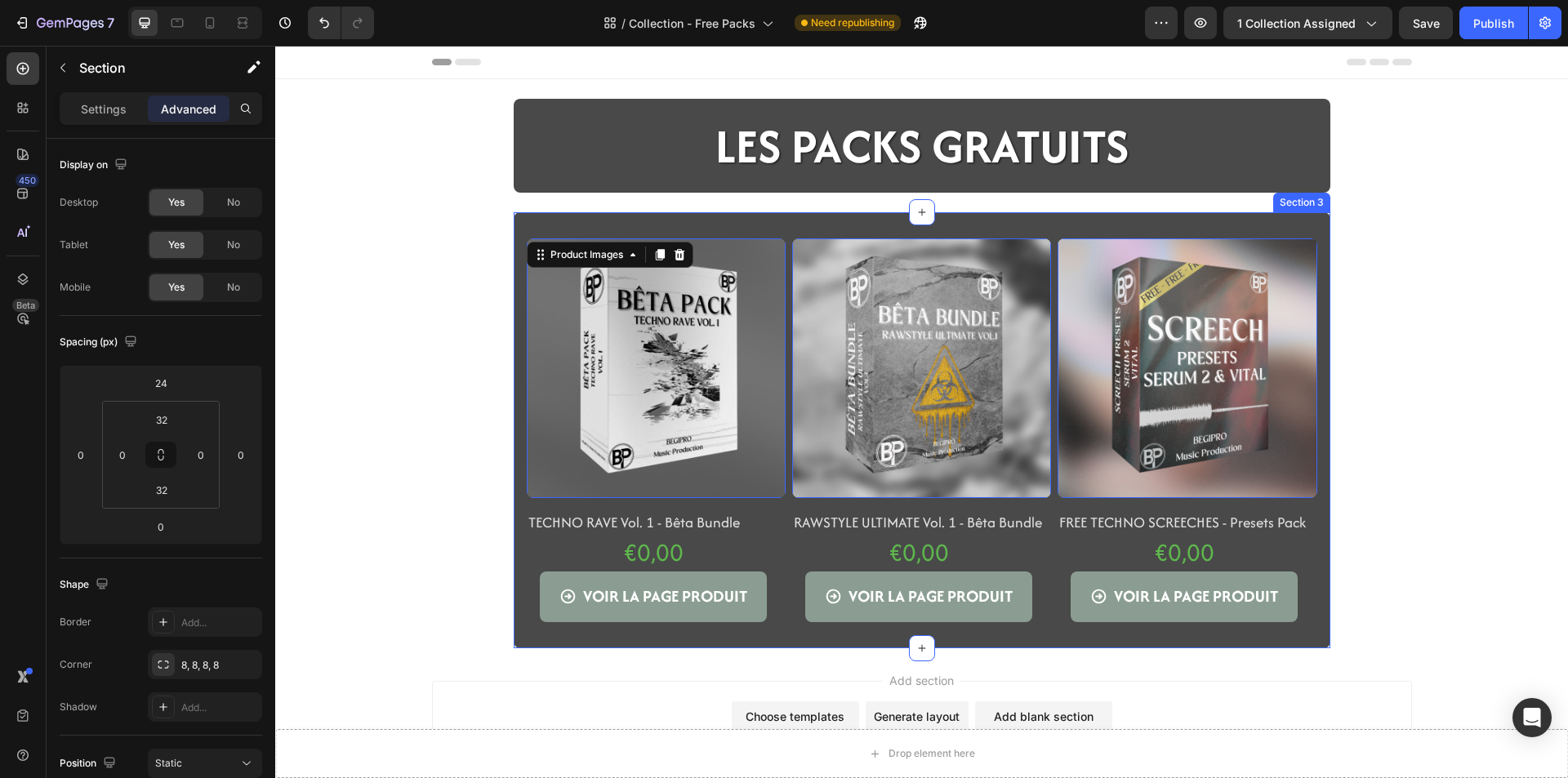
click at [577, 222] on div "Product Images 16 TECHNO RAVE Vol. 1 - Bêta Bundle Product Title €0,00 Product …" at bounding box center [922, 429] width 817 height 436
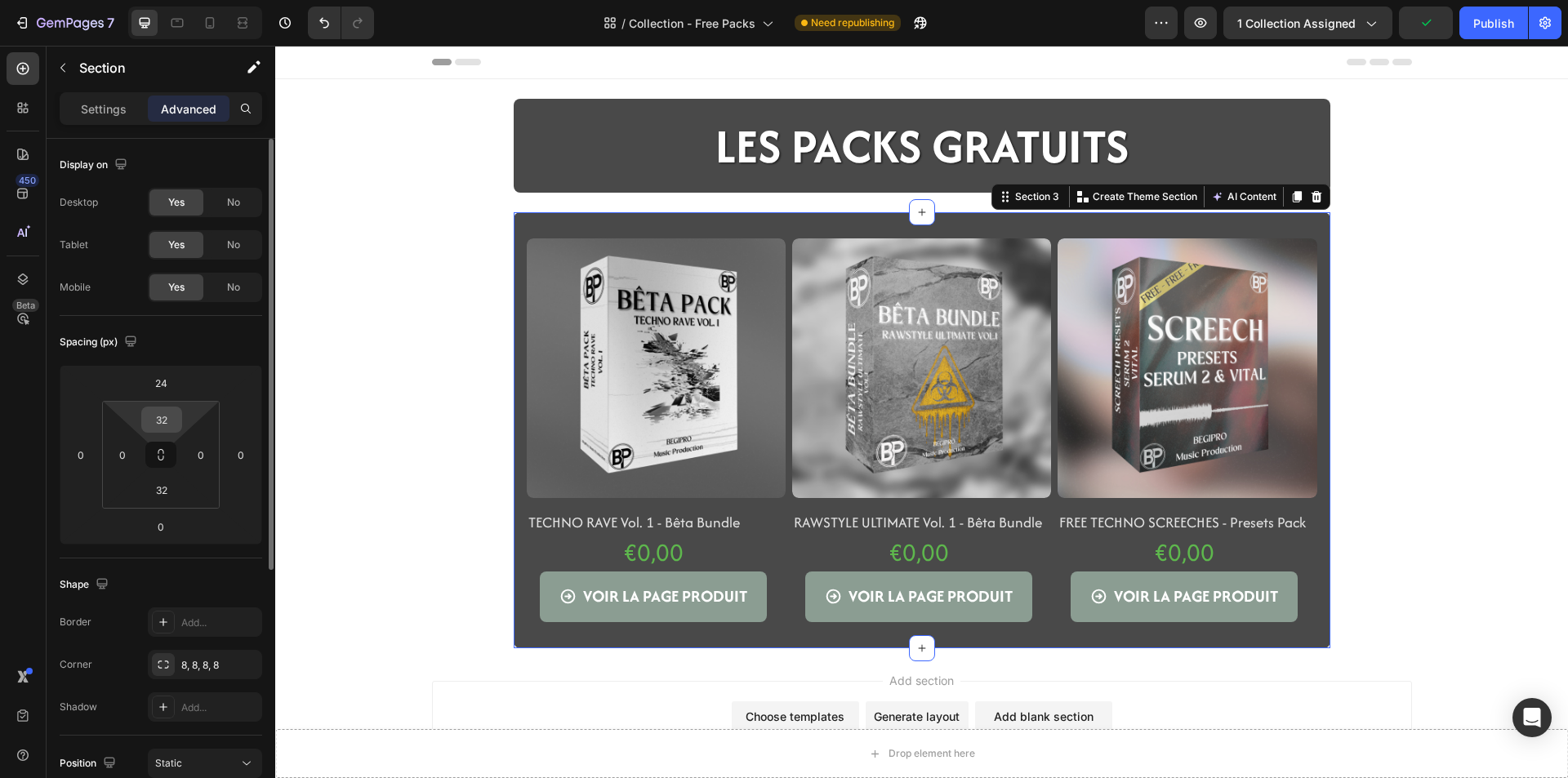
click at [178, 419] on div "32" at bounding box center [161, 419] width 41 height 26
click at [168, 421] on input "32" at bounding box center [162, 419] width 33 height 24
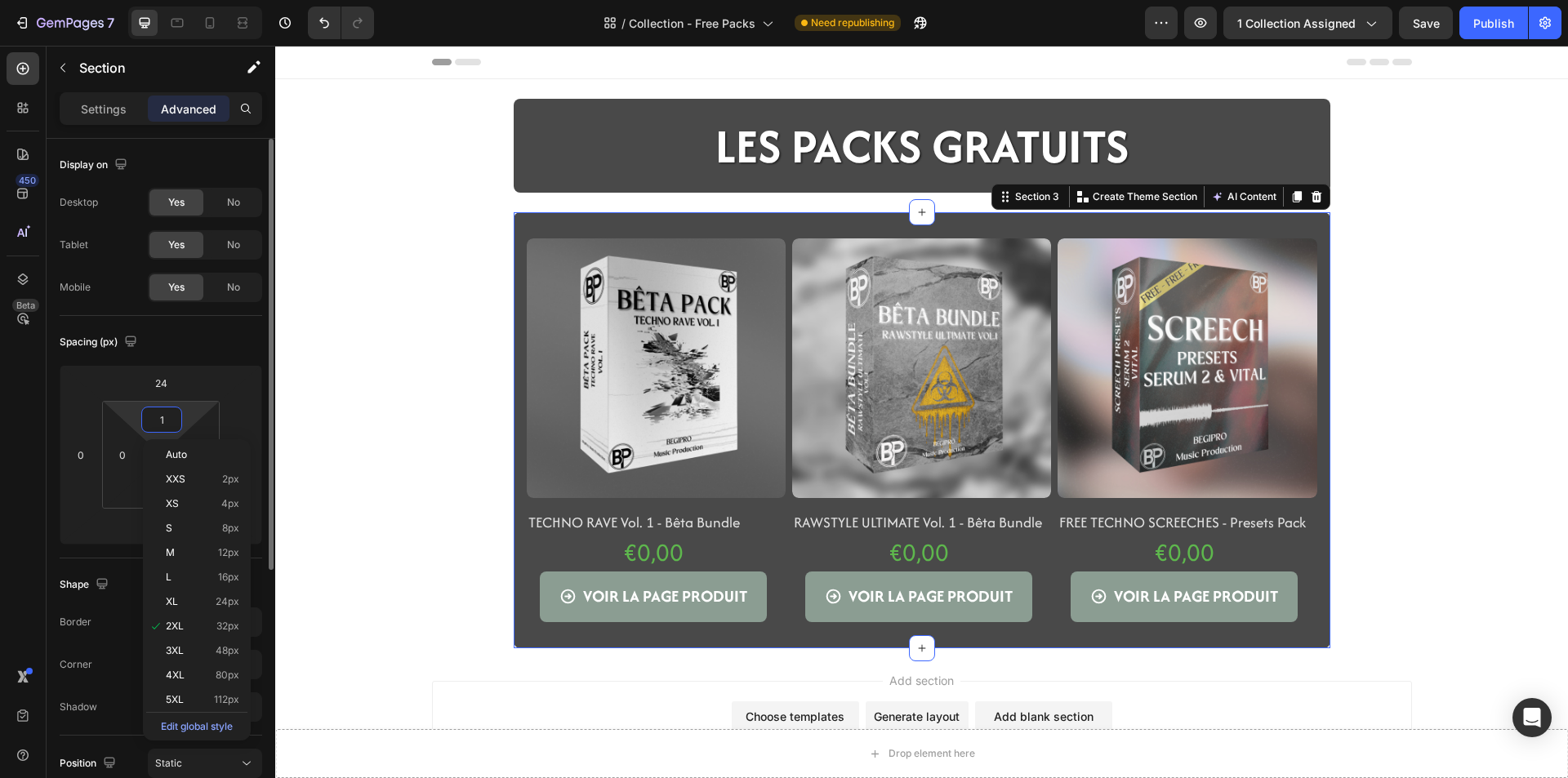
type input "16"
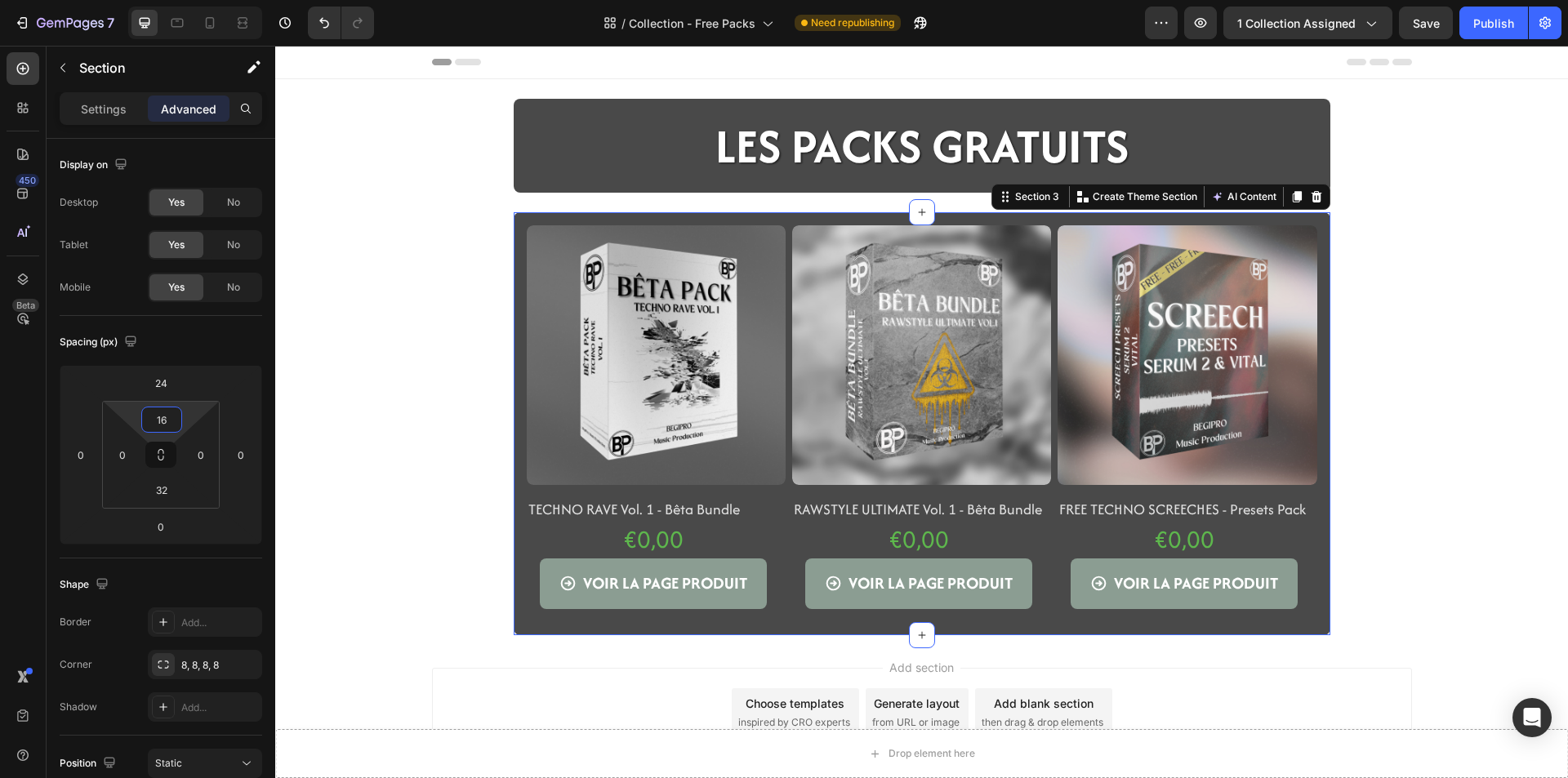
click at [371, 323] on div "Drop element here Sticky LES PACKS GRATUITS Heading Row Section 2 Product Image…" at bounding box center [922, 367] width 1293 height 537
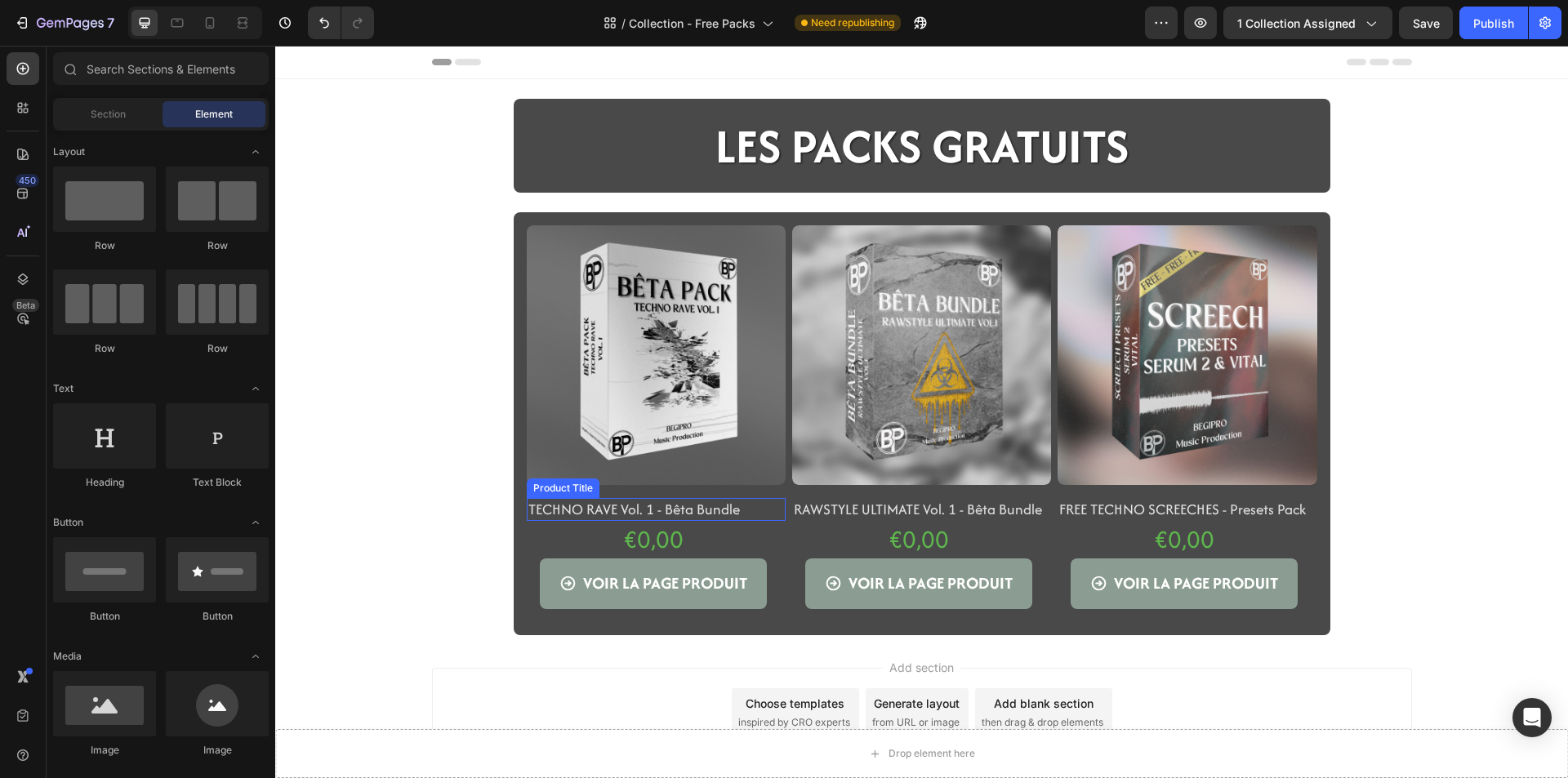
click at [550, 500] on h2 "TECHNO RAVE Vol. 1 - Bêta Bundle" at bounding box center [656, 510] width 259 height 24
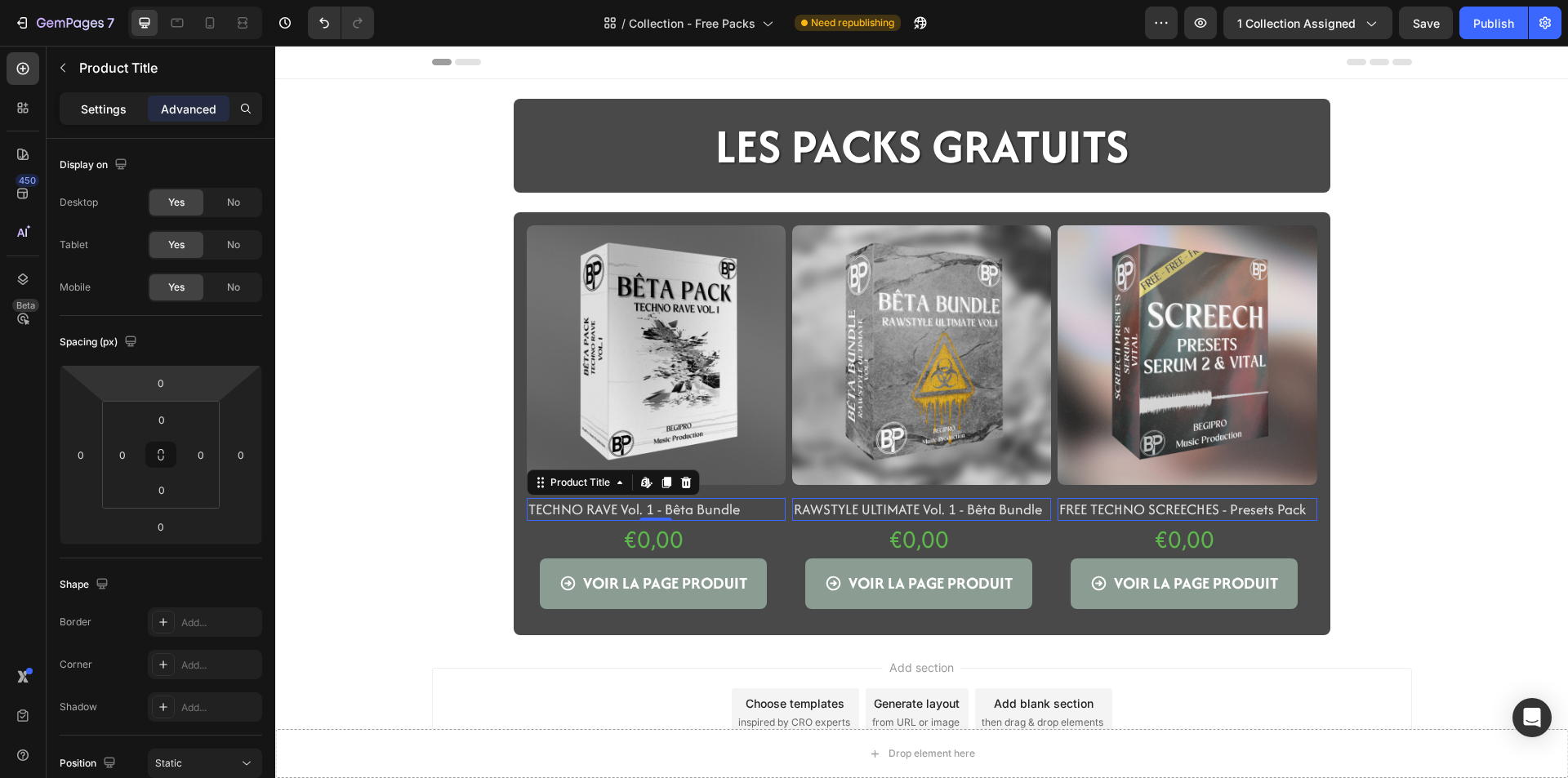
click at [89, 108] on p "Settings" at bounding box center [103, 109] width 46 height 17
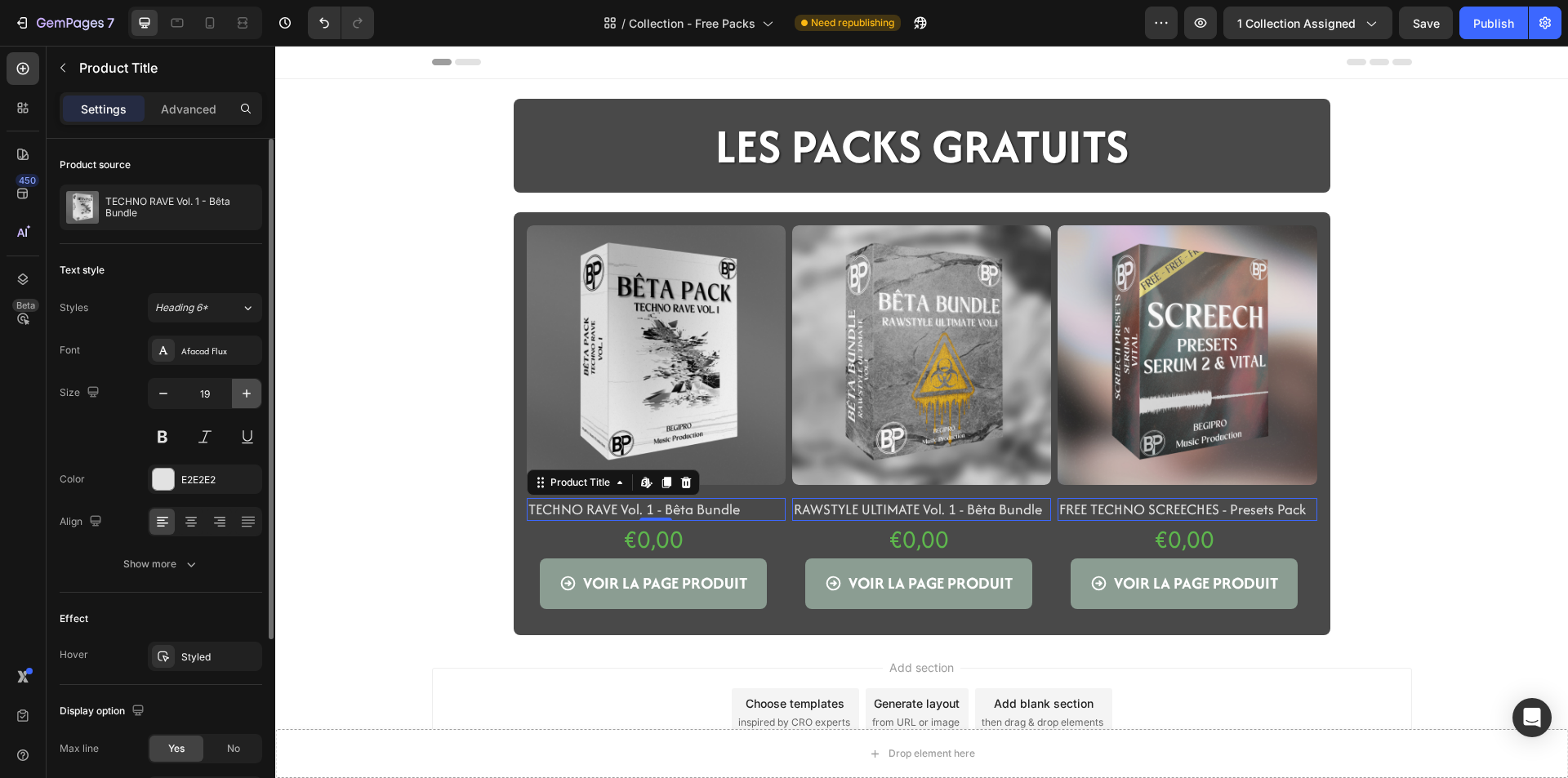
click at [243, 392] on icon "button" at bounding box center [246, 394] width 16 height 16
click at [244, 392] on icon "button" at bounding box center [246, 394] width 16 height 16
type input "21"
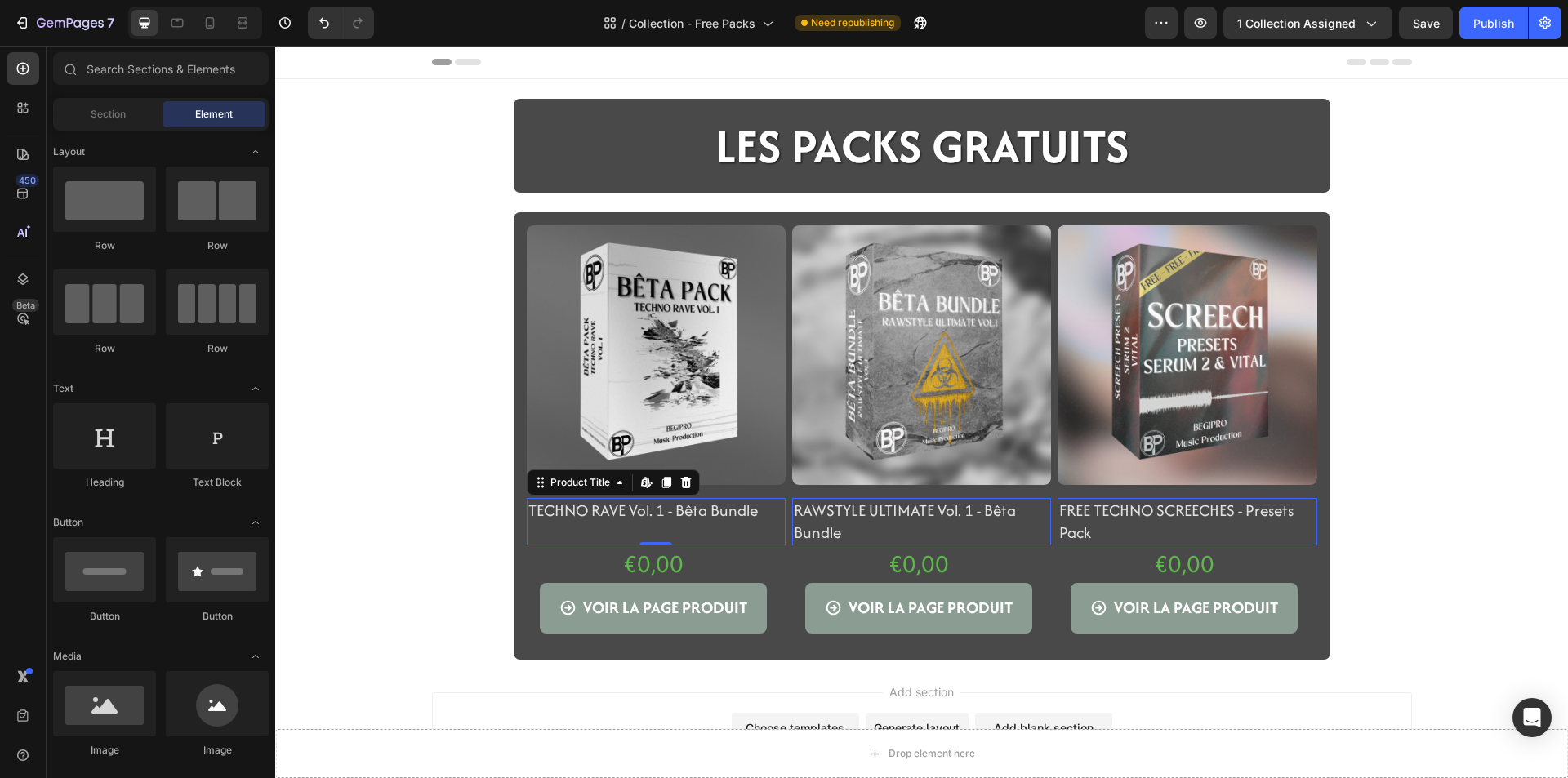
click at [365, 517] on div "Drop element here Sticky LES PACKS GRATUITS Heading Row Section 2 Product Image…" at bounding box center [922, 379] width 1293 height 562
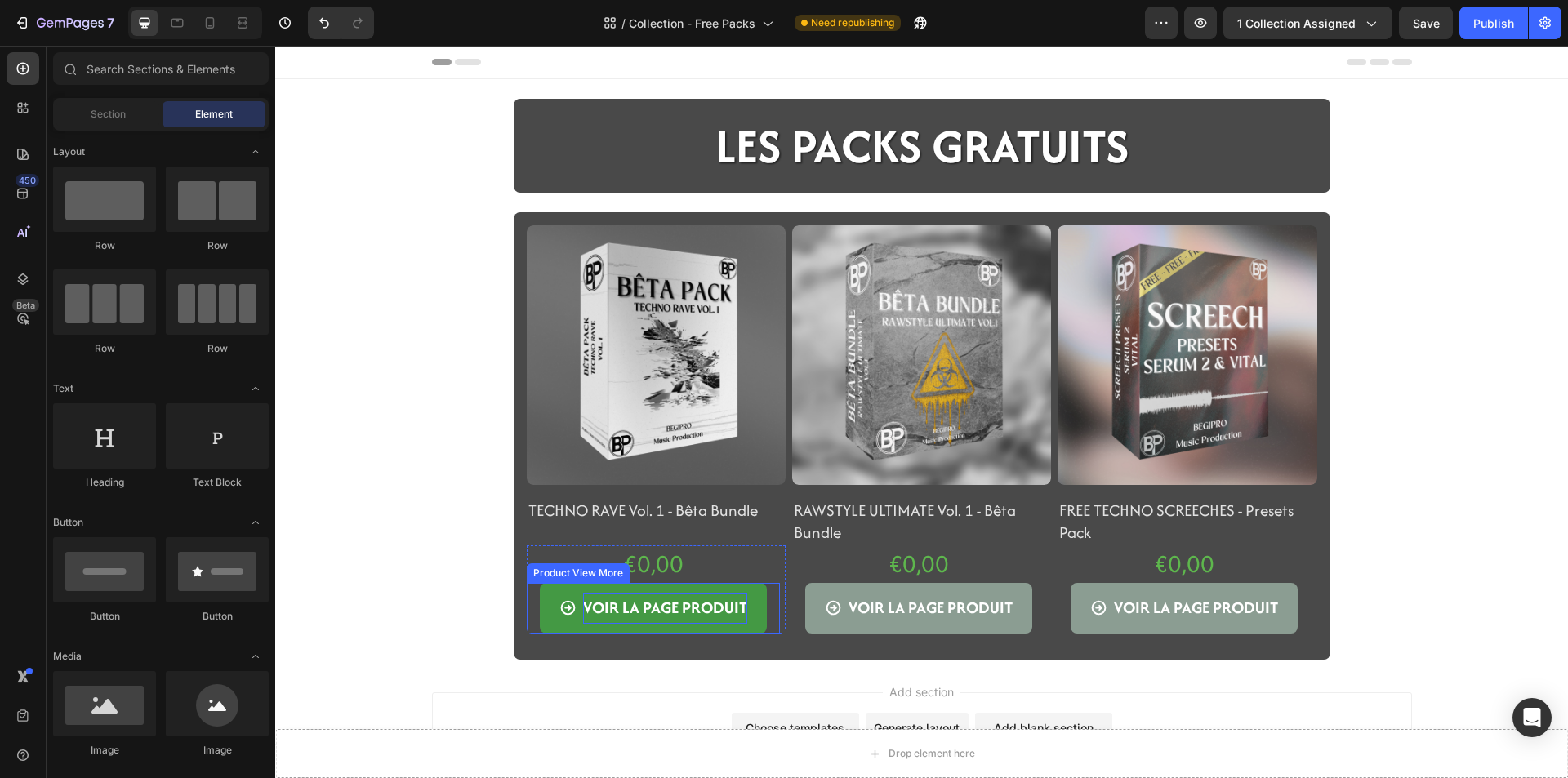
click at [625, 604] on div "VOIR LA PAGE PRODUIT" at bounding box center [664, 609] width 164 height 31
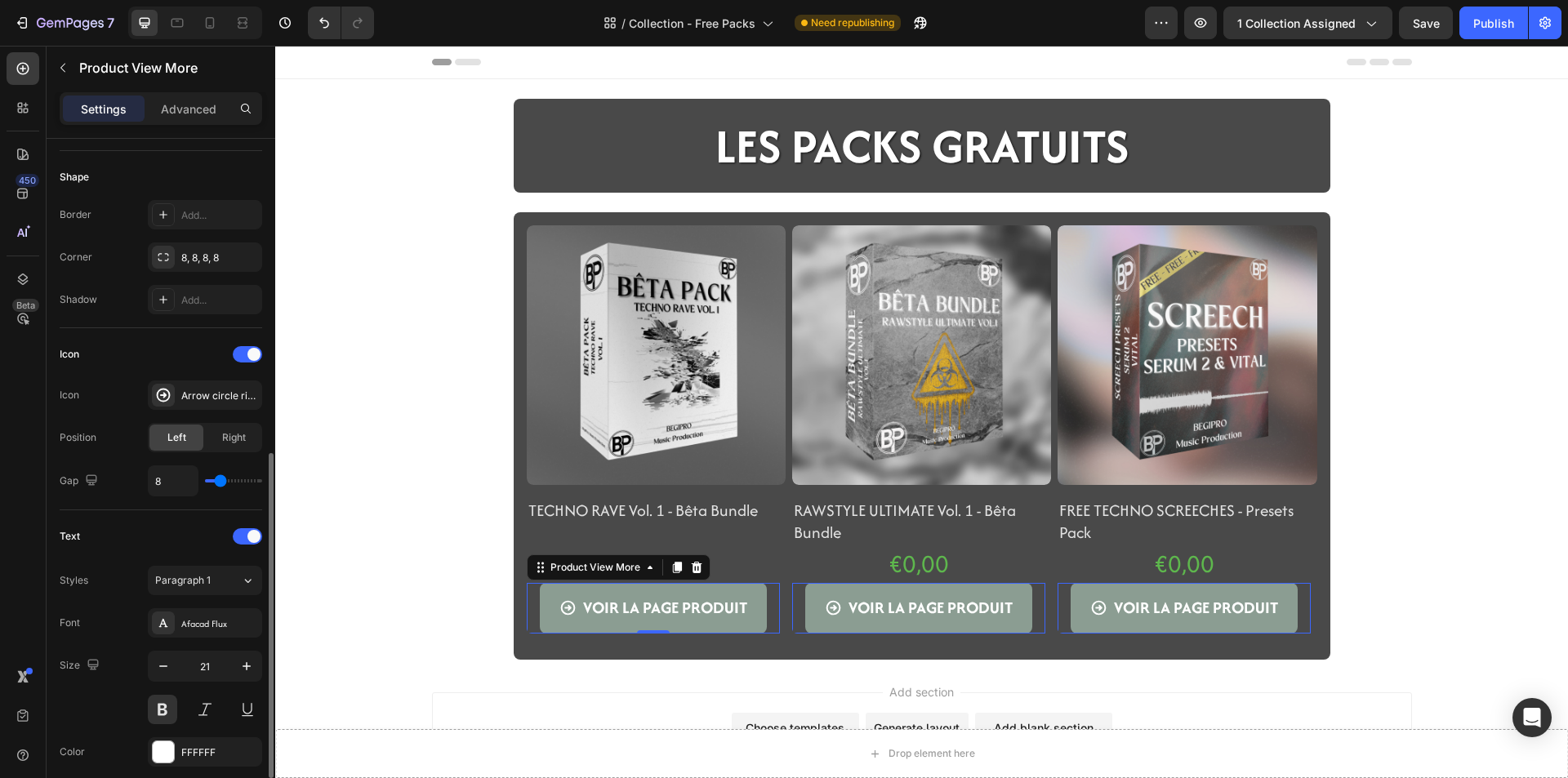
scroll to position [490, 0]
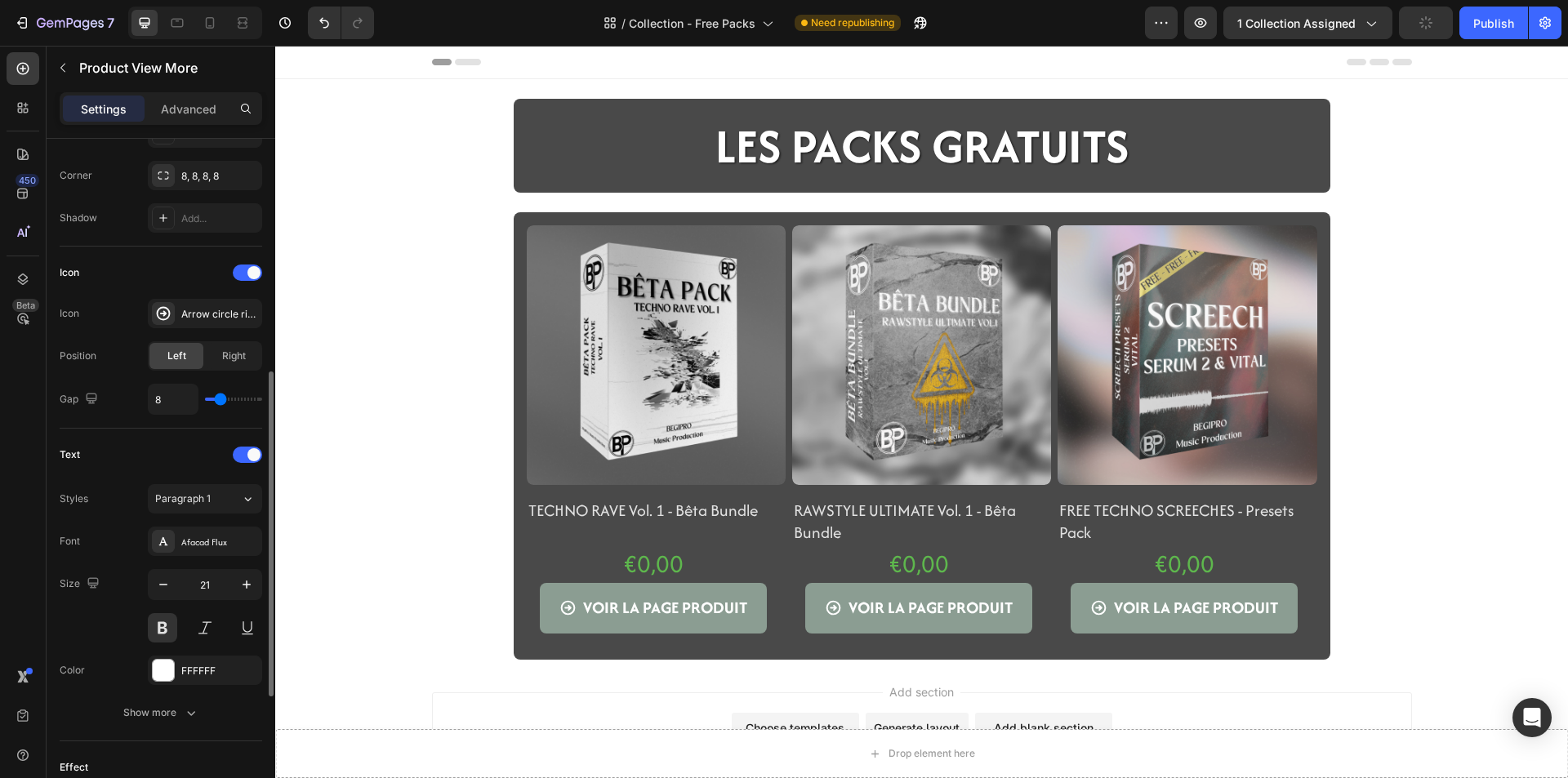
click at [397, 610] on div "Drop element here Sticky LES PACKS GRATUITS Heading Row Section 2 Product Image…" at bounding box center [922, 379] width 1293 height 562
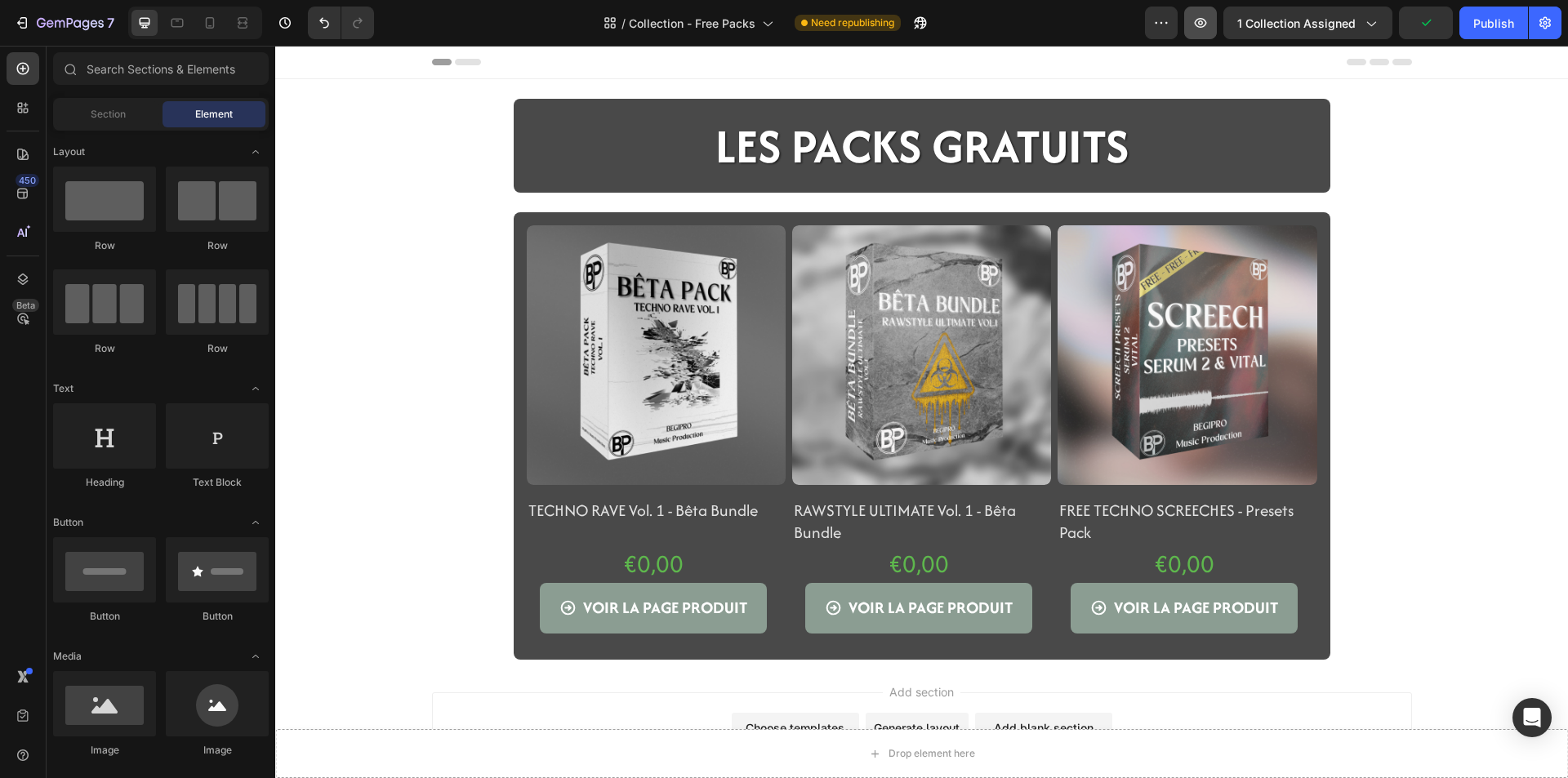
click at [1217, 19] on button "button" at bounding box center [1200, 23] width 33 height 33
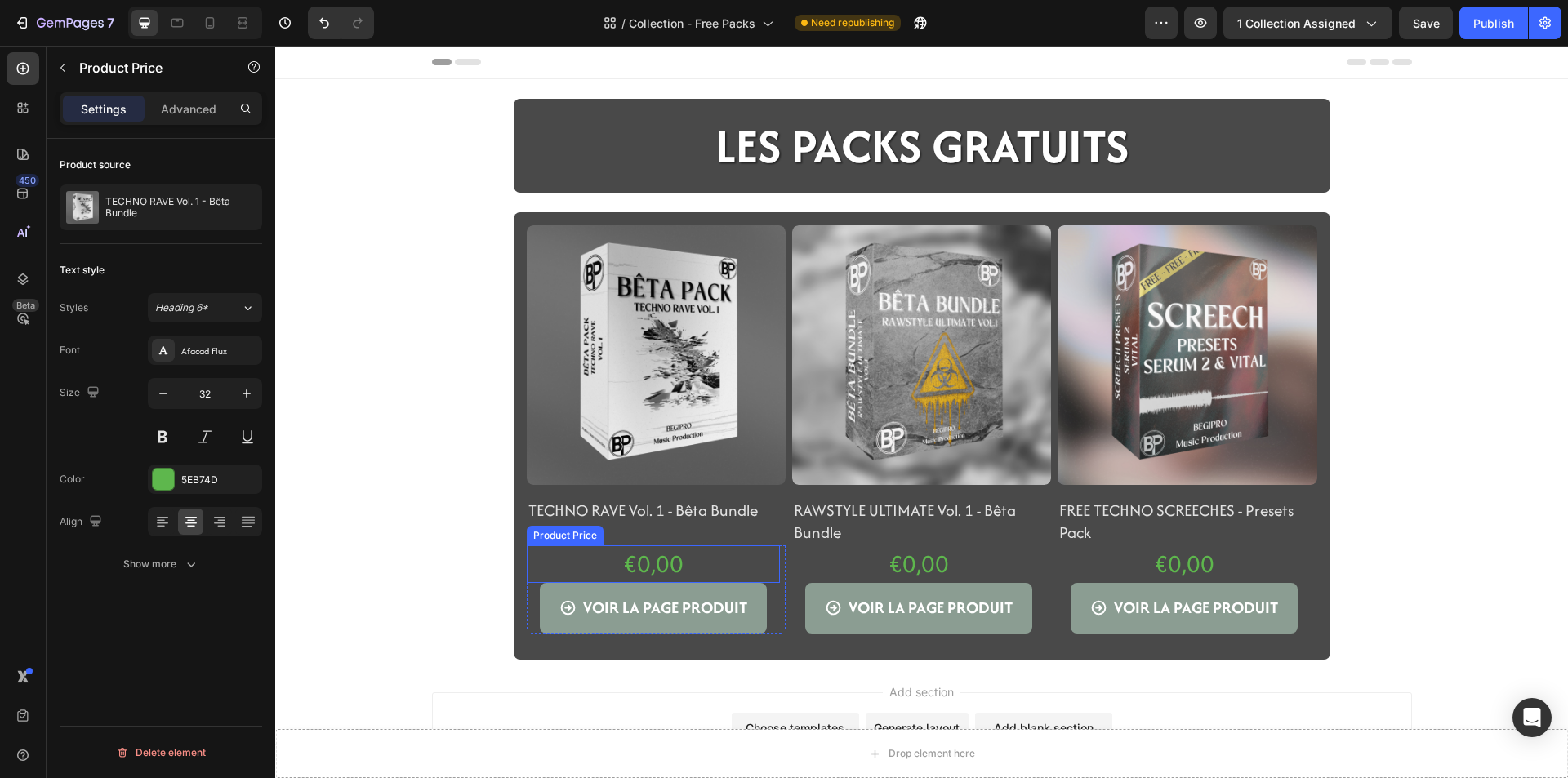
click at [643, 581] on div "€0,00 Product Price Product Price" at bounding box center [654, 563] width 253 height 37
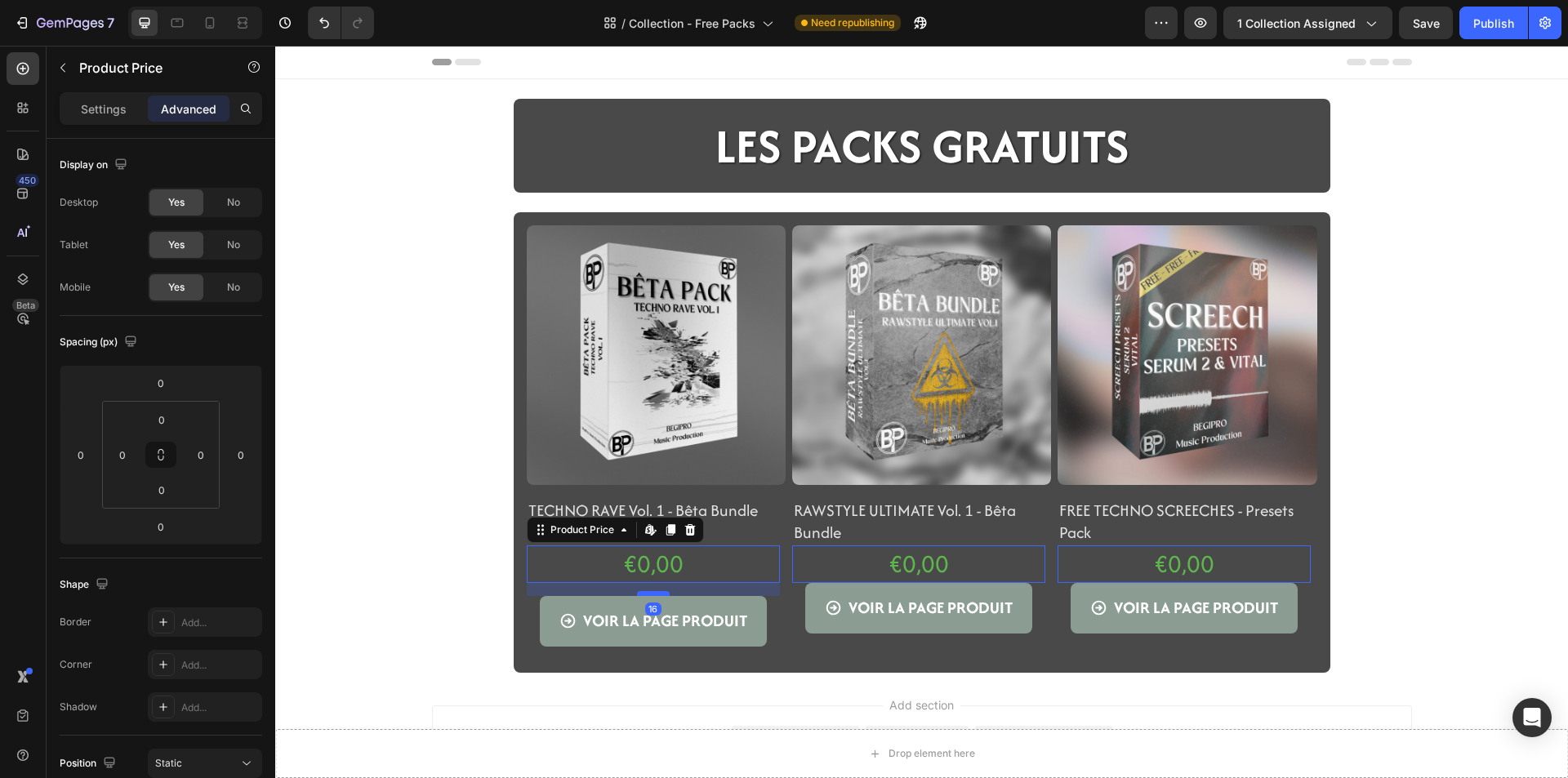
drag, startPoint x: 645, startPoint y: 581, endPoint x: 645, endPoint y: 594, distance: 13.0
click at [645, 594] on div at bounding box center [653, 593] width 33 height 5
type input "16"
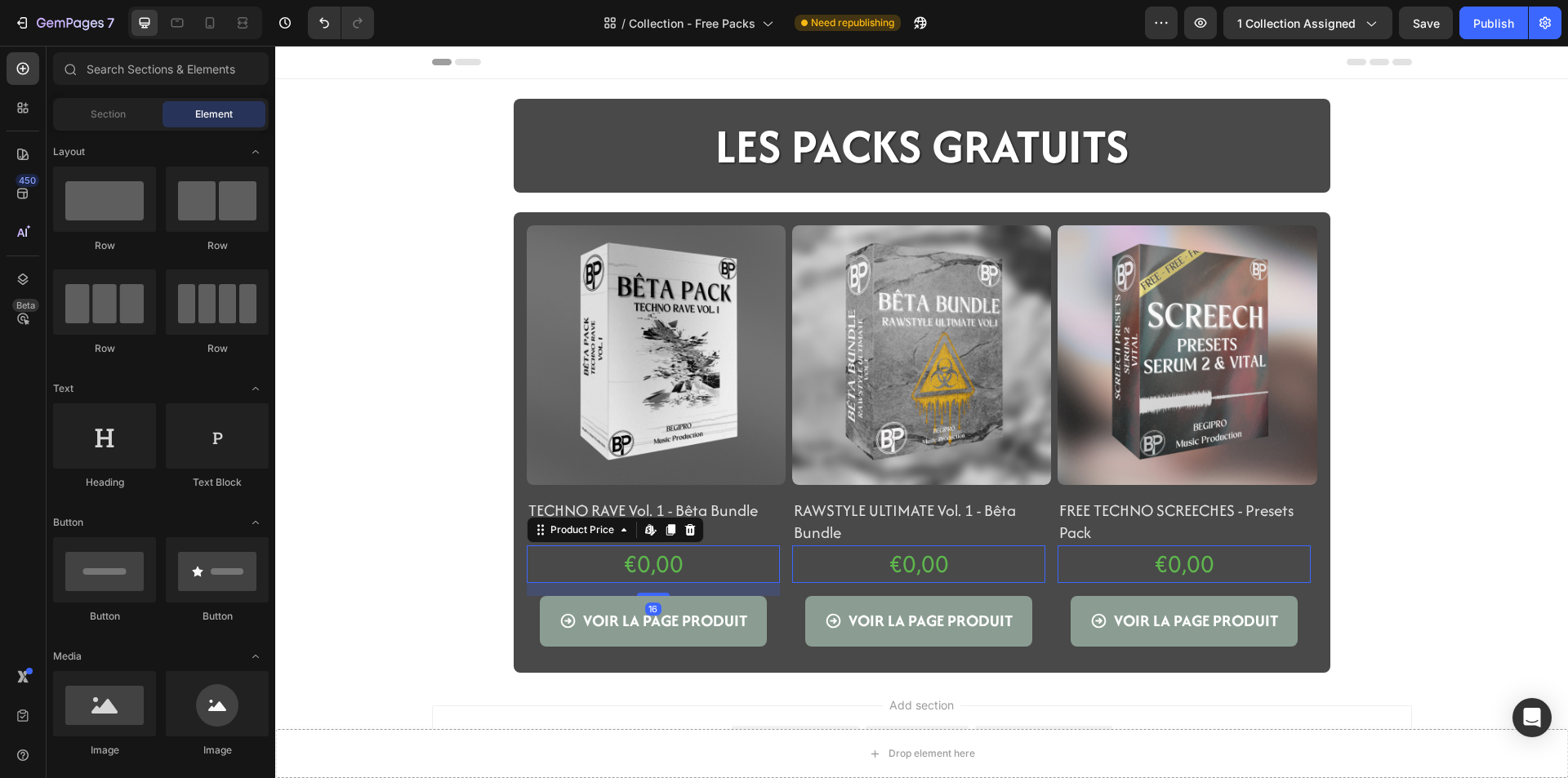
click at [445, 642] on div "Drop element here Sticky LES PACKS GRATUITS Heading Row Section 2 Product Image…" at bounding box center [922, 386] width 1293 height 574
click at [620, 555] on div "€0,00" at bounding box center [654, 563] width 253 height 37
click at [489, 535] on div "Drop element here Sticky LES PACKS GRATUITS Heading Row Section 2 Product Image…" at bounding box center [922, 386] width 1293 height 574
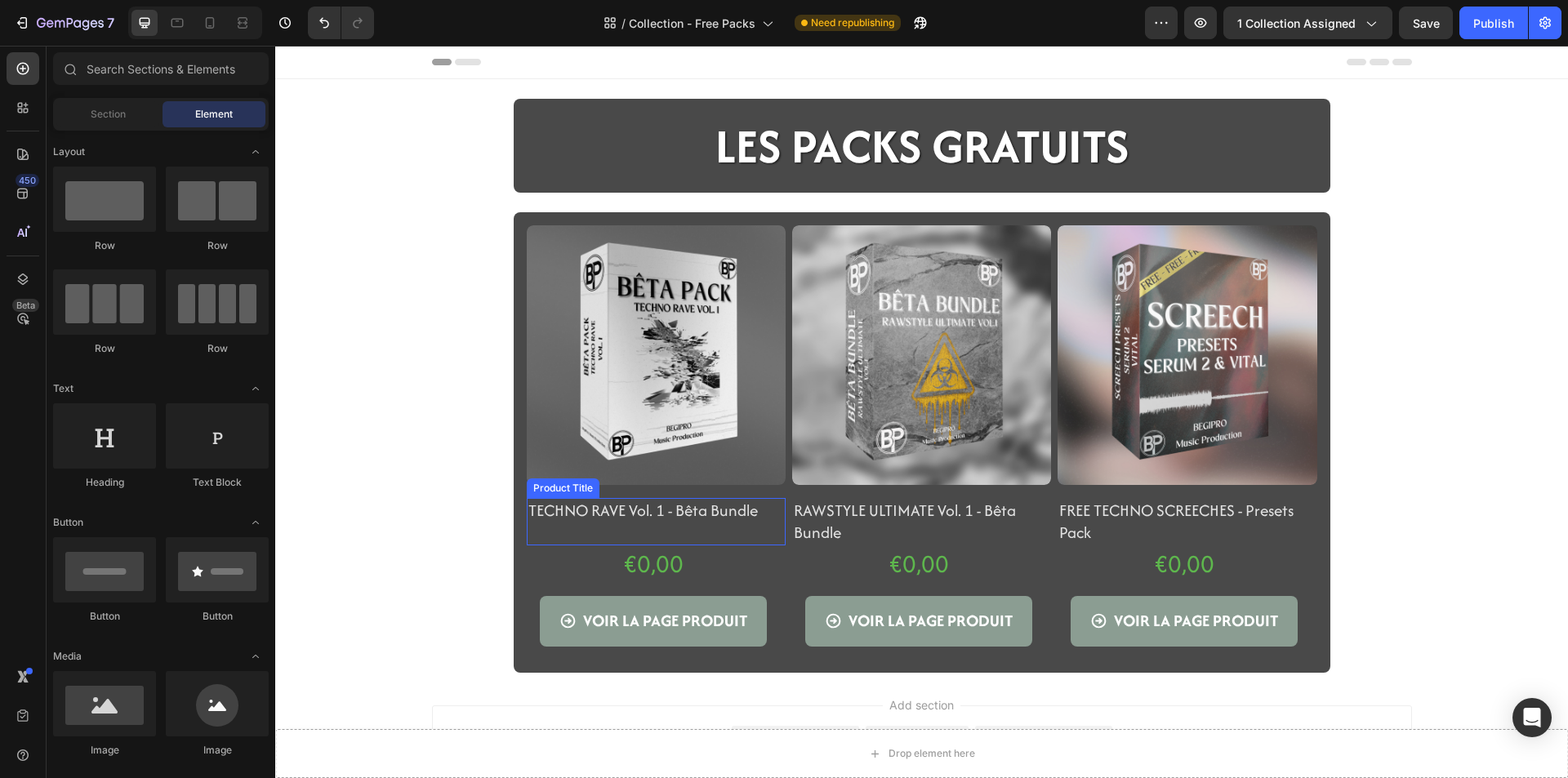
click at [536, 533] on div "TECHNO RAVE Vol. 1 - Bêta Bundle Product Title" at bounding box center [656, 522] width 259 height 48
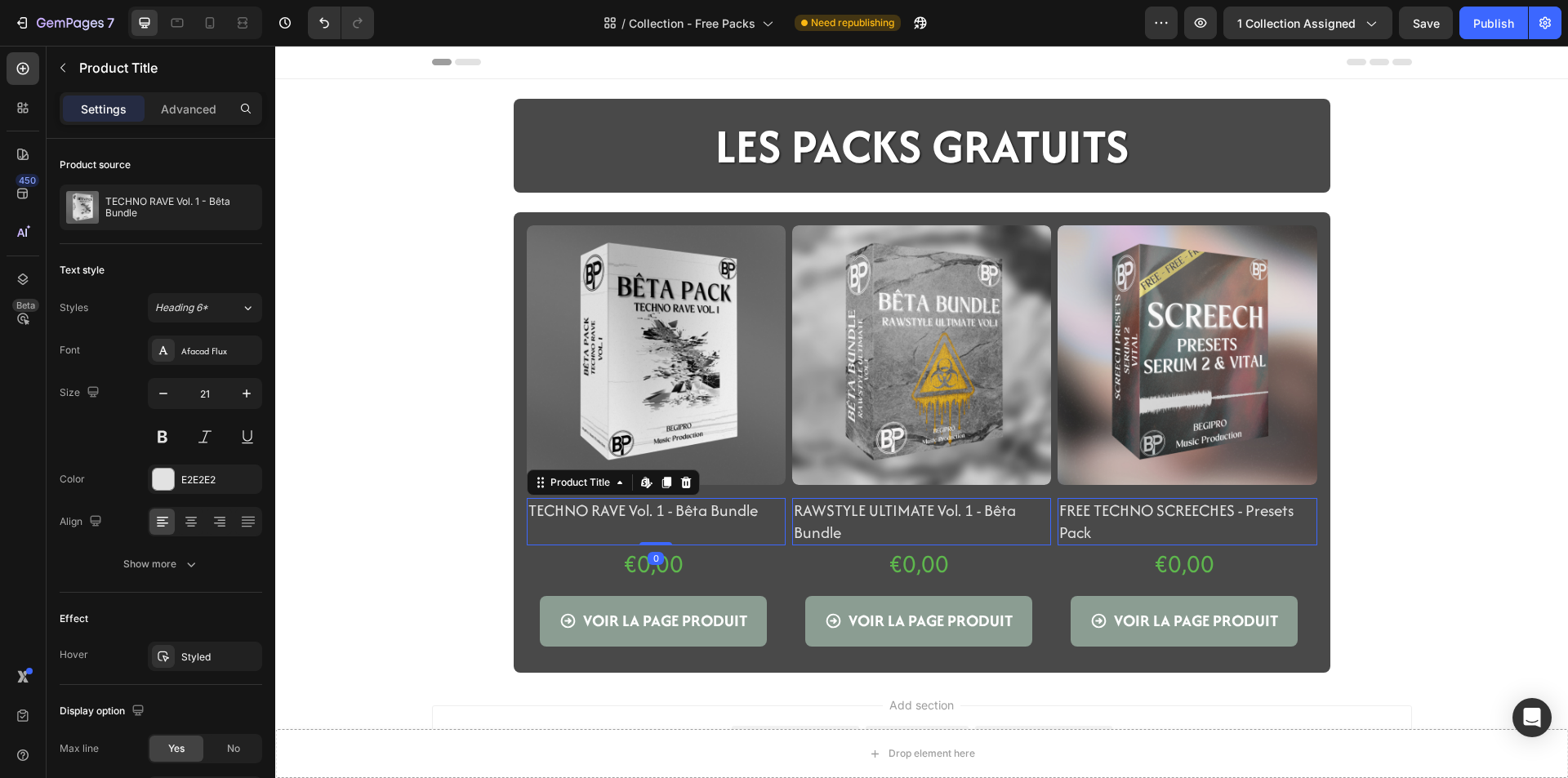
drag, startPoint x: 661, startPoint y: 543, endPoint x: 661, endPoint y: 531, distance: 12.0
click at [661, 531] on div "TECHNO RAVE Vol. 1 - Bêta Bundle Product Title Edit content in Shopify 0" at bounding box center [656, 522] width 259 height 48
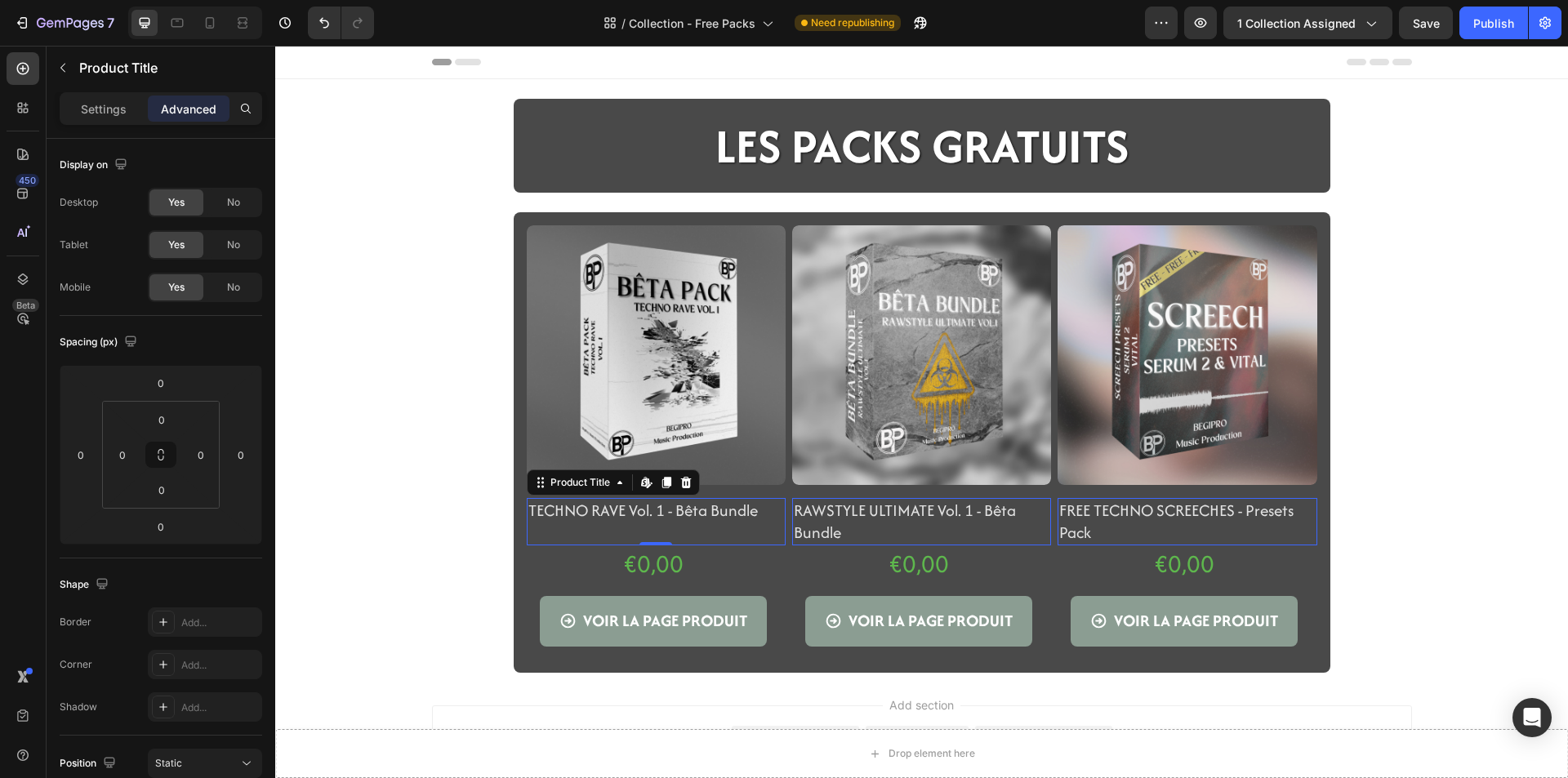
click at [446, 537] on div "Drop element here Sticky LES PACKS GRATUITS Heading Row Section 2 Product Image…" at bounding box center [922, 386] width 1293 height 574
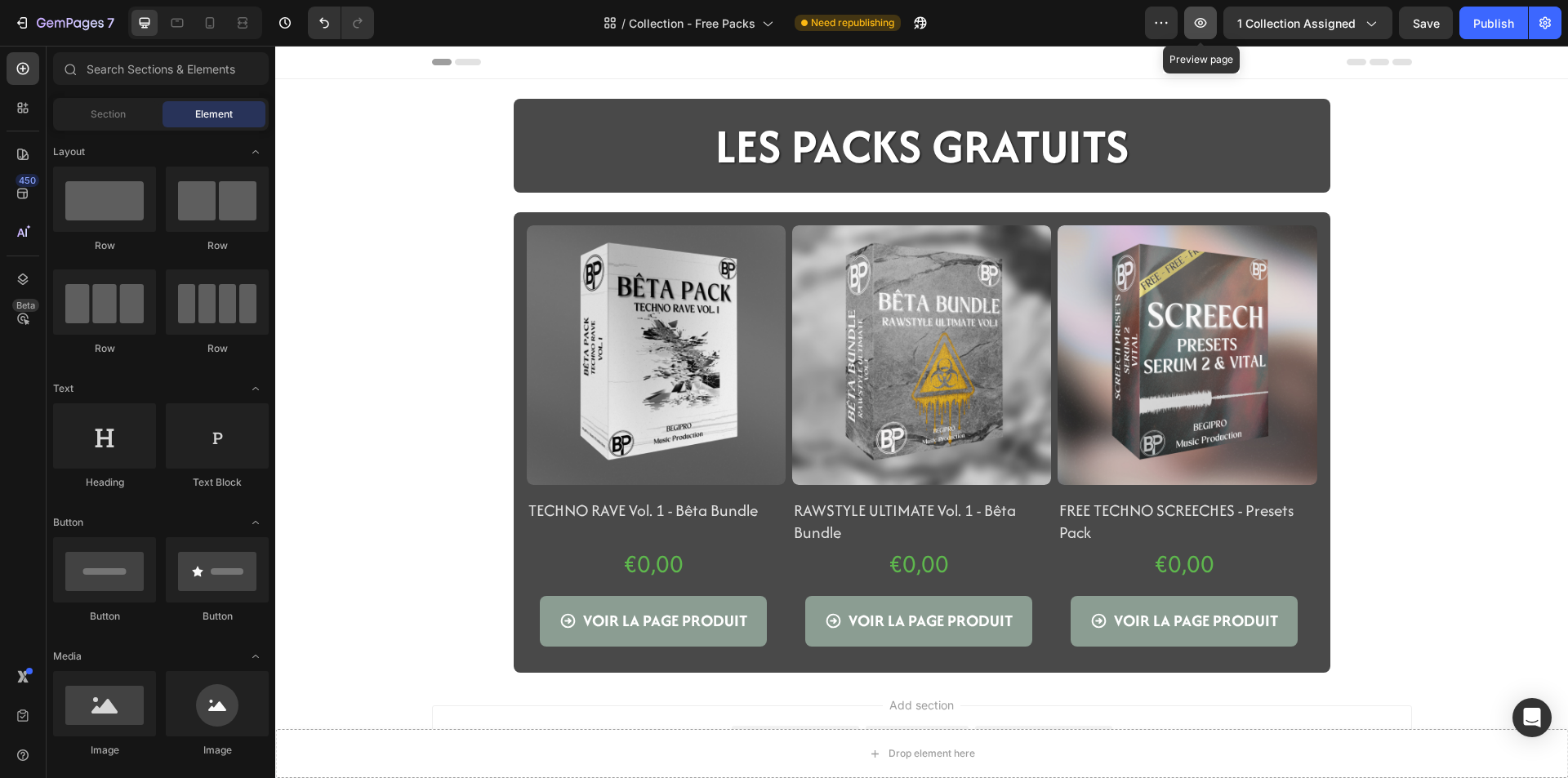
click at [1212, 23] on button "button" at bounding box center [1200, 23] width 33 height 33
click at [1473, 33] on button "Publish" at bounding box center [1494, 23] width 69 height 33
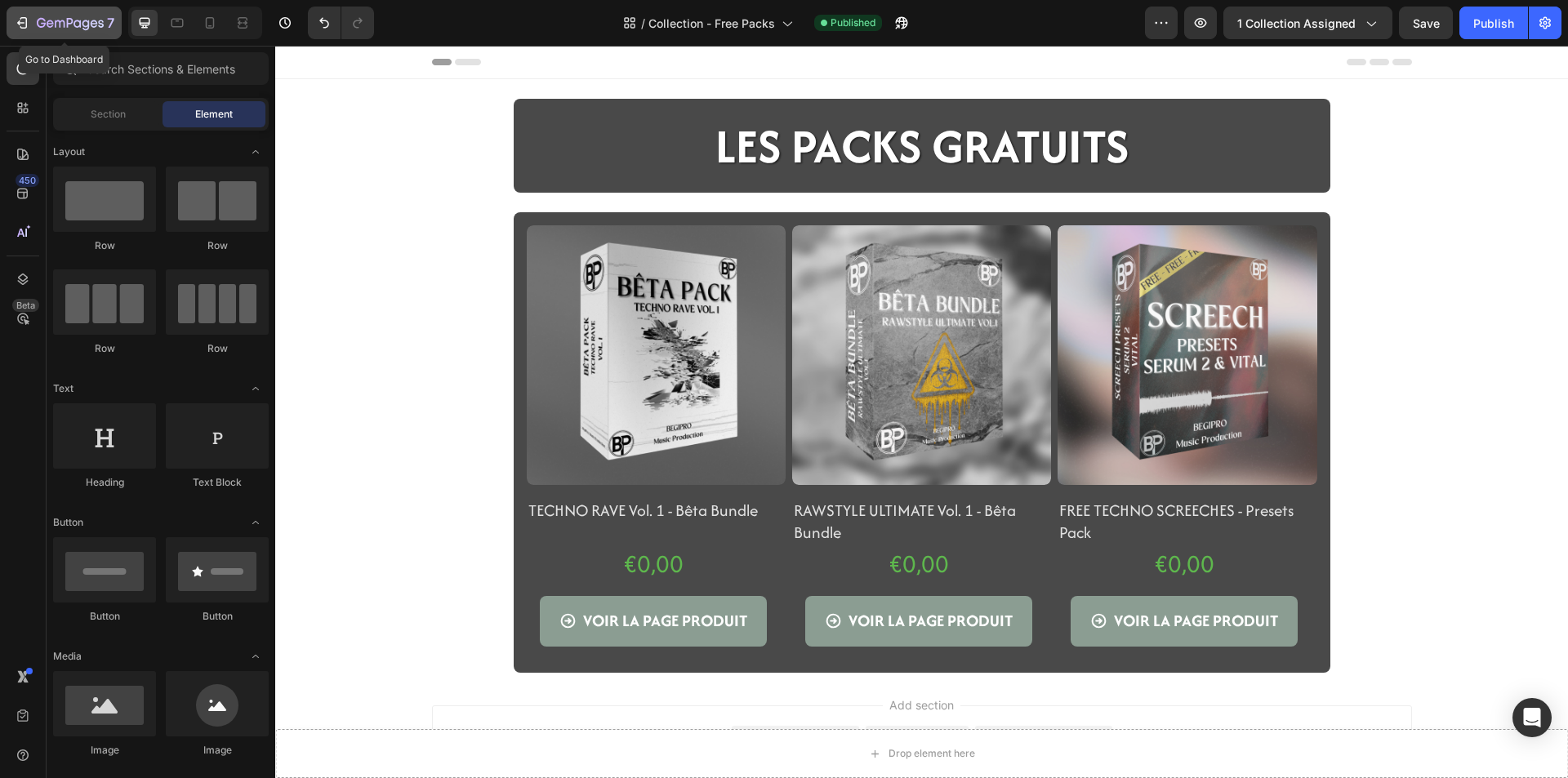
click at [61, 34] on button "7" at bounding box center [63, 23] width 115 height 33
